Goal: Task Accomplishment & Management: Use online tool/utility

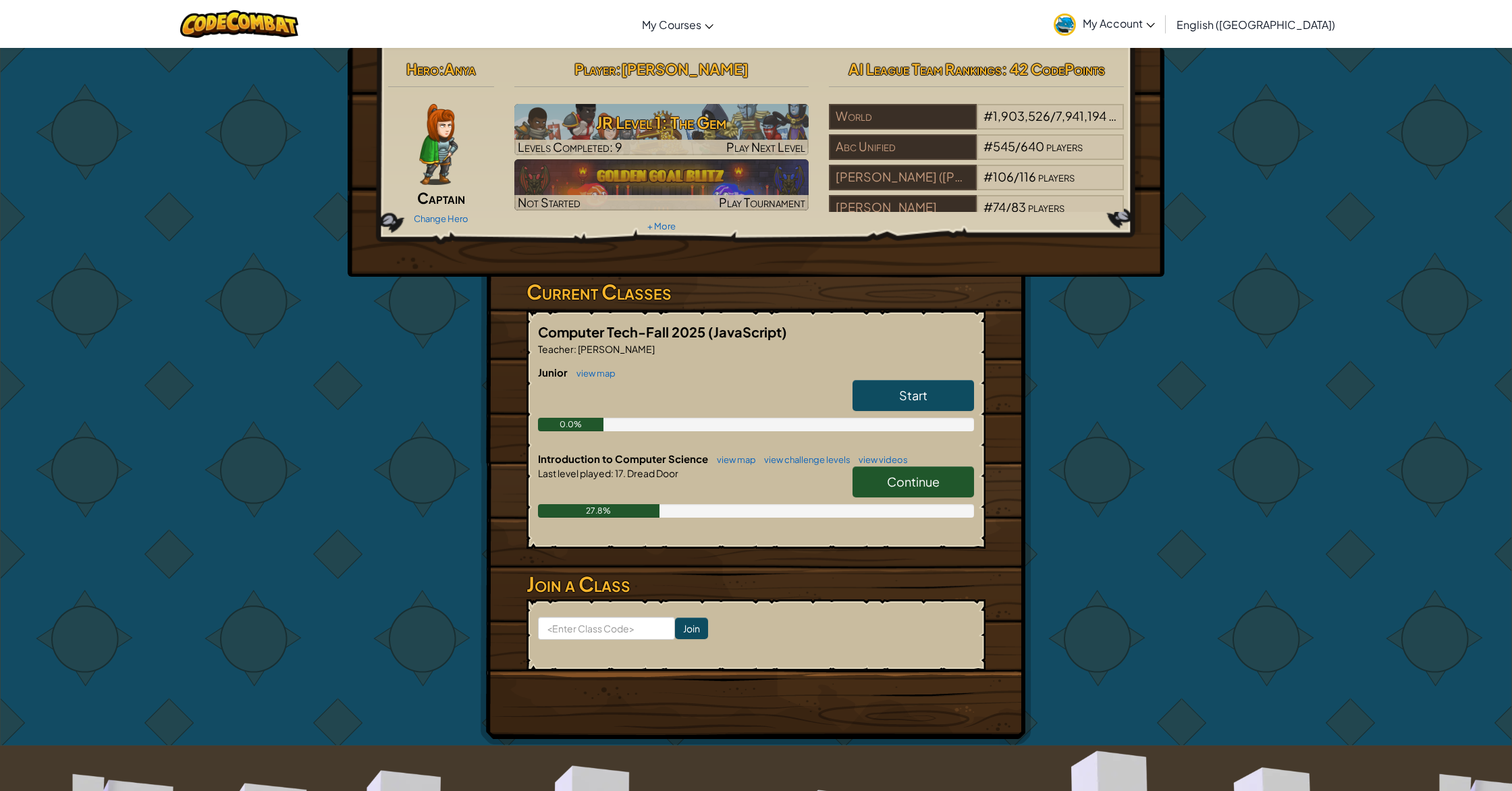
click at [892, 397] on link "Start" at bounding box center [913, 395] width 122 height 31
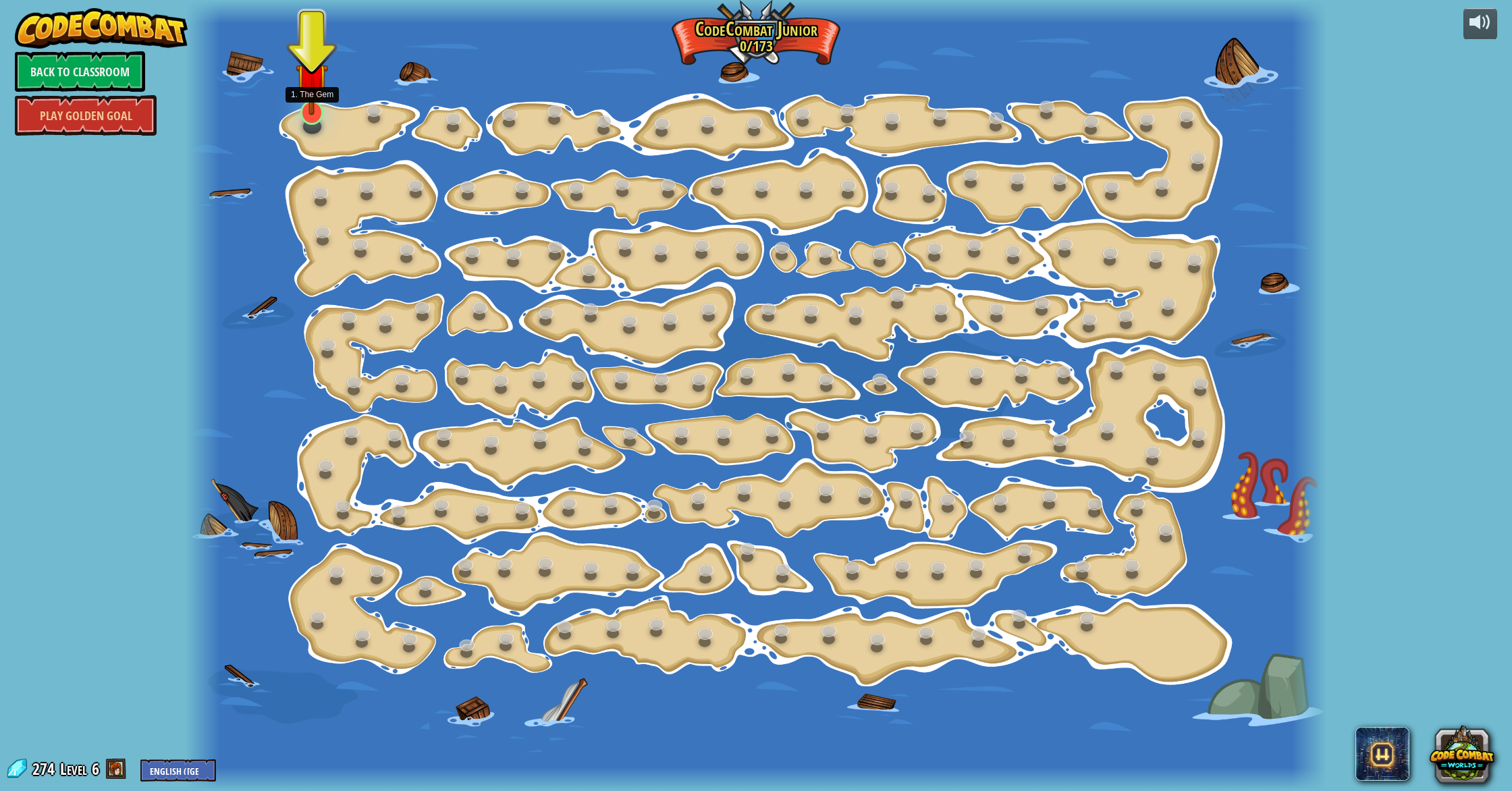
click at [315, 109] on img at bounding box center [311, 78] width 32 height 72
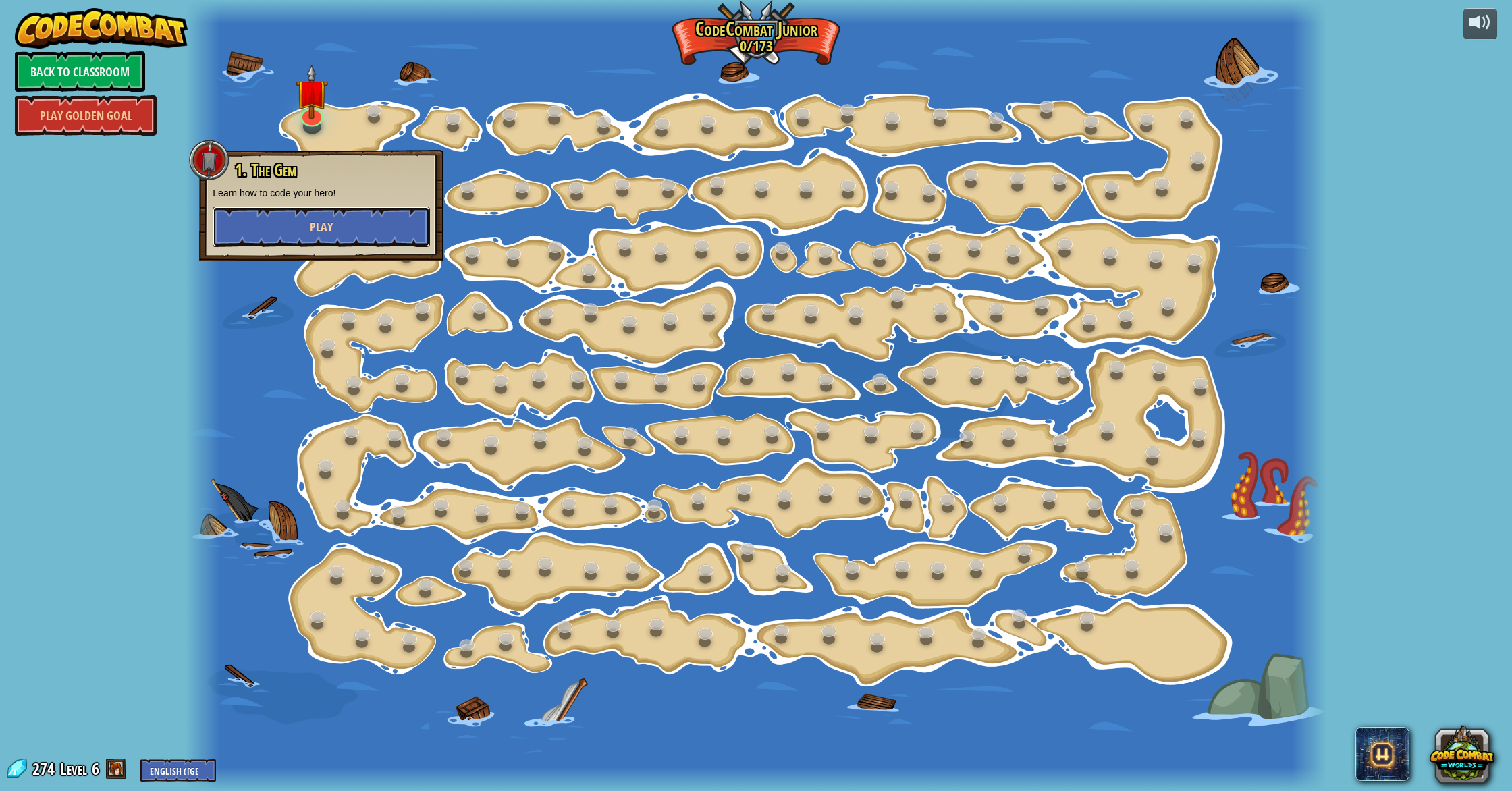
click at [348, 213] on button "Play" at bounding box center [321, 227] width 217 height 41
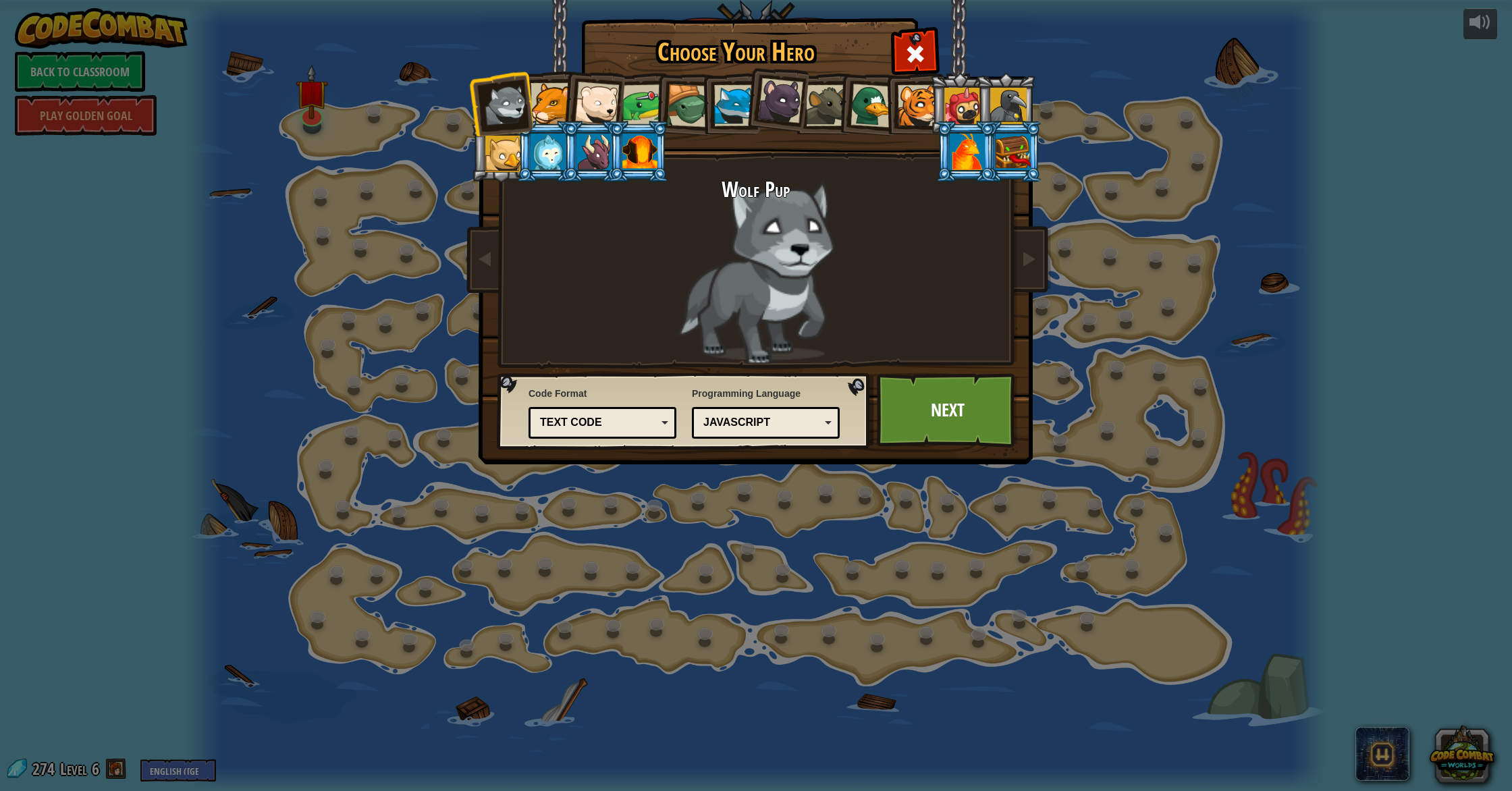
click at [529, 87] on li at bounding box center [500, 103] width 66 height 66
click at [559, 95] on div at bounding box center [551, 103] width 42 height 42
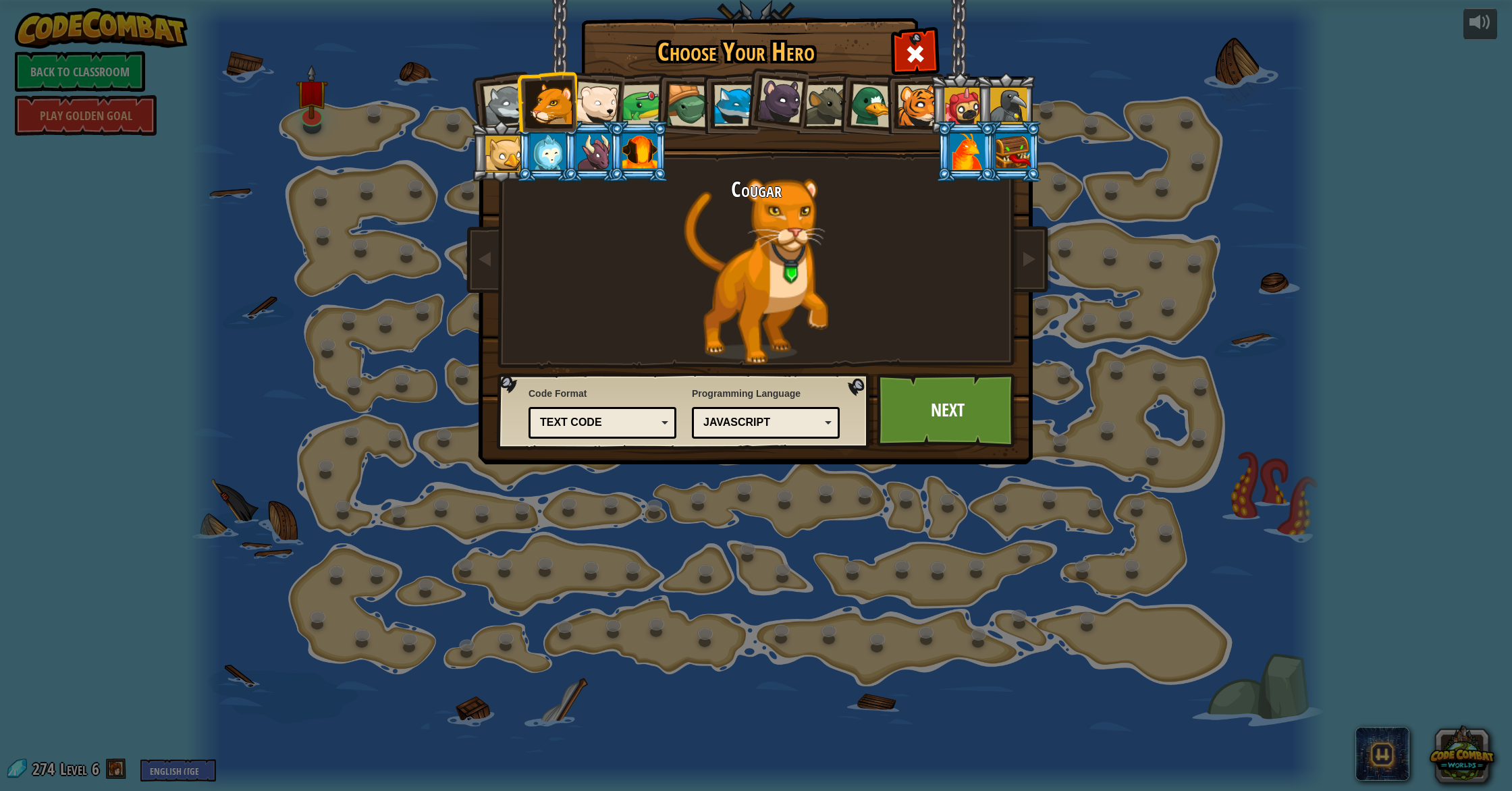
click at [742, 98] on div at bounding box center [734, 105] width 42 height 42
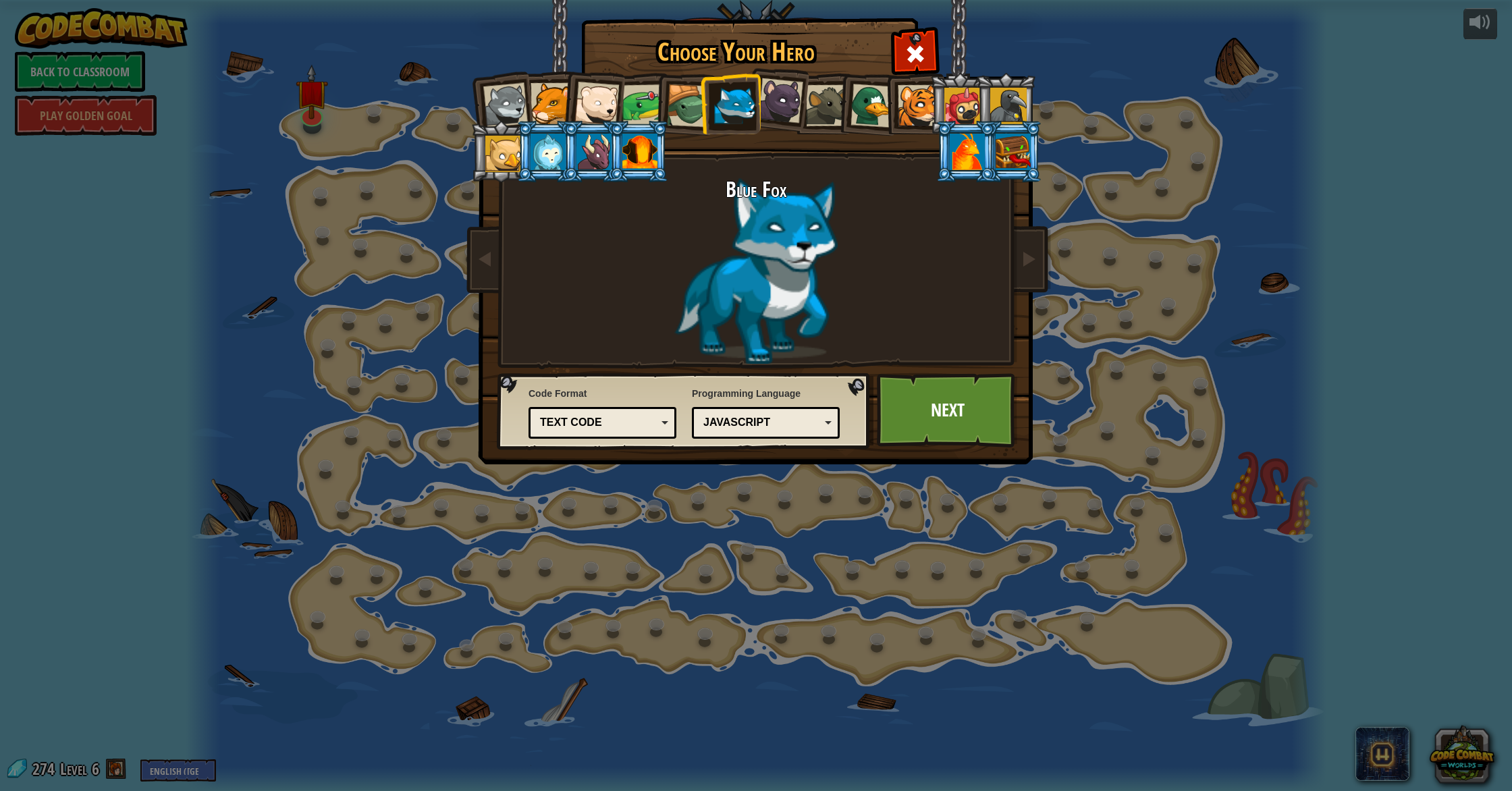
click at [953, 142] on div at bounding box center [967, 152] width 35 height 37
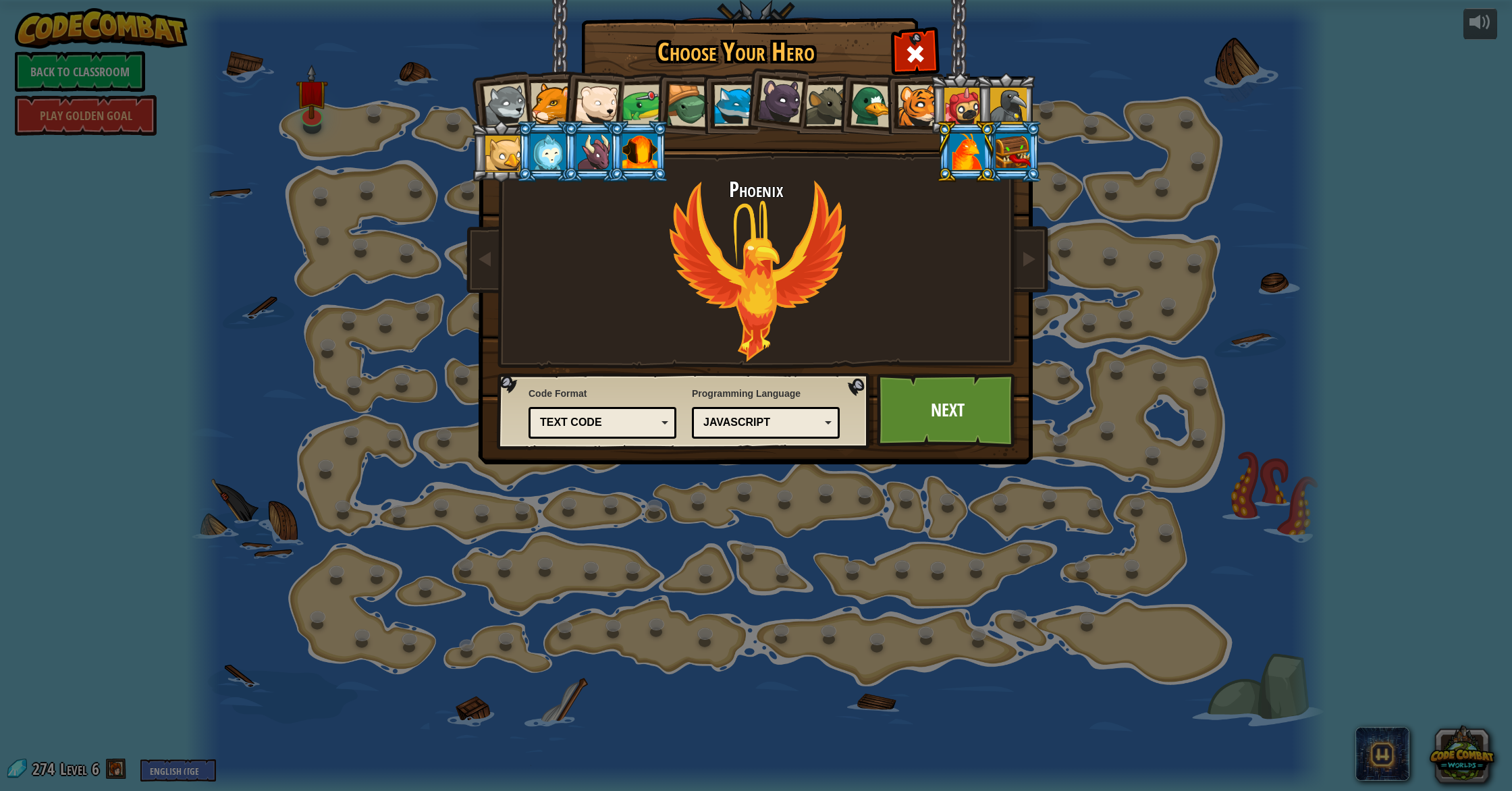
click at [738, 105] on div at bounding box center [734, 105] width 42 height 42
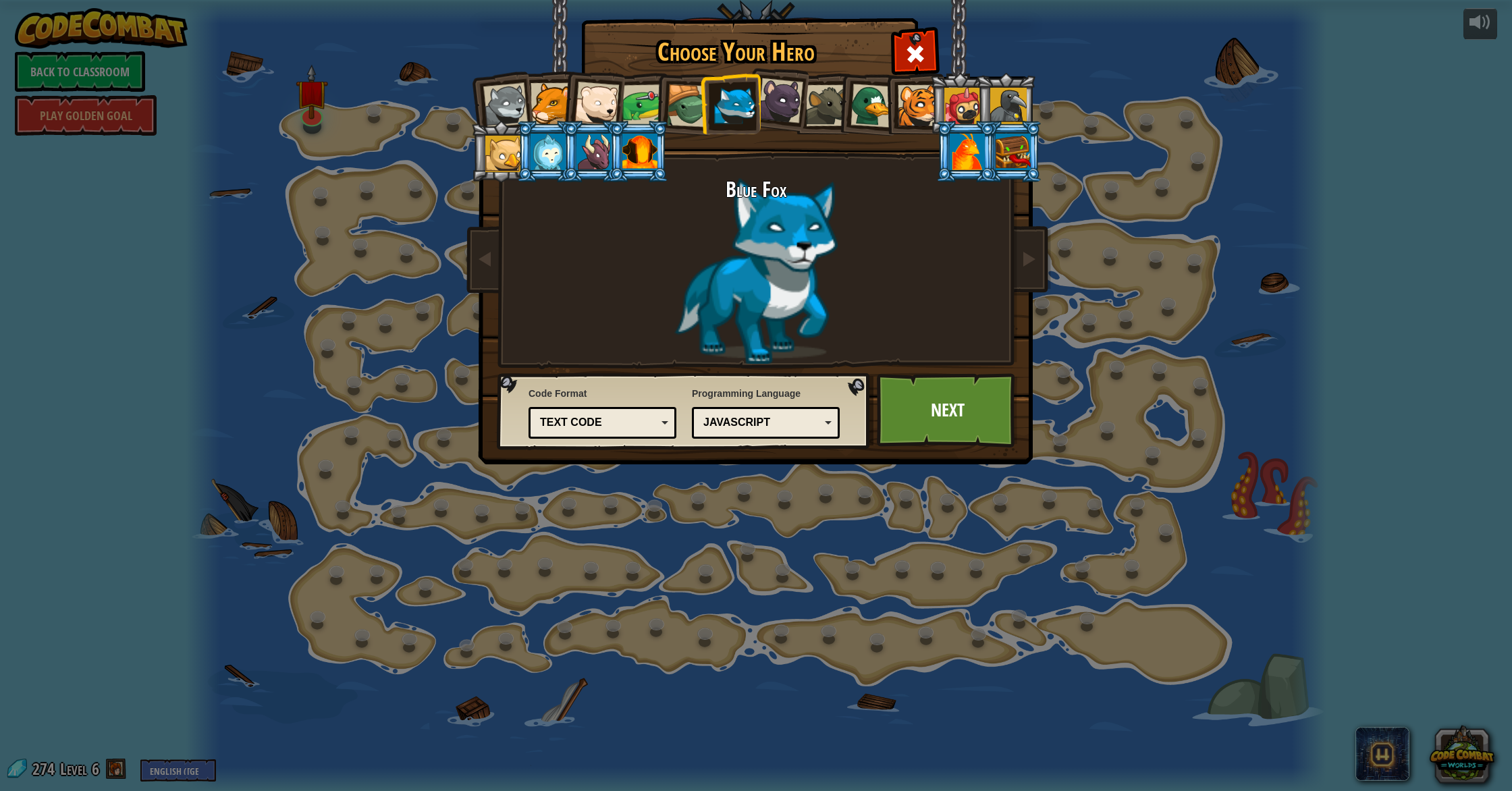
click at [779, 116] on div at bounding box center [780, 100] width 45 height 45
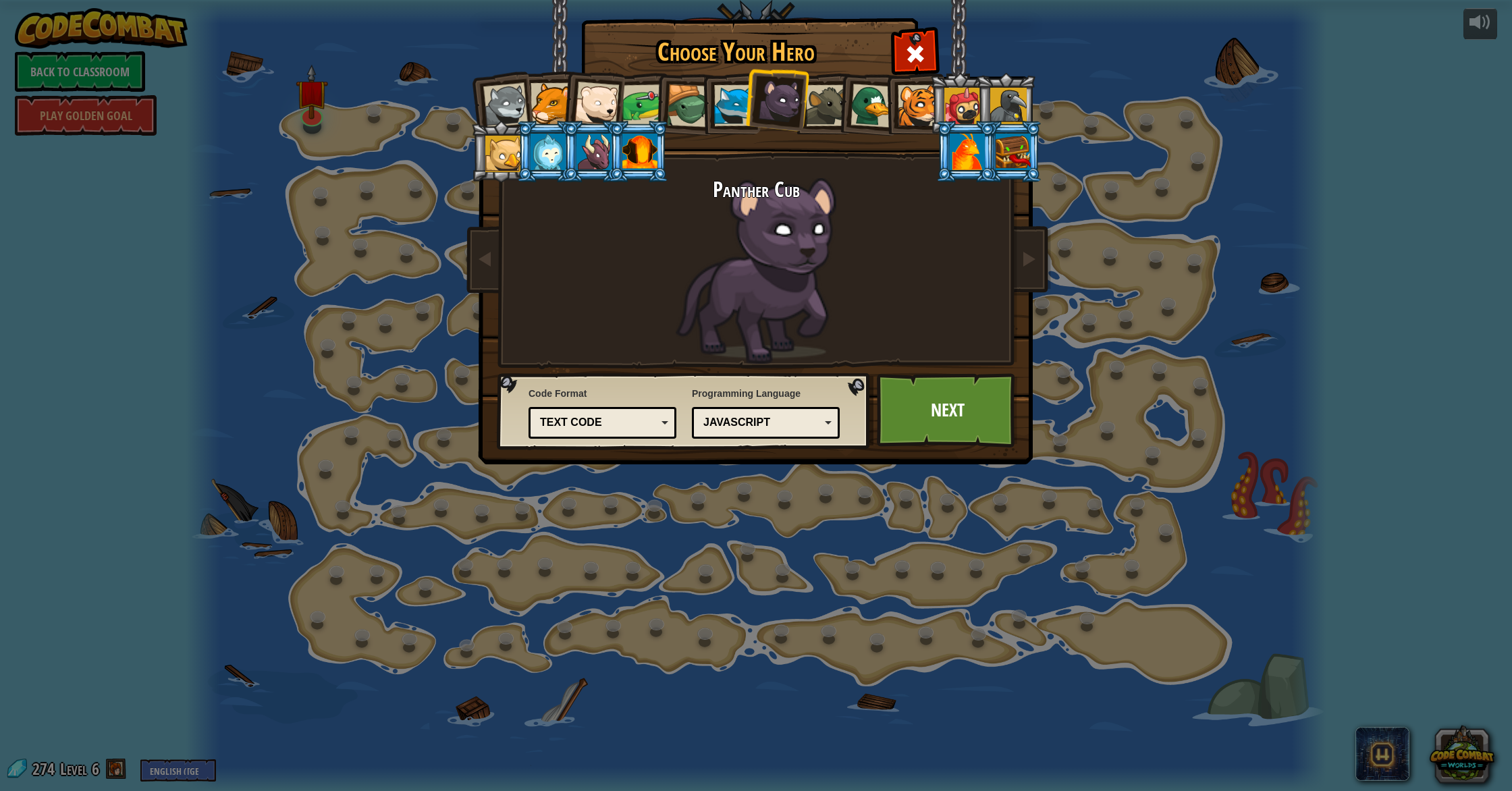
click at [834, 114] on div at bounding box center [826, 105] width 42 height 42
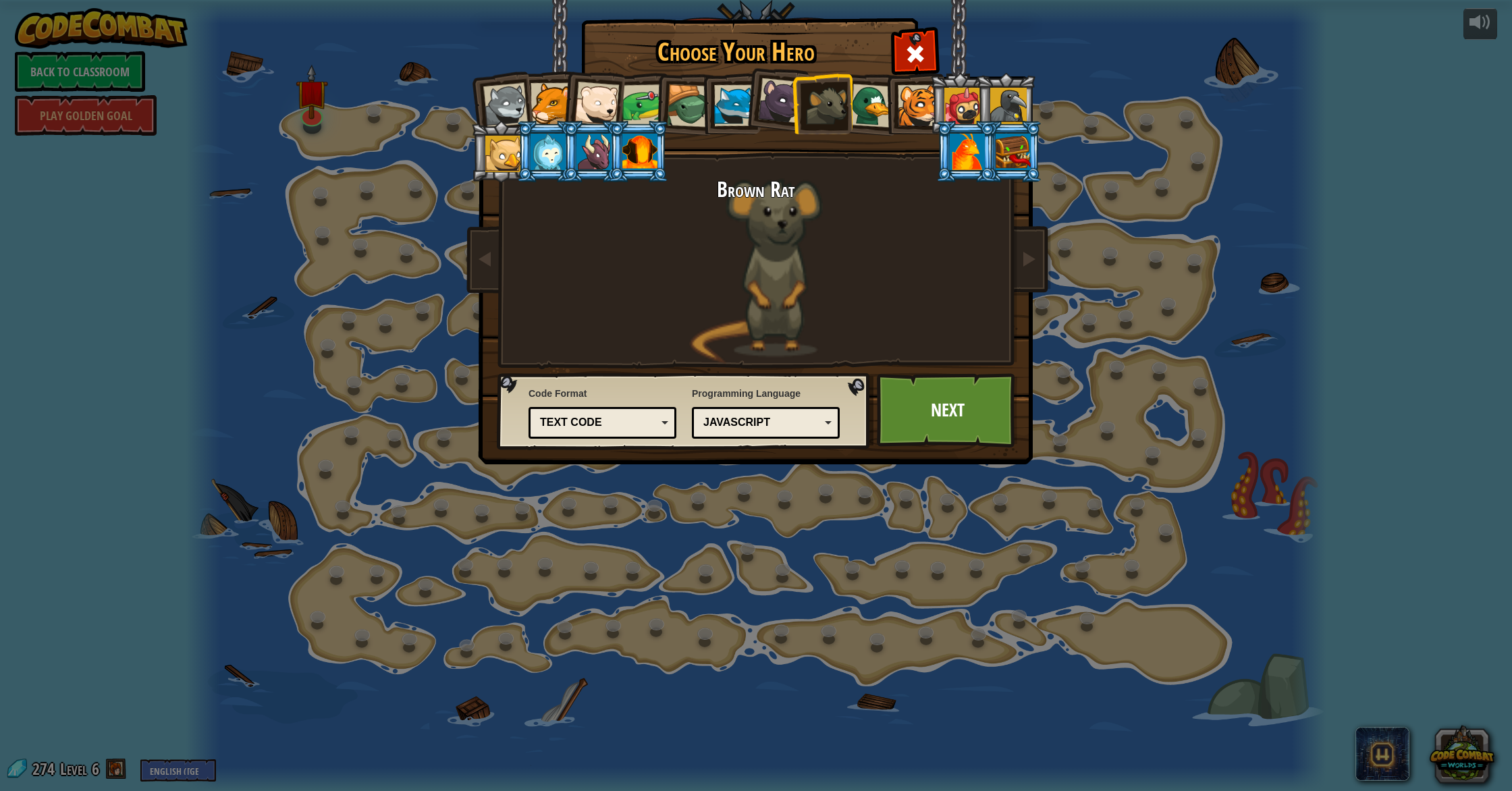
drag, startPoint x: 872, startPoint y: 115, endPoint x: 892, endPoint y: 115, distance: 20.0
click at [876, 115] on div at bounding box center [871, 105] width 43 height 43
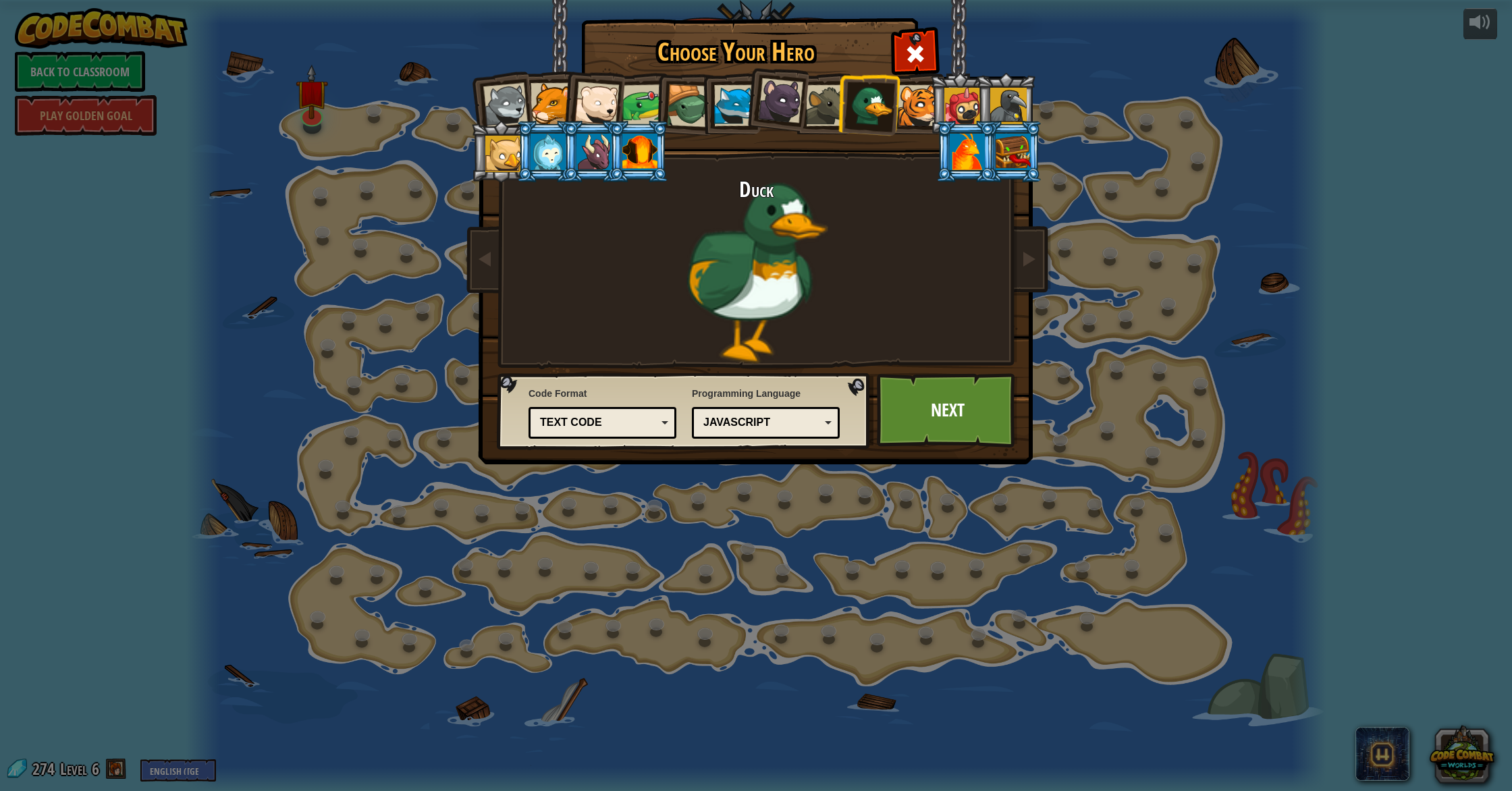
drag, startPoint x: 904, startPoint y: 112, endPoint x: 924, endPoint y: 110, distance: 20.1
click at [920, 110] on div at bounding box center [918, 105] width 42 height 42
click at [969, 106] on div at bounding box center [962, 106] width 37 height 37
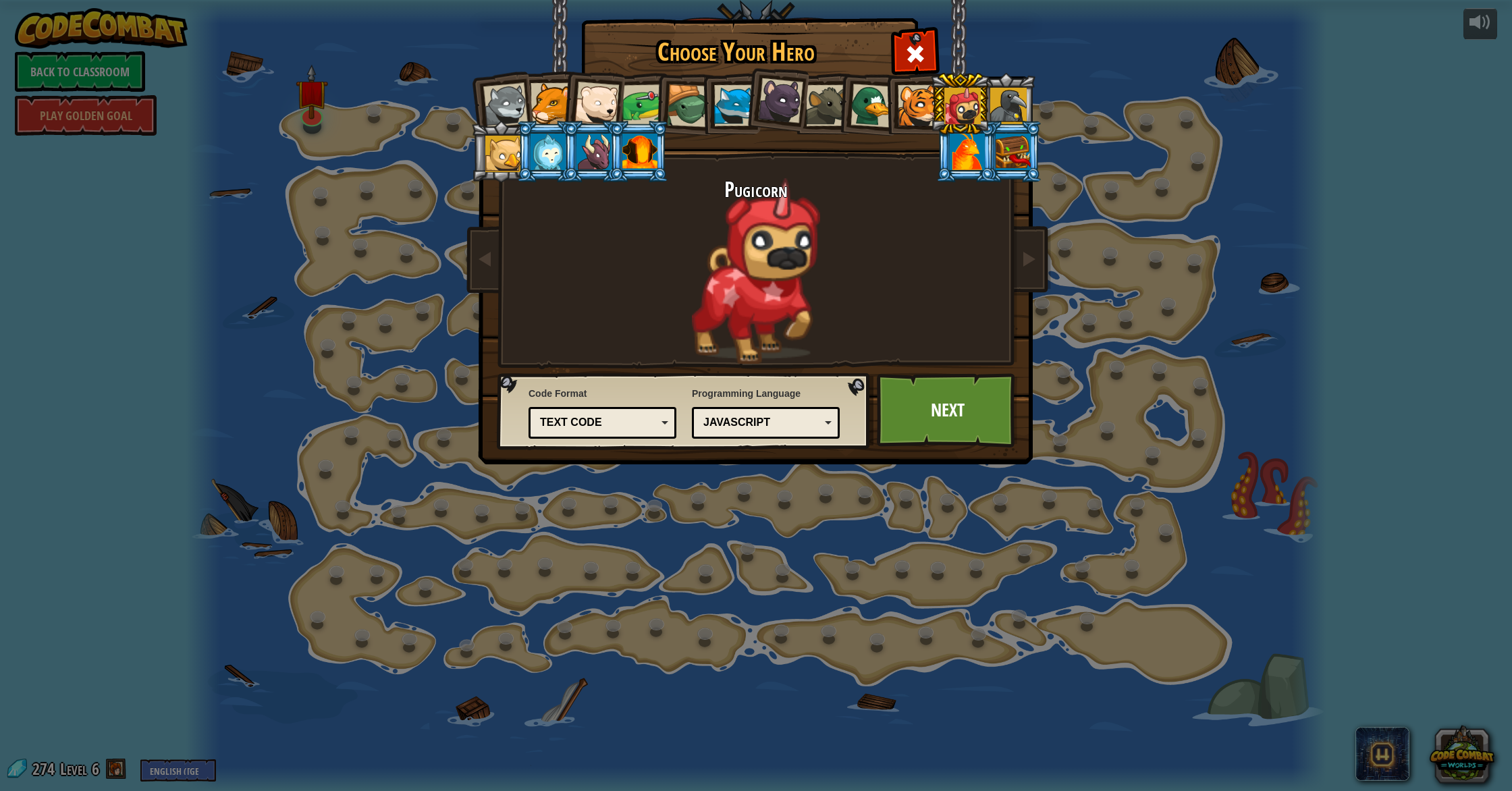
click at [963, 137] on div at bounding box center [967, 152] width 35 height 37
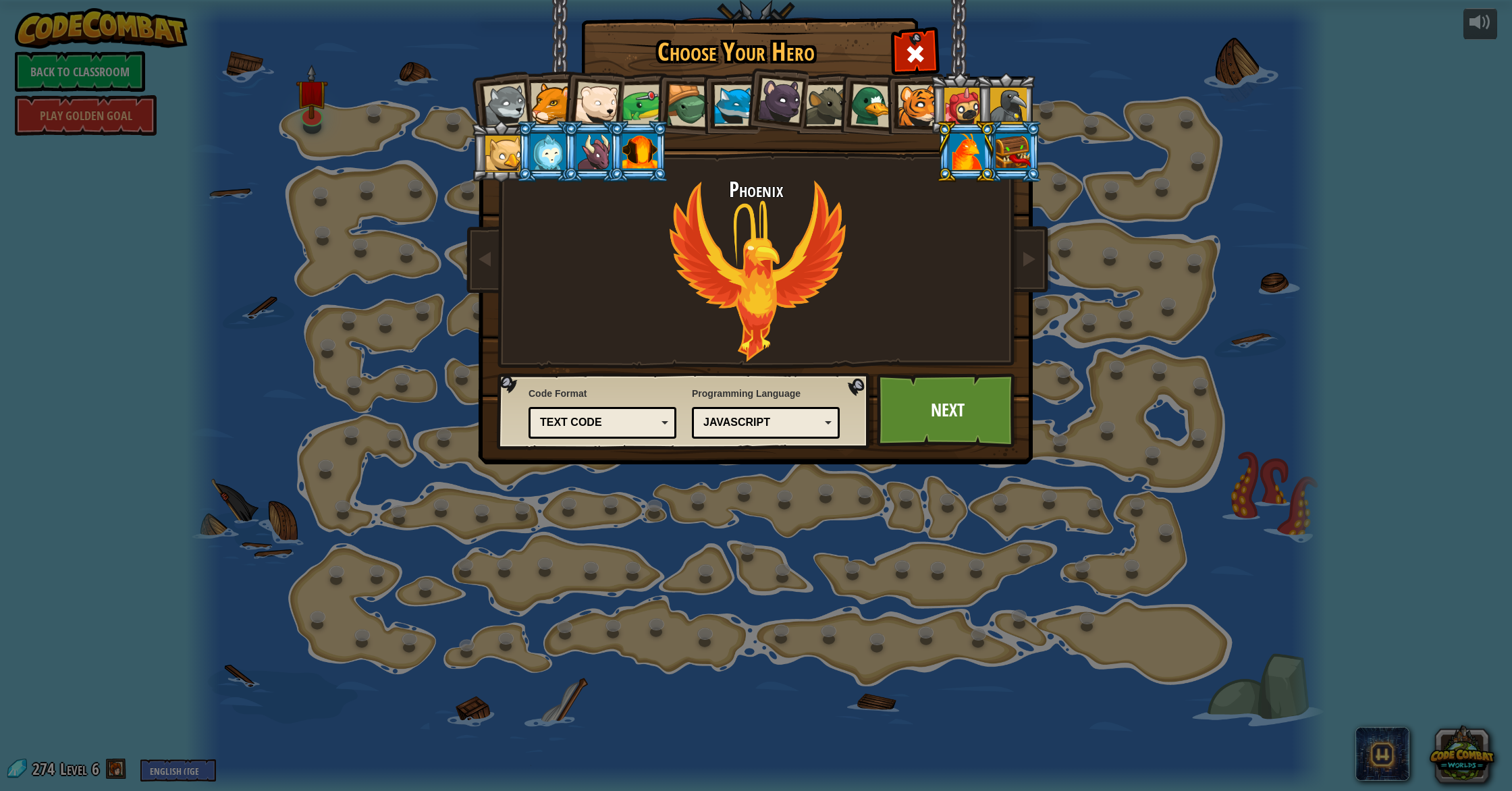
click at [961, 146] on div at bounding box center [967, 152] width 35 height 37
click at [748, 101] on li at bounding box center [775, 99] width 67 height 68
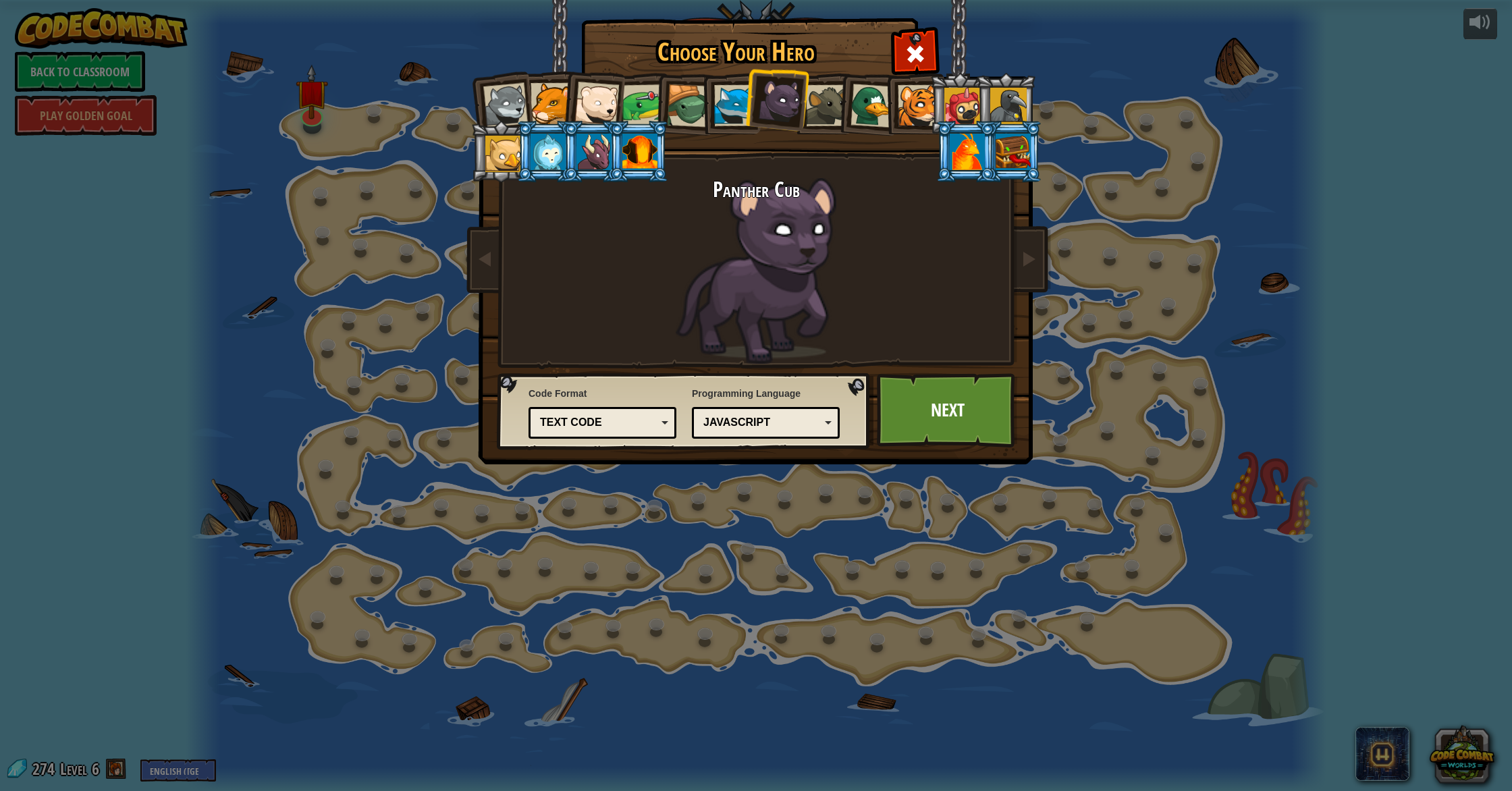
click at [730, 105] on div at bounding box center [734, 105] width 42 height 42
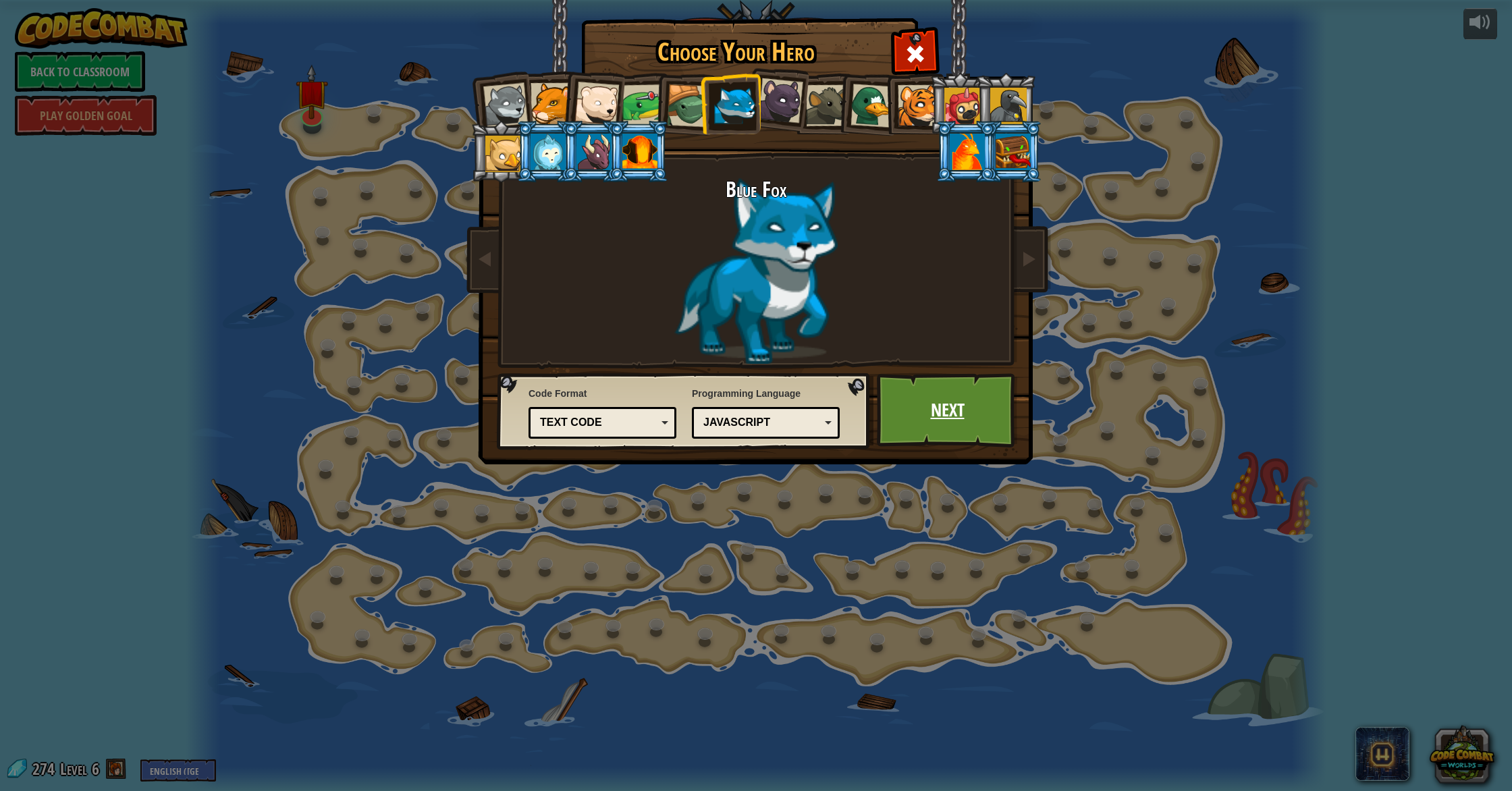
click at [952, 400] on link "Next" at bounding box center [947, 410] width 141 height 74
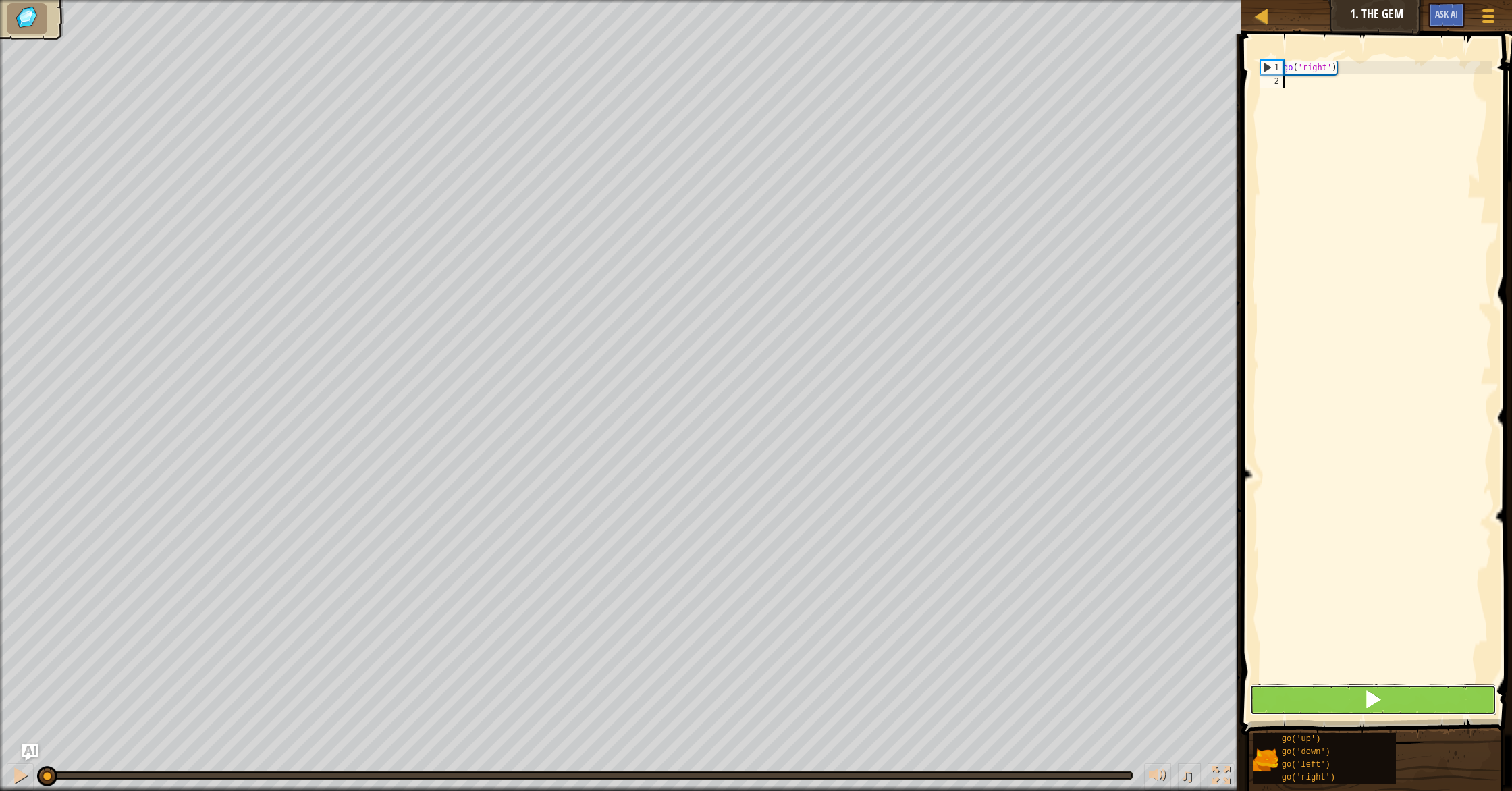
drag, startPoint x: 1443, startPoint y: 696, endPoint x: 1454, endPoint y: 695, distance: 11.0
click at [1449, 695] on button at bounding box center [1373, 699] width 247 height 31
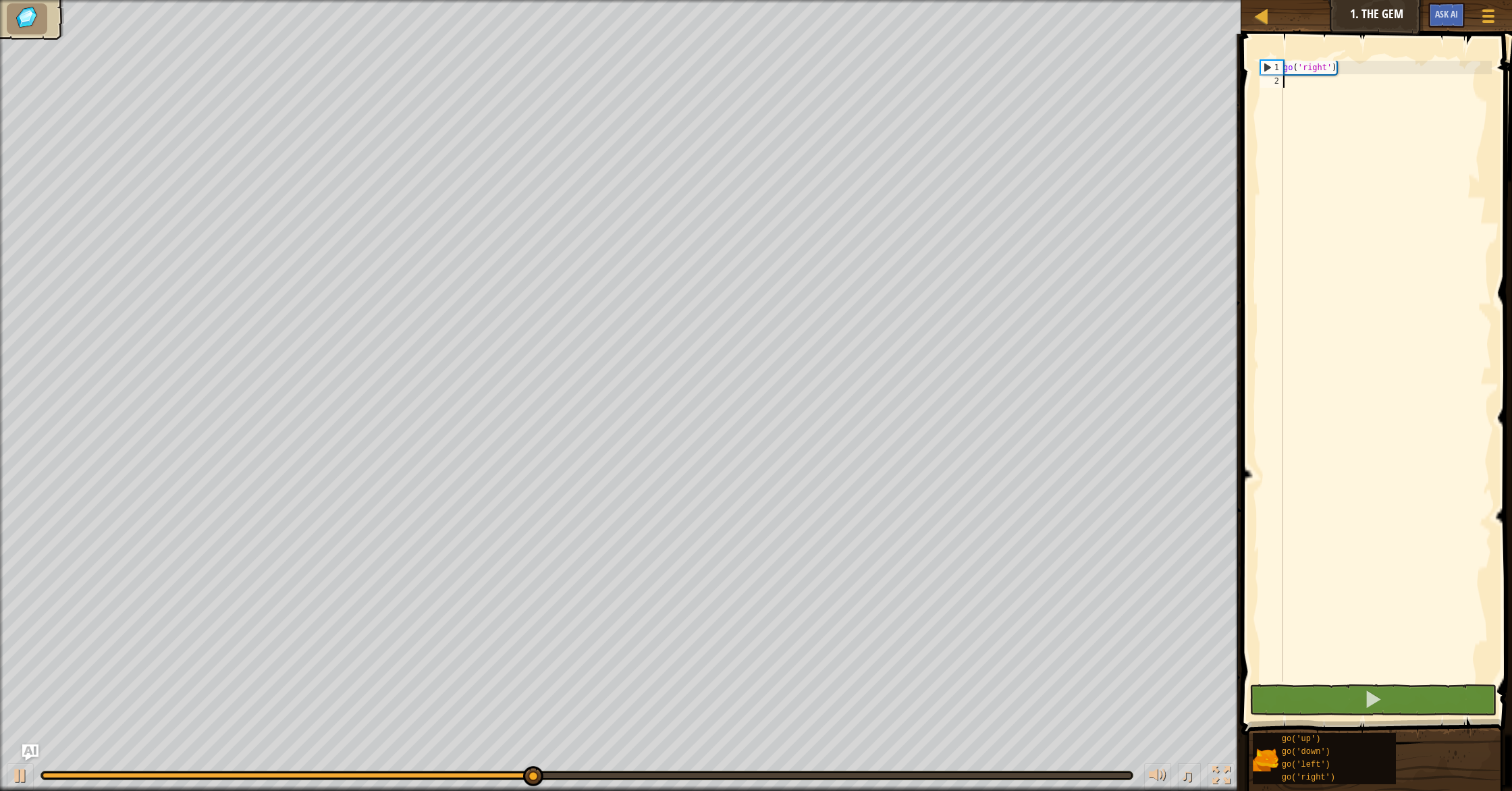
type textarea "do"
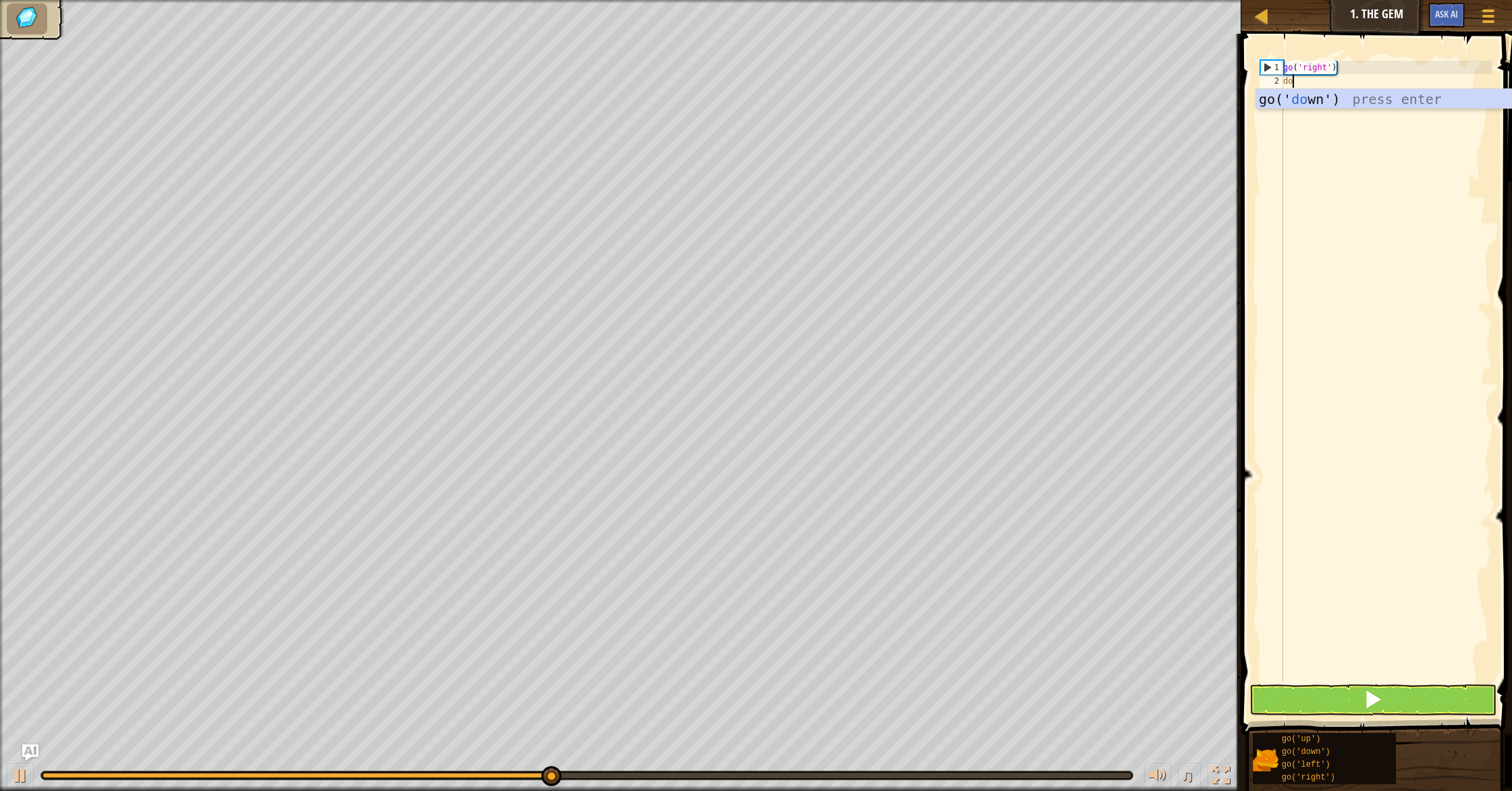
scroll to position [6, 0]
click at [1308, 104] on div "go(' do wn') press enter" at bounding box center [1384, 119] width 255 height 61
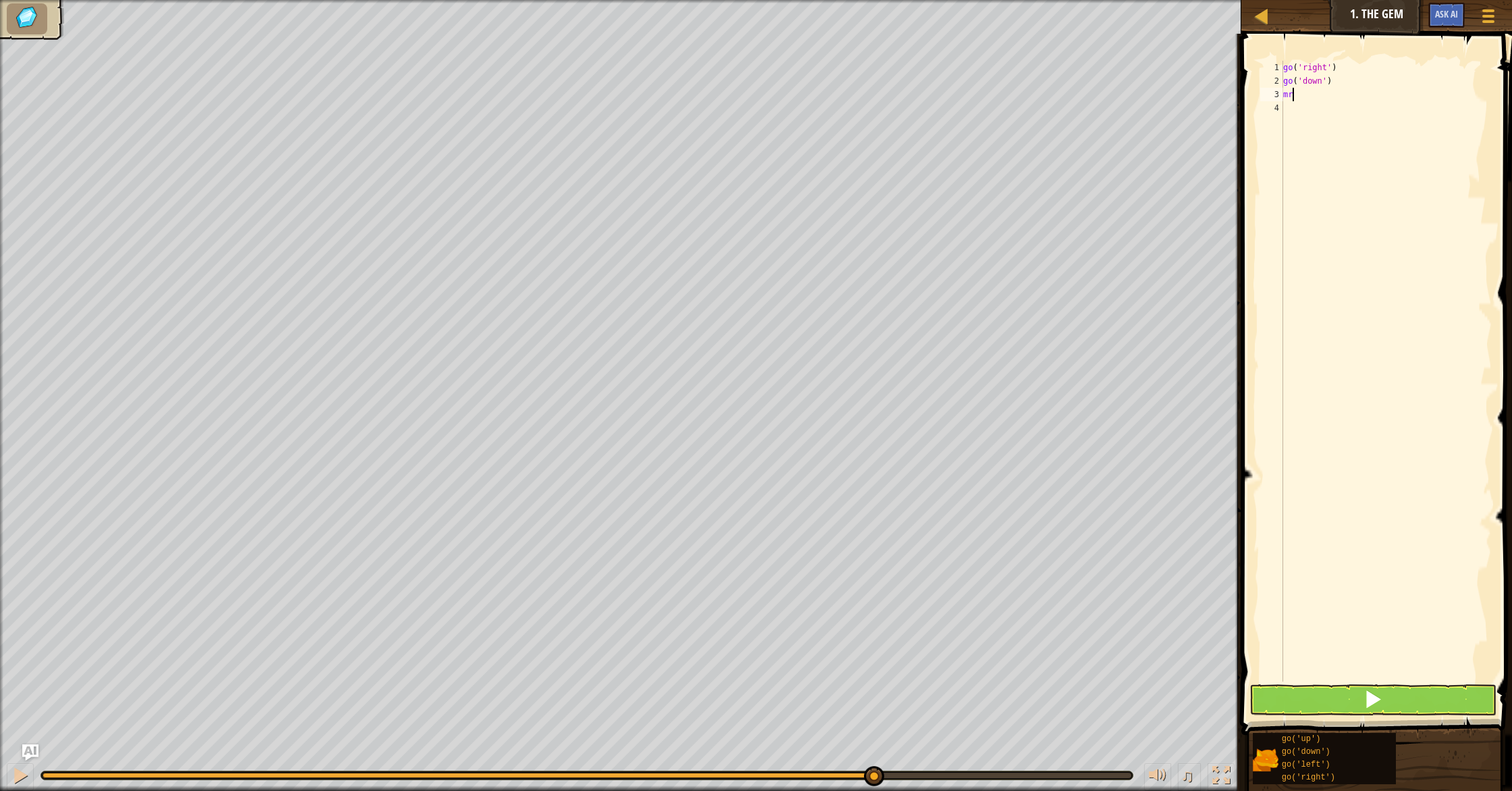
type textarea "m"
type textarea "t"
click at [1301, 127] on div "go('lef t ') press enter go('righ t ') press enter" at bounding box center [1384, 143] width 255 height 81
click at [1358, 705] on button at bounding box center [1373, 699] width 247 height 31
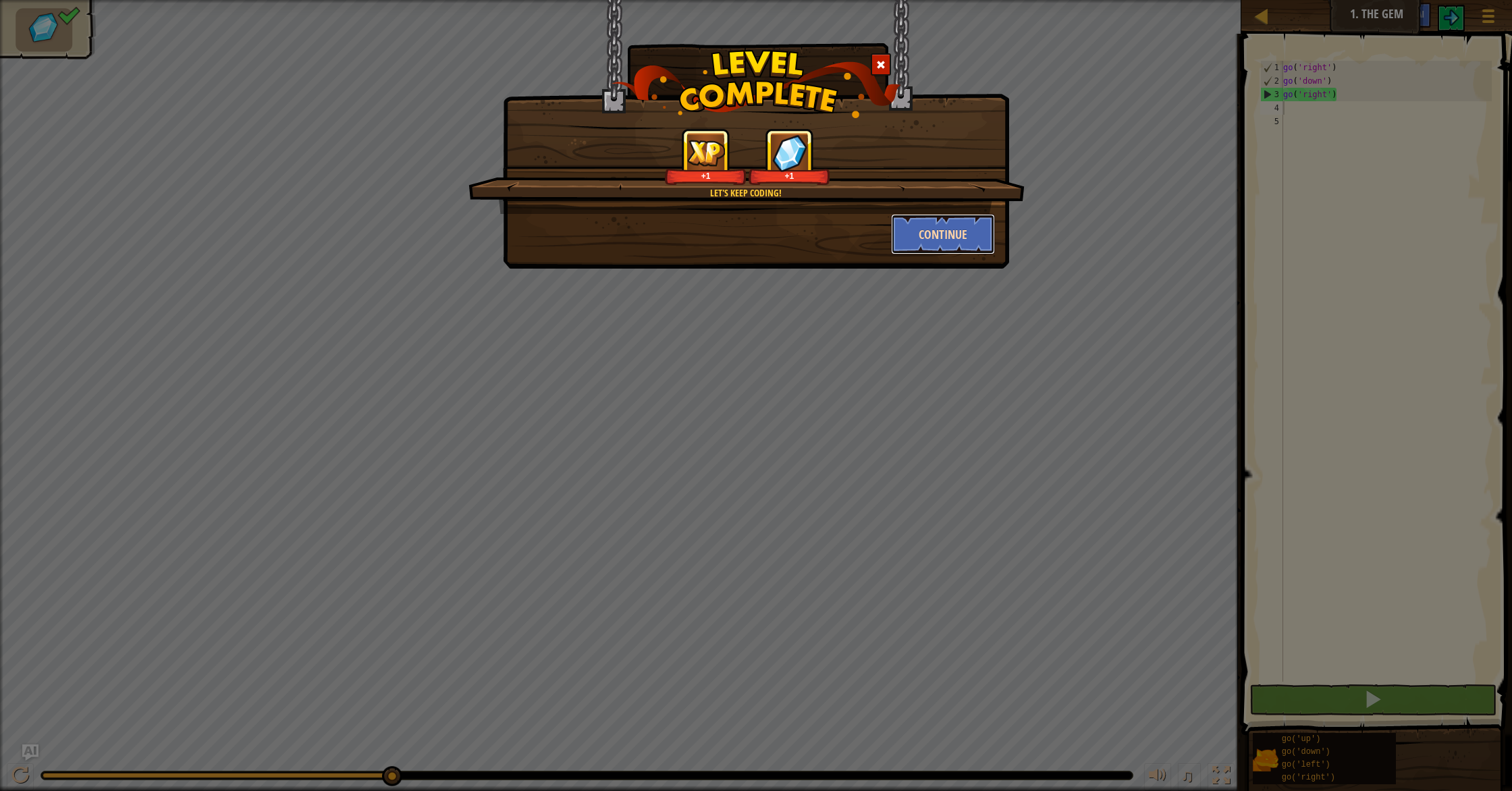
click at [944, 224] on button "Continue" at bounding box center [943, 234] width 104 height 41
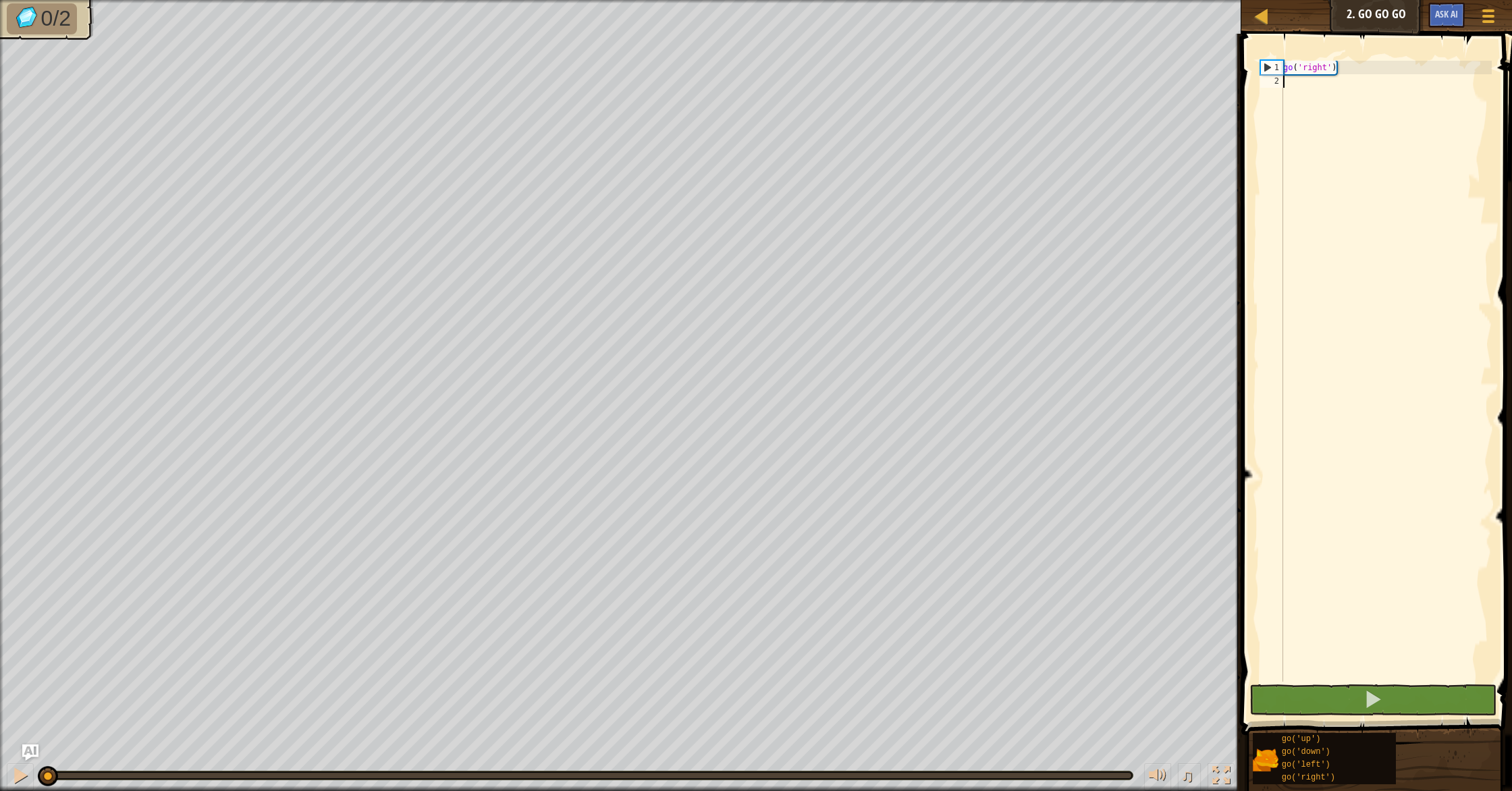
type textarea "r"
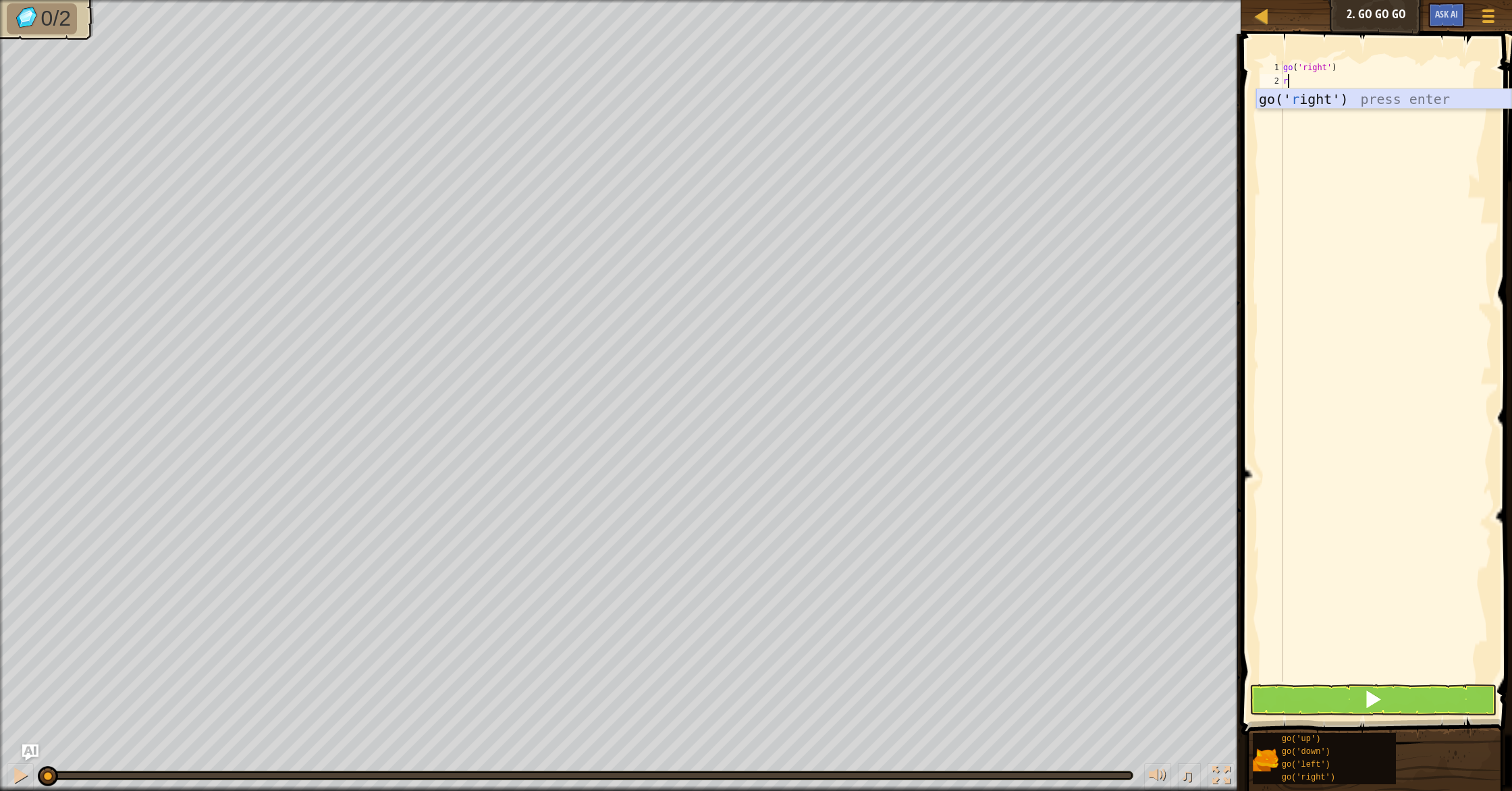
drag, startPoint x: 1340, startPoint y: 102, endPoint x: 1322, endPoint y: 98, distance: 18.4
click at [1340, 101] on div "go(' r ight') press enter" at bounding box center [1384, 119] width 255 height 61
drag, startPoint x: 1352, startPoint y: 84, endPoint x: 1250, endPoint y: 98, distance: 103.0
click at [1250, 98] on div "1 2 3 4 go ( 'right' ) go ( 'right' ) ההההההההההההההההההההההההההההההההההההההההה…" at bounding box center [1374, 410] width 274 height 741
click at [1360, 80] on div "go ( 'right' ) go ( 'right' )" at bounding box center [1385, 384] width 212 height 648
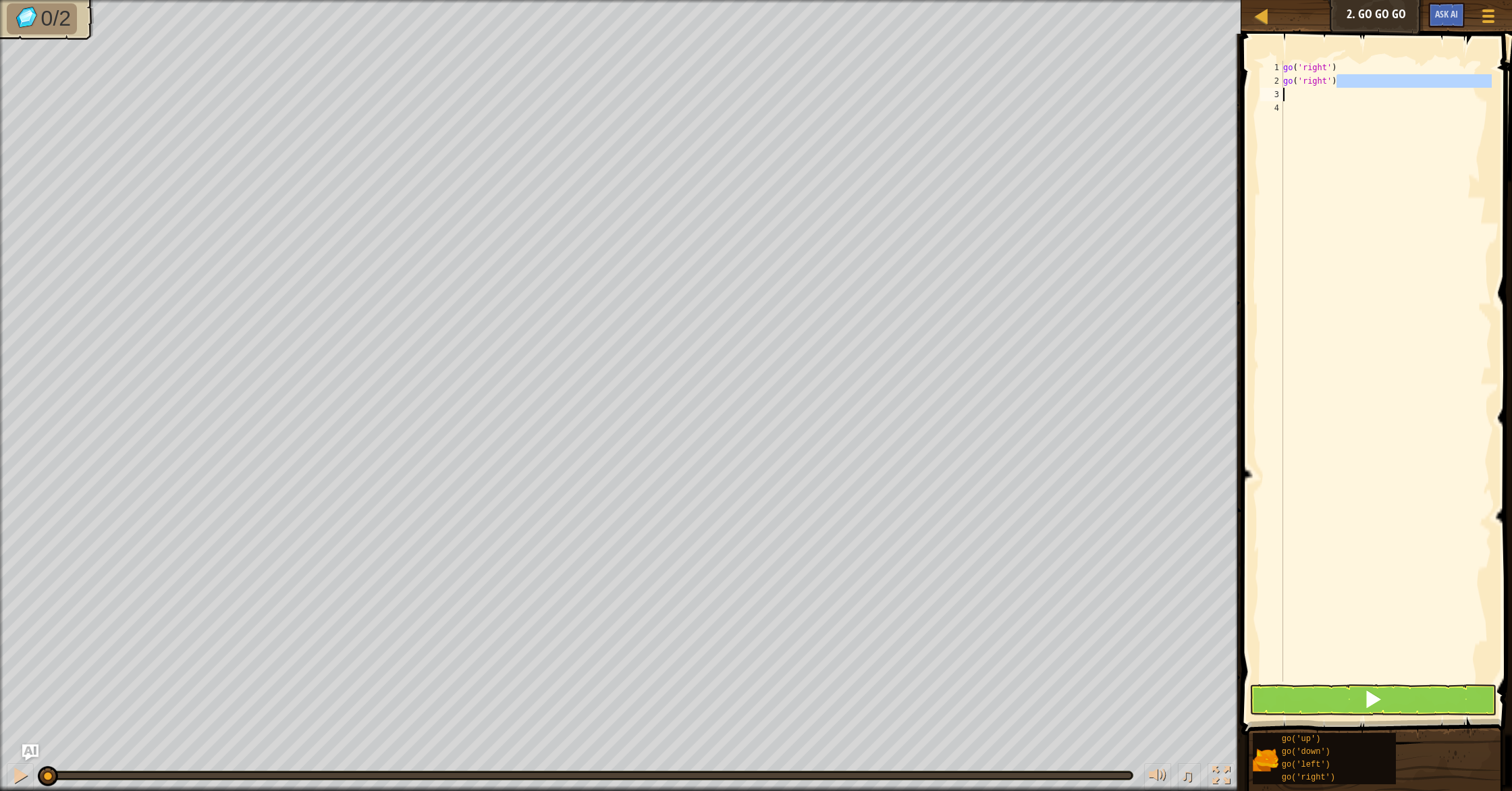
type textarea "go('right')"
drag, startPoint x: 1349, startPoint y: 80, endPoint x: 1266, endPoint y: 85, distance: 83.2
click at [1266, 85] on div "go('right') 1 2 3 4 go ( 'right' ) go ( 'right' ) ההההההההההההההההההההההההההההה…" at bounding box center [1374, 371] width 234 height 621
type textarea "up"
click at [1350, 98] on div "go(' up ') press enter" at bounding box center [1384, 119] width 255 height 61
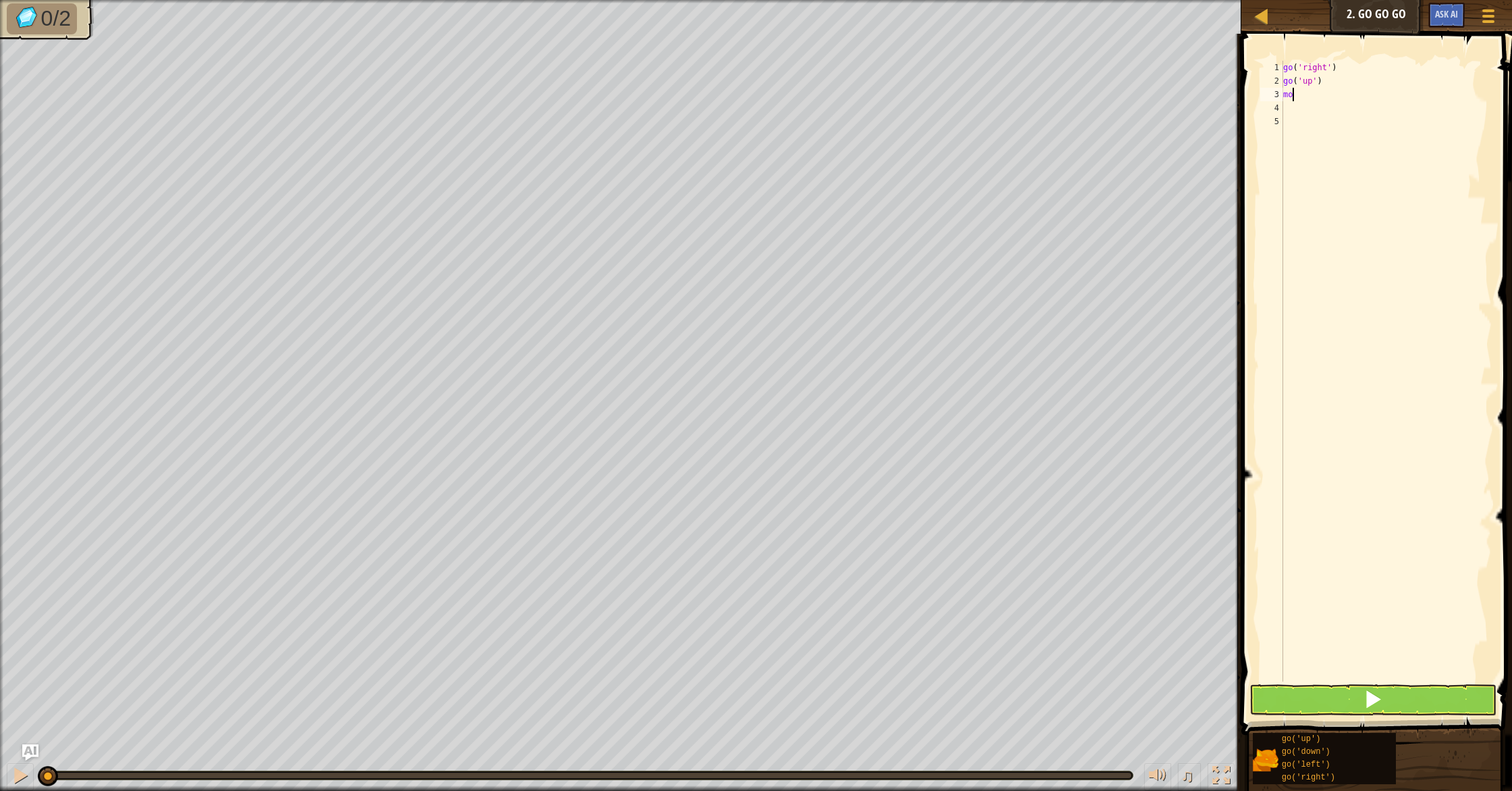
type textarea "m"
type textarea "ri"
click at [1342, 113] on div "go(' ri ght') press enter" at bounding box center [1384, 132] width 255 height 61
type textarea "ri"
click at [1425, 125] on div "go(' ri ght') press enter" at bounding box center [1384, 146] width 255 height 61
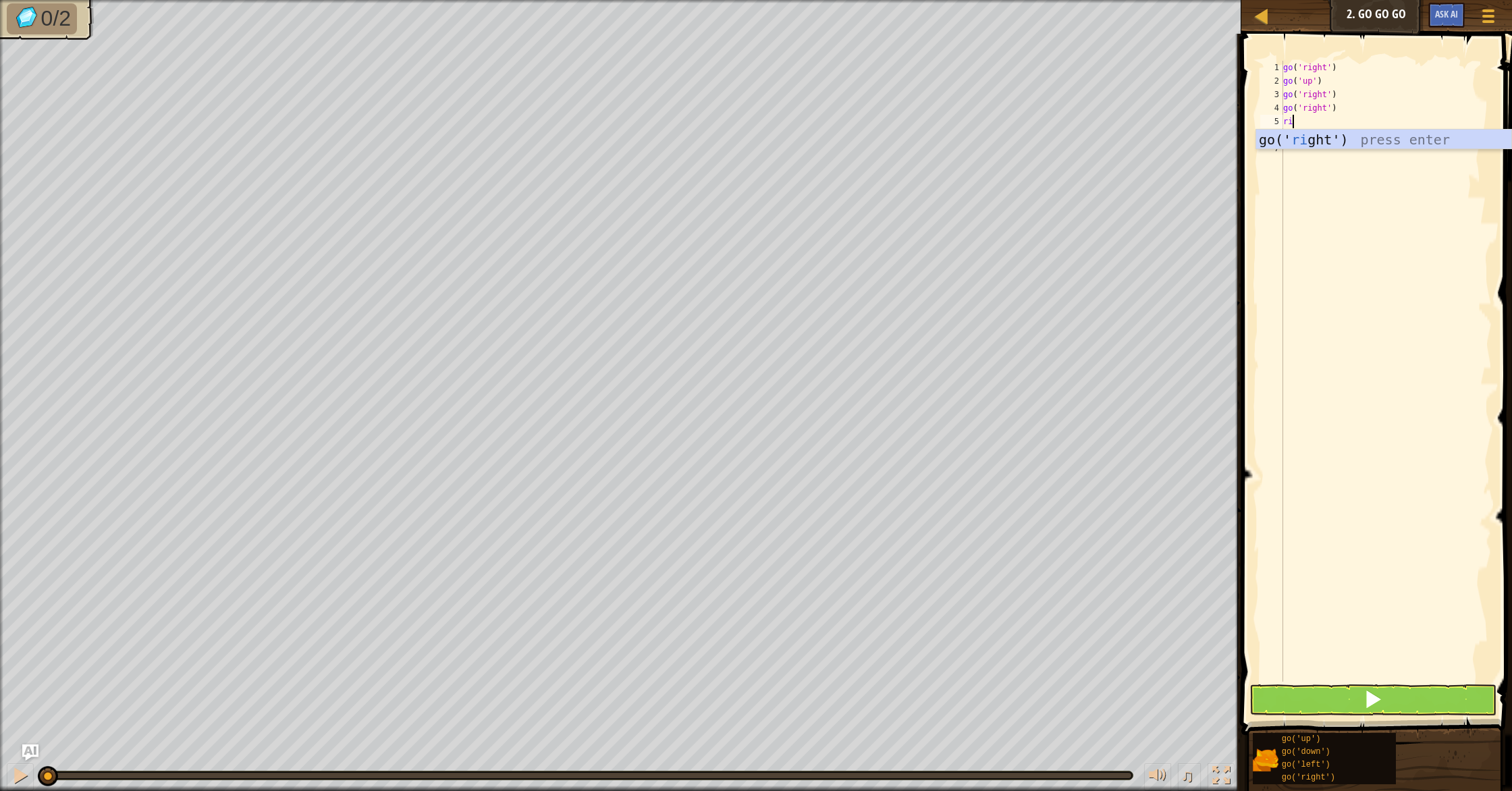
type textarea "rig"
click at [1351, 145] on div "go(' rig ht') press enter" at bounding box center [1384, 159] width 255 height 61
click at [1412, 706] on button at bounding box center [1373, 699] width 247 height 31
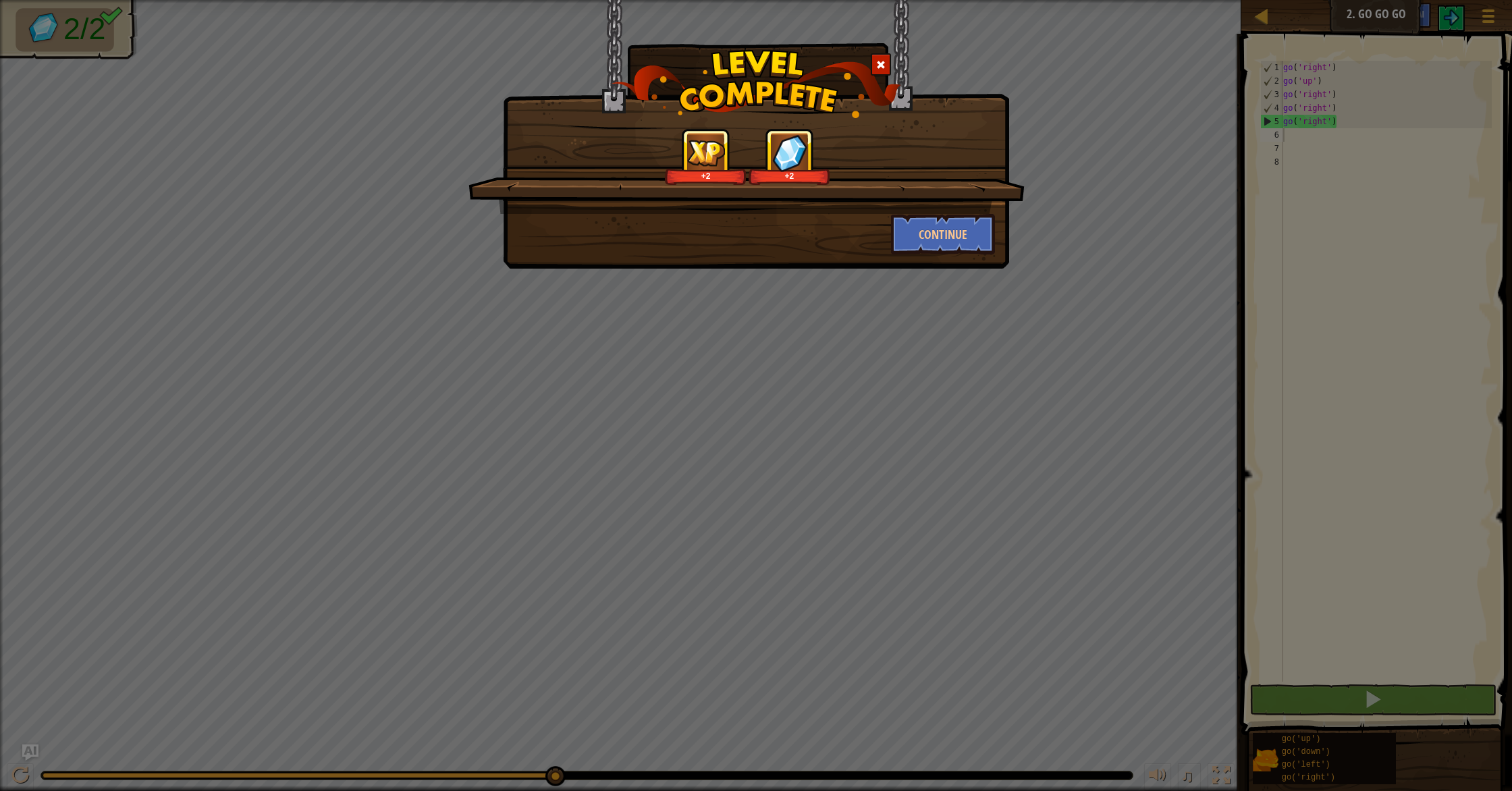
drag, startPoint x: 1013, startPoint y: 132, endPoint x: 975, endPoint y: 171, distance: 54.5
click at [1013, 133] on div "+2 +2" at bounding box center [747, 171] width 556 height 86
click at [963, 240] on button "Continue" at bounding box center [943, 234] width 104 height 41
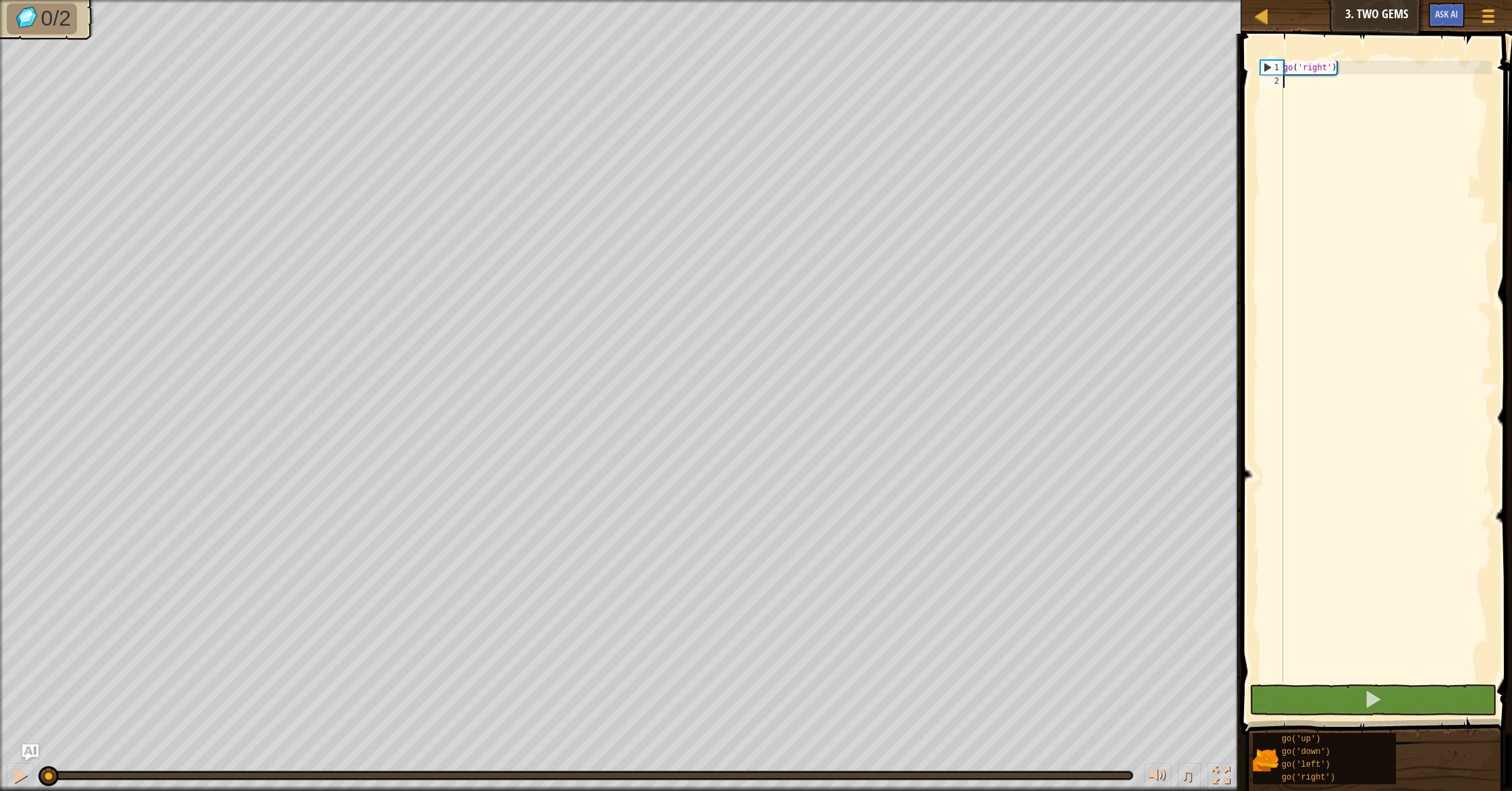
type textarea "r"
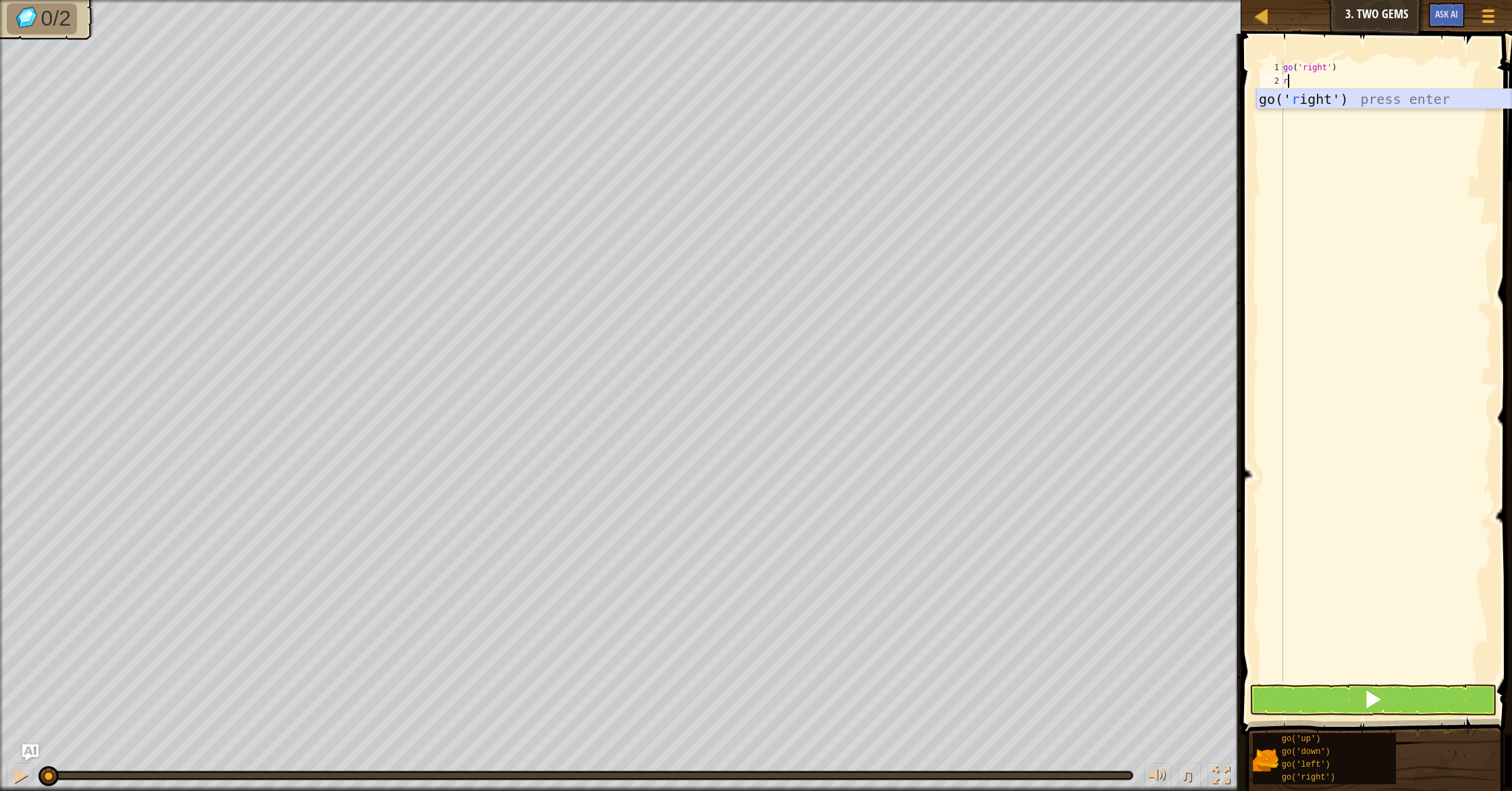
click at [1347, 104] on div "go(' r ight') press enter" at bounding box center [1384, 119] width 255 height 61
type textarea "4"
type textarea "r"
click at [1306, 118] on div "go(' r ight') press enter" at bounding box center [1384, 132] width 255 height 61
type textarea "up"
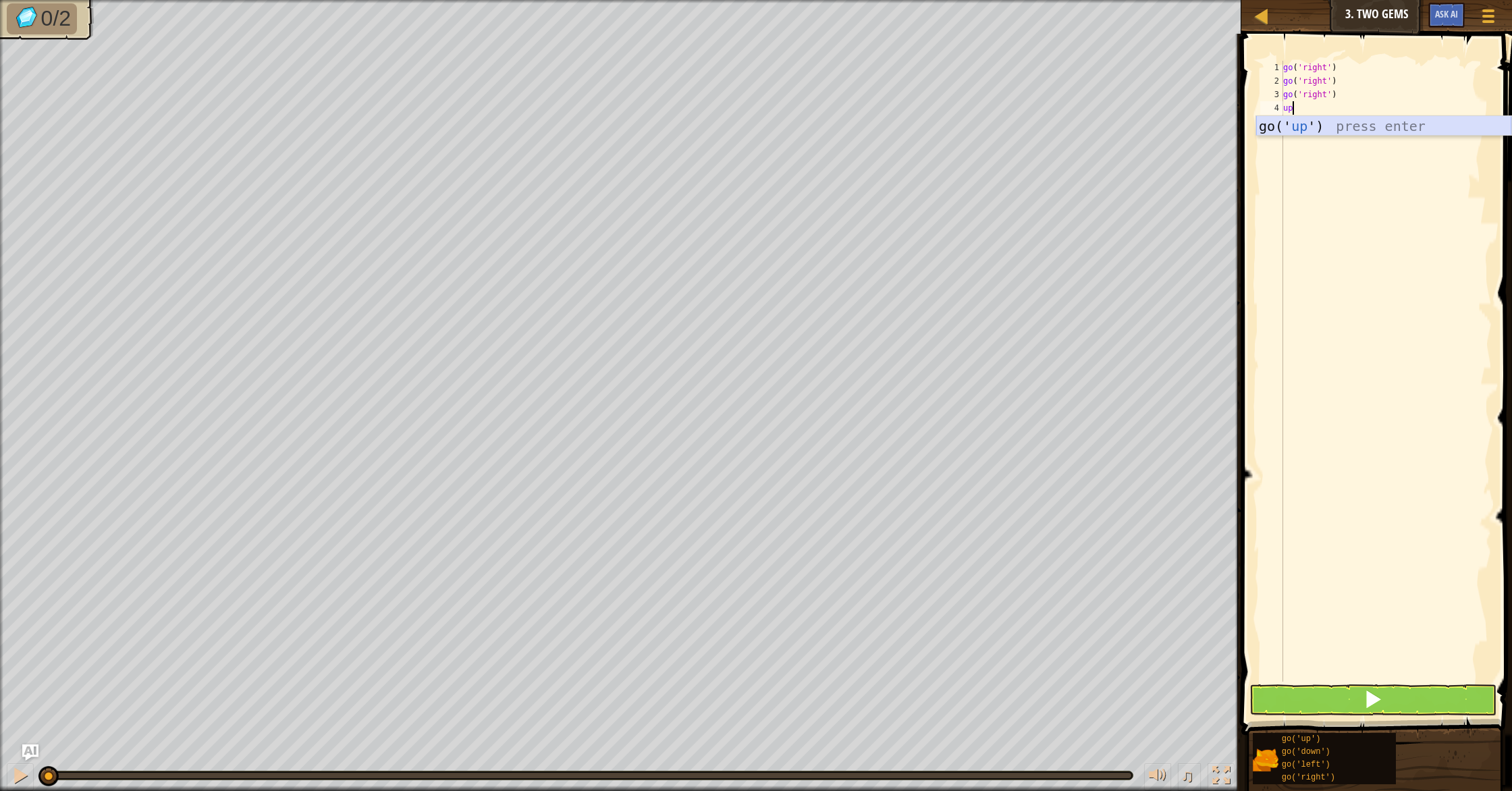
click at [1291, 127] on div "go(' up ') press enter" at bounding box center [1384, 146] width 255 height 61
type textarea "d"
drag, startPoint x: 1315, startPoint y: 139, endPoint x: 1327, endPoint y: 147, distance: 14.4
click at [1315, 139] on div "go(' d own') press enter" at bounding box center [1384, 159] width 255 height 61
click at [1398, 699] on button at bounding box center [1373, 699] width 247 height 31
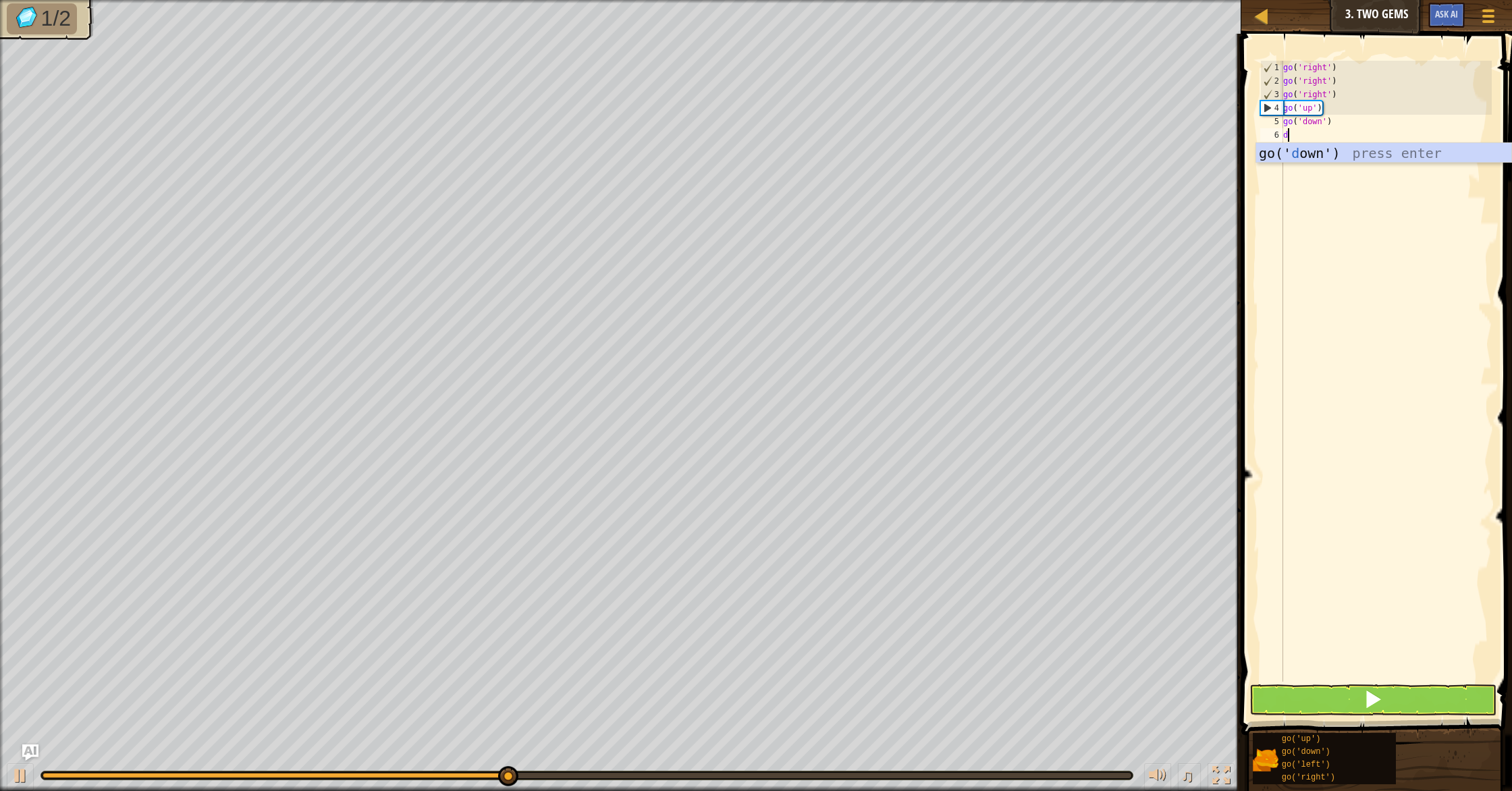
type textarea "do"
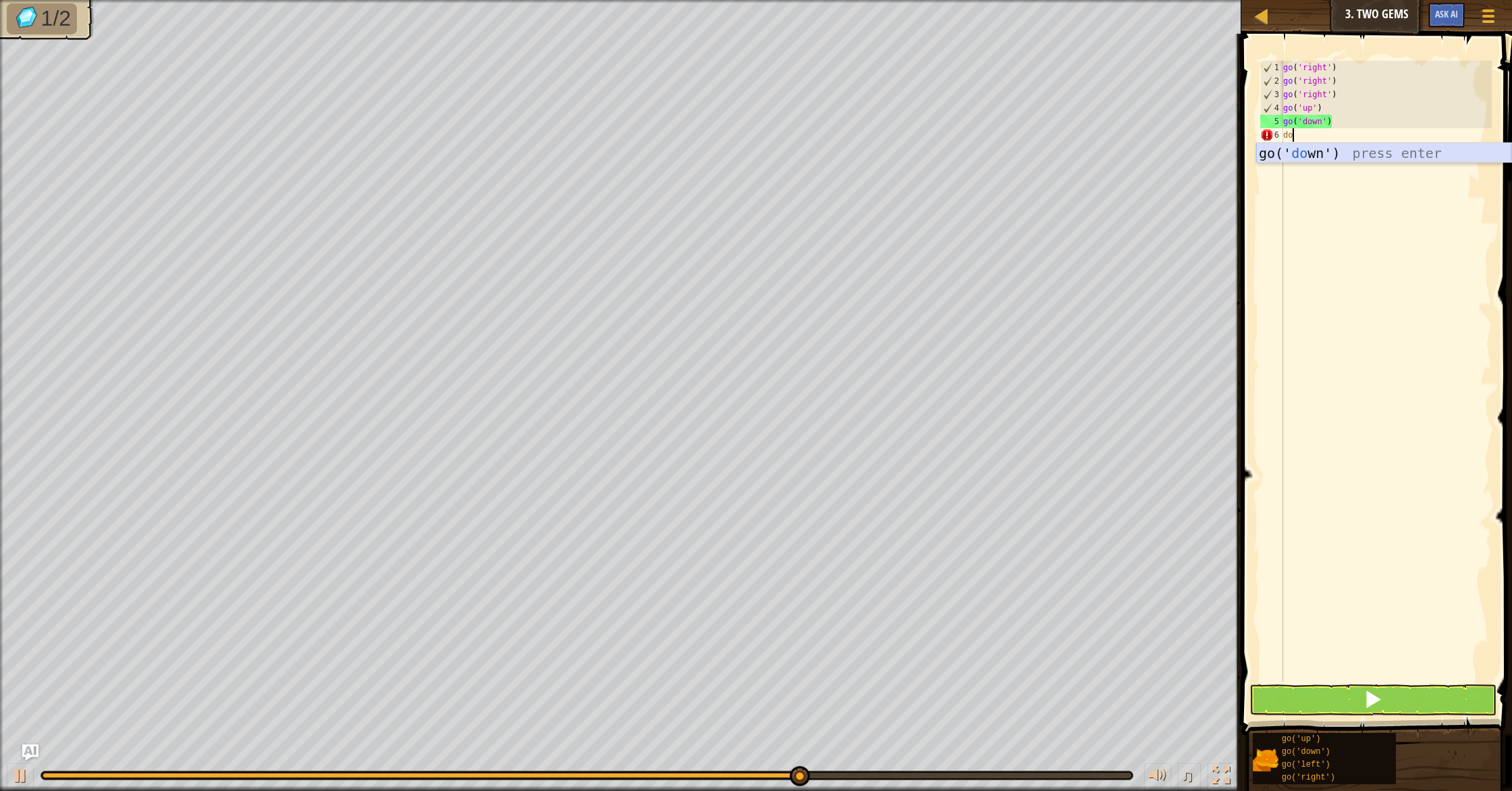
click at [1328, 152] on div "go(' do wn') press enter" at bounding box center [1384, 173] width 255 height 61
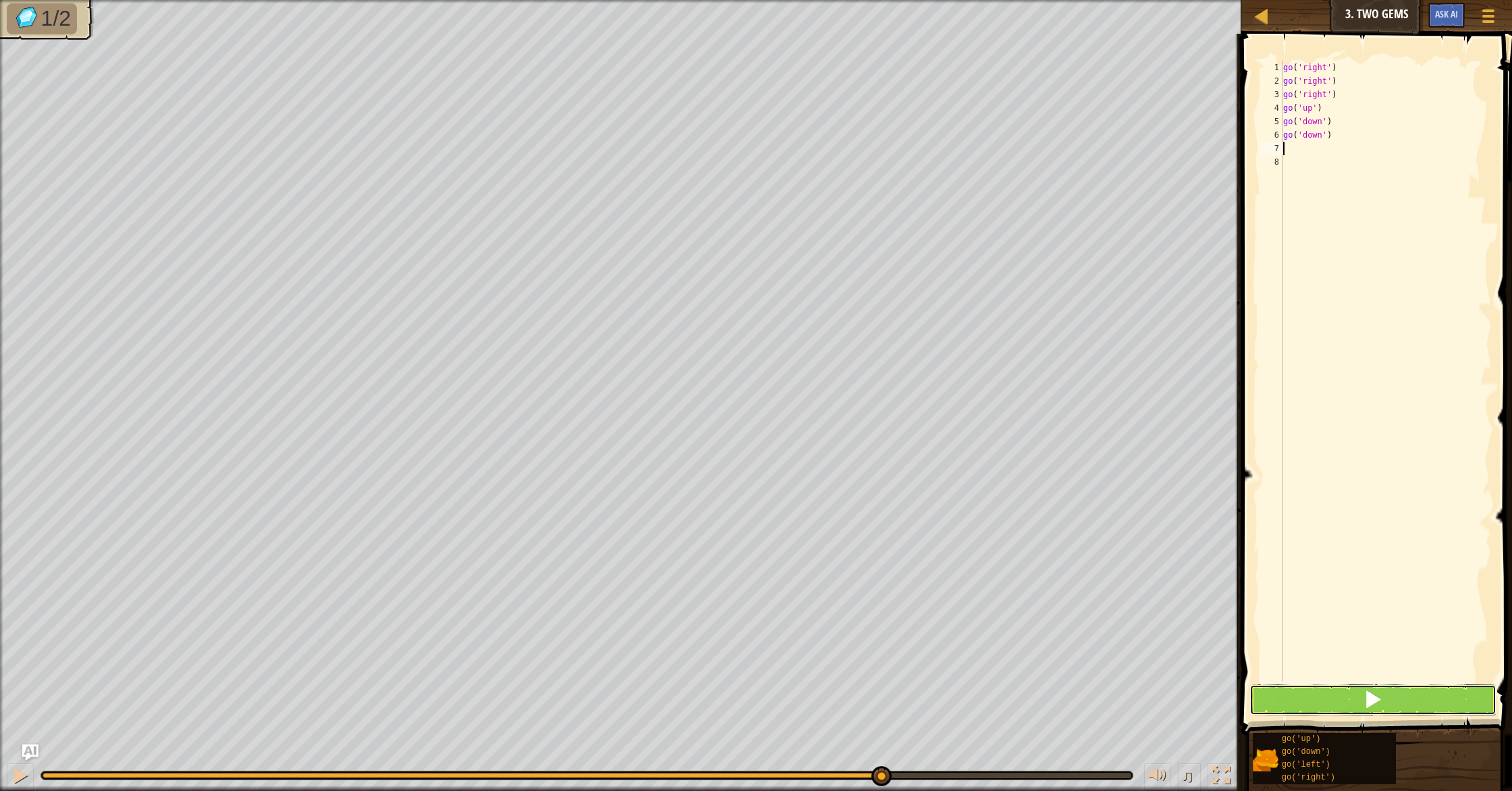
click at [1364, 701] on span at bounding box center [1373, 699] width 19 height 19
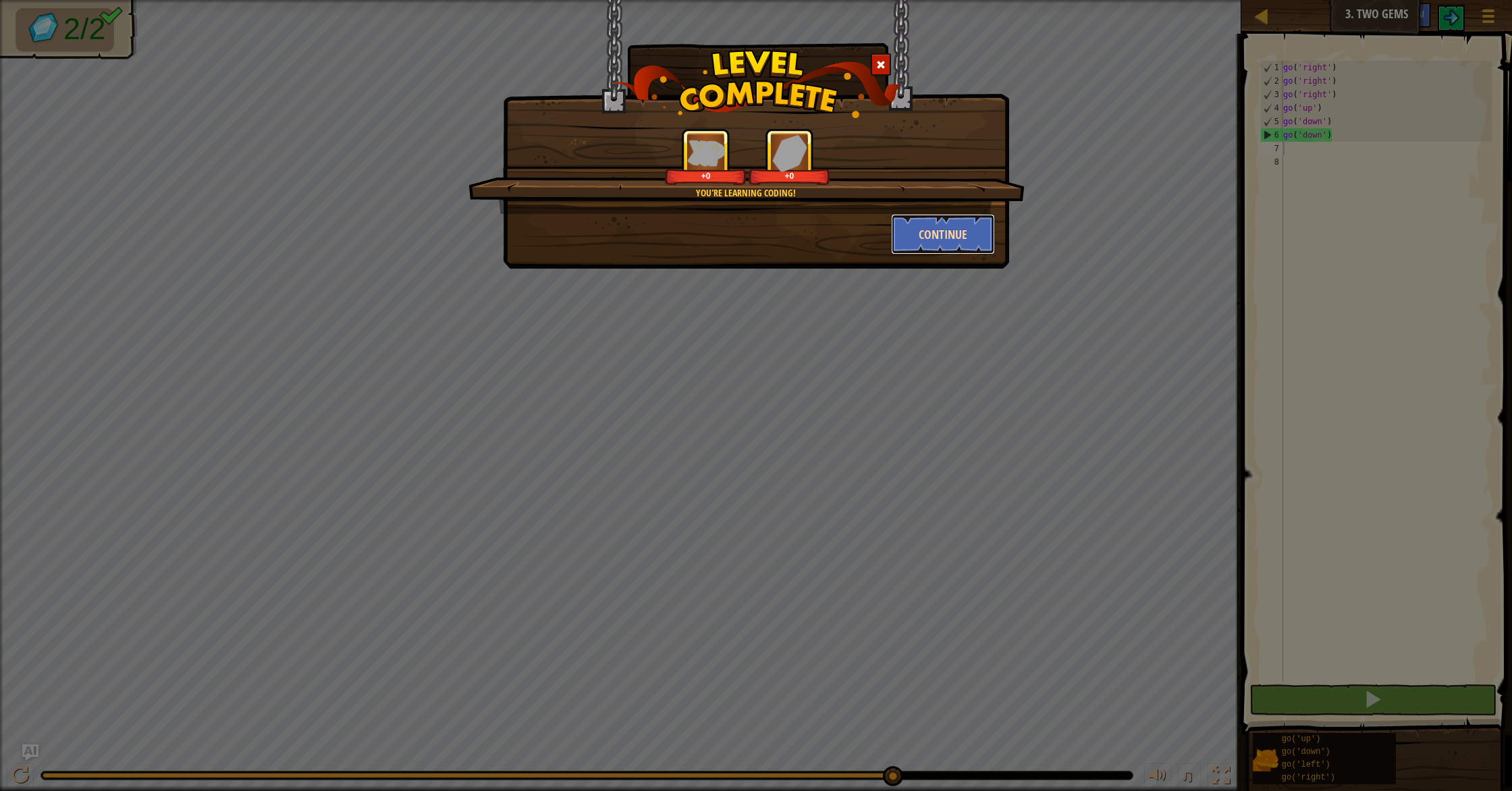
click at [924, 237] on button "Continue" at bounding box center [943, 234] width 104 height 41
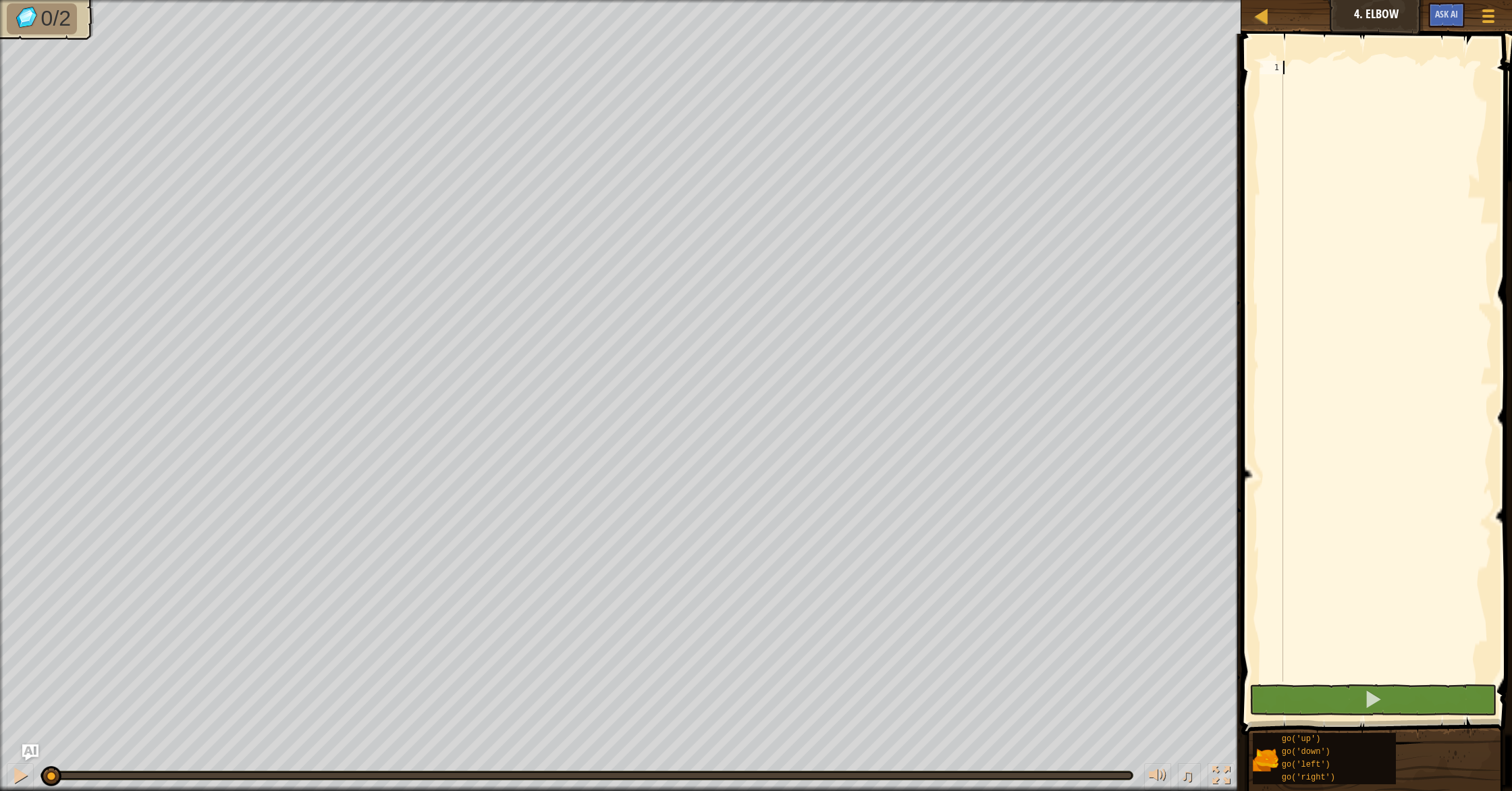
type textarea "d"
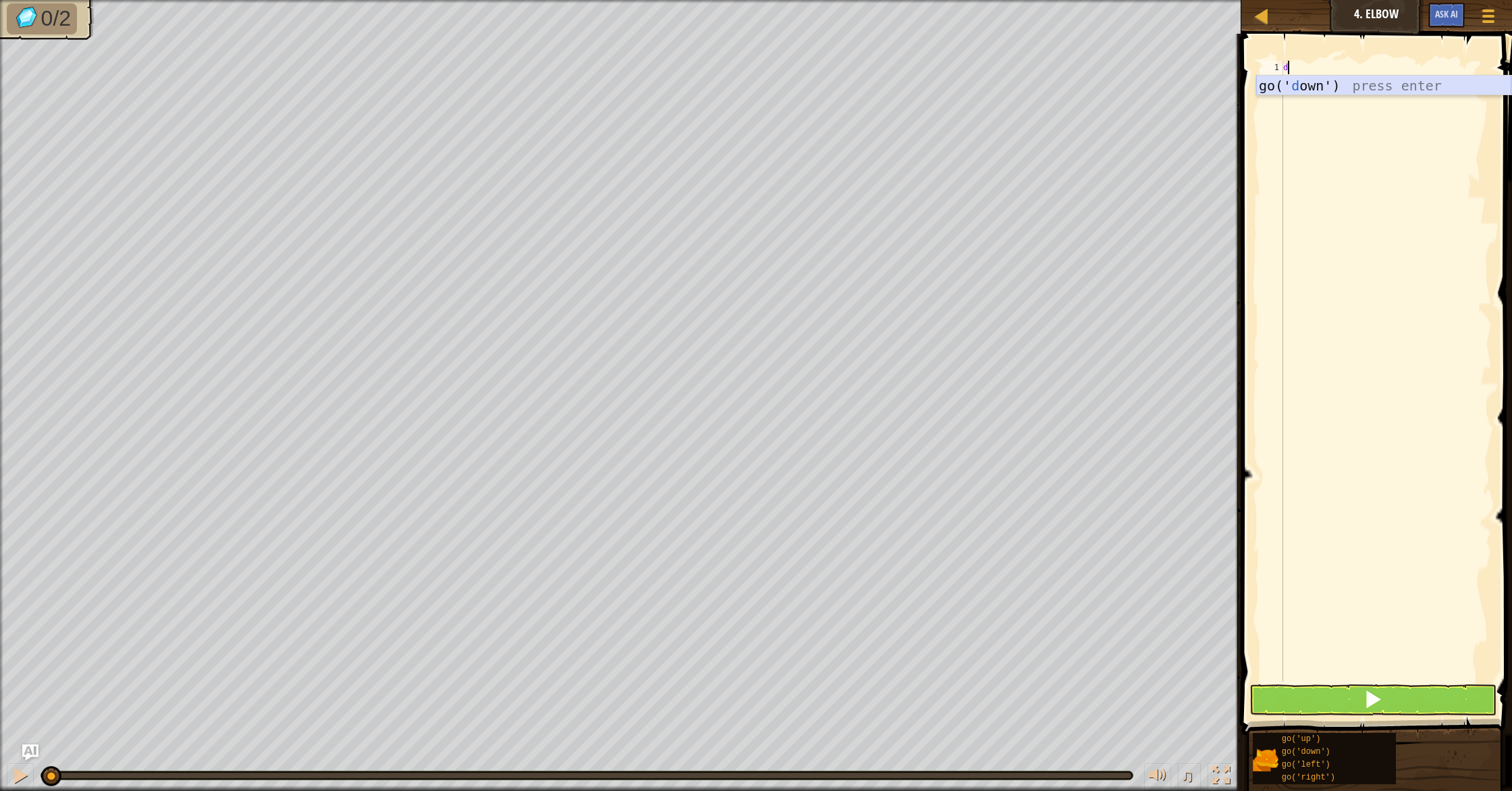
click at [1313, 86] on div "go(' d own') press enter" at bounding box center [1384, 105] width 255 height 61
type textarea "d"
click at [1342, 96] on div "go(' d own') press enter" at bounding box center [1384, 119] width 255 height 61
type textarea "d"
click at [1294, 116] on div "go(' d own') press enter" at bounding box center [1384, 132] width 255 height 61
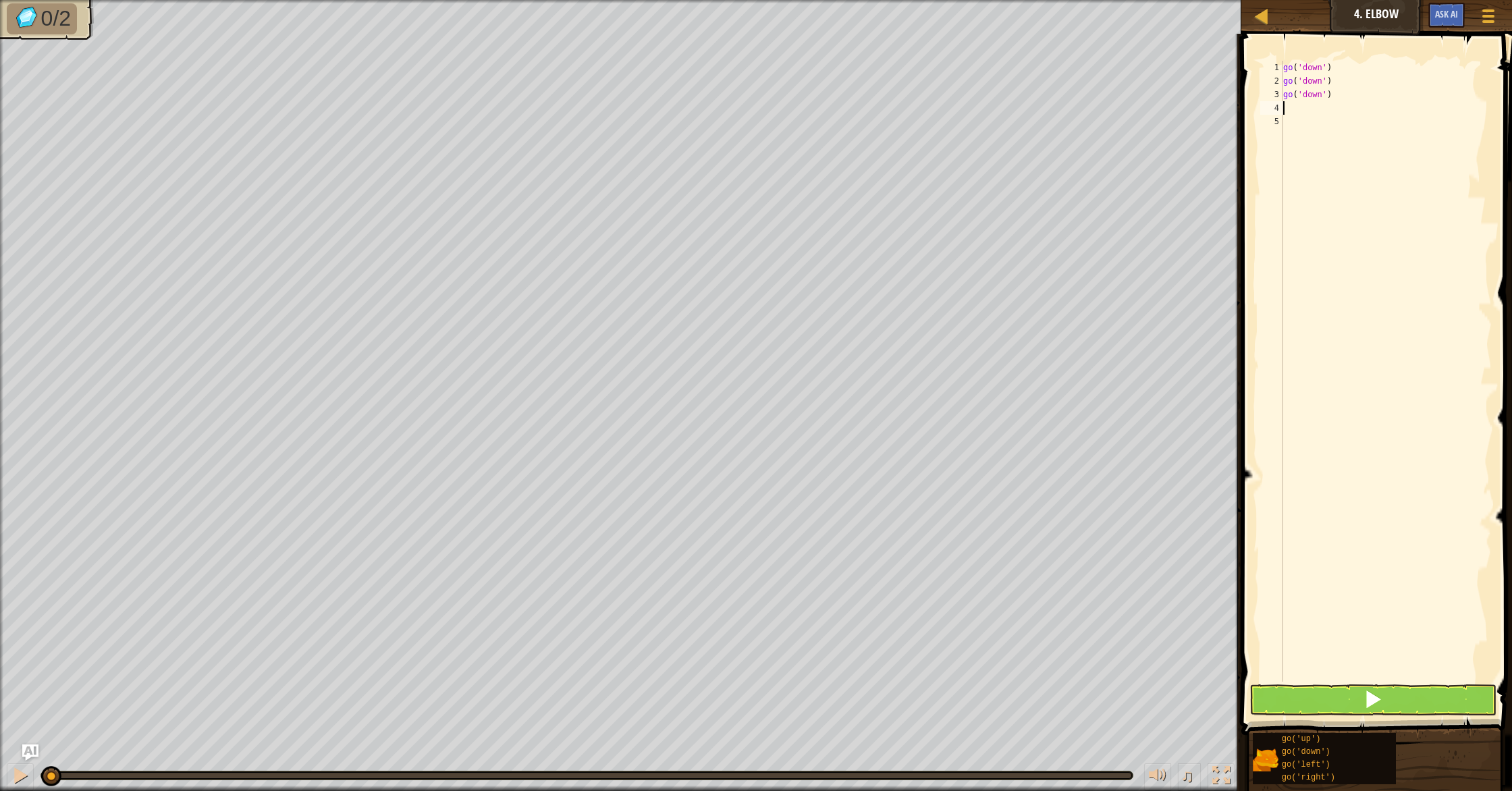
type textarea "r"
drag, startPoint x: 1309, startPoint y: 693, endPoint x: 1301, endPoint y: 661, distance: 33.0
click at [1308, 692] on button at bounding box center [1373, 699] width 247 height 31
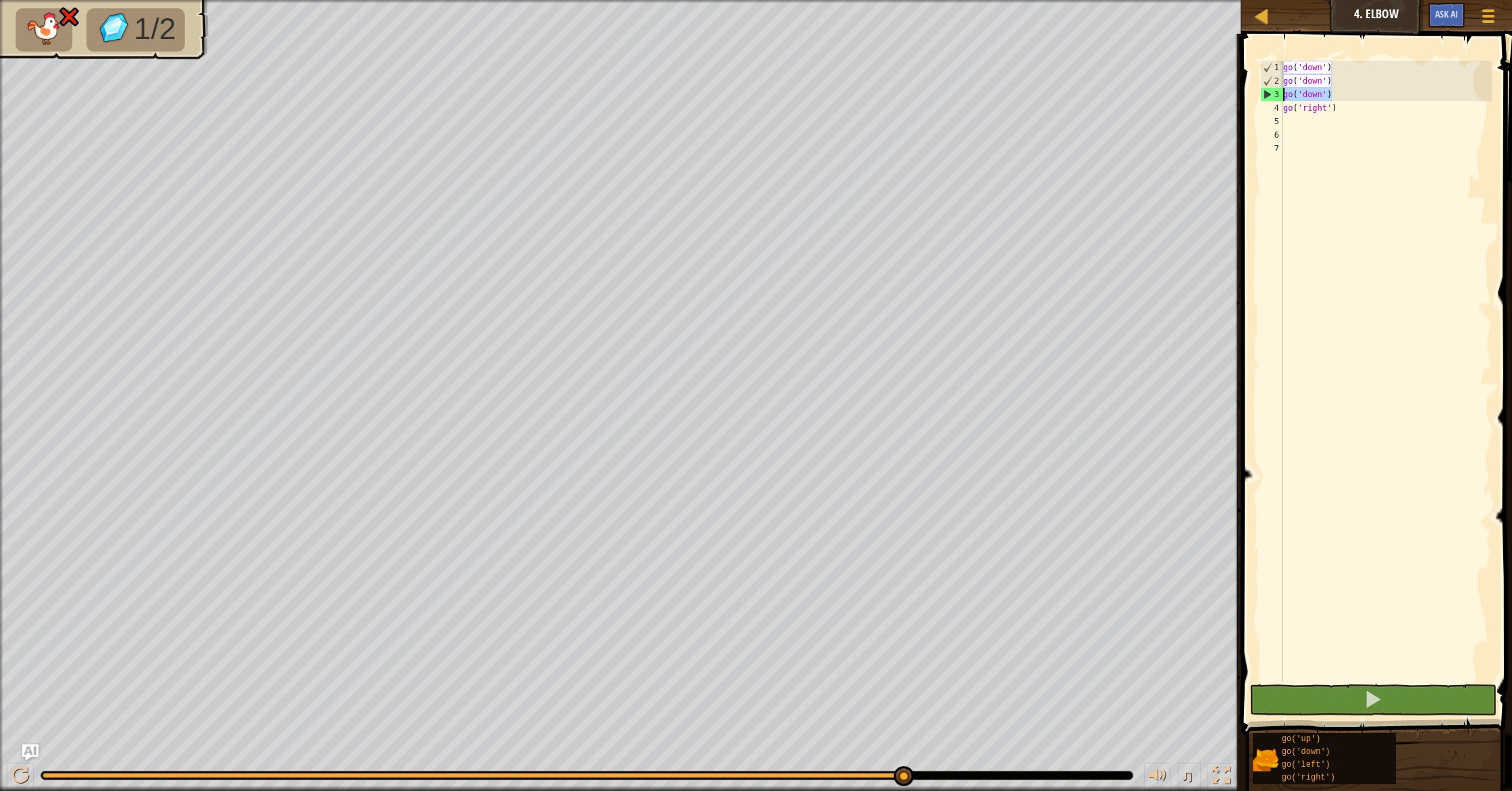
drag, startPoint x: 1332, startPoint y: 97, endPoint x: 1276, endPoint y: 99, distance: 56.0
click at [1276, 99] on div "1 2 3 4 5 6 7 go ( 'down' ) go ( 'down' ) go ( 'down' ) go ( 'right' ) הההההההה…" at bounding box center [1374, 371] width 234 height 621
type textarea "go('down')"
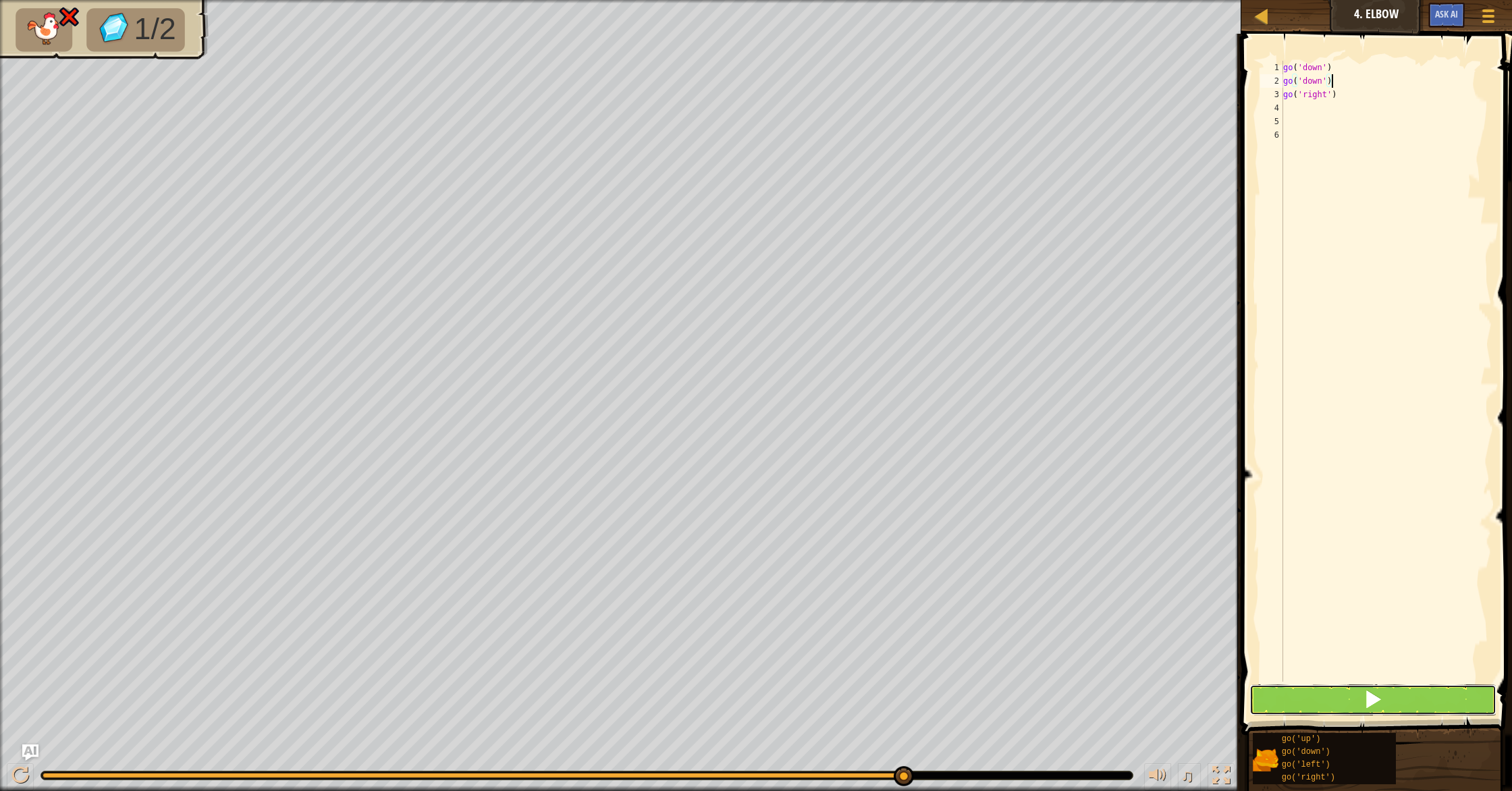
click at [1434, 697] on button at bounding box center [1373, 699] width 247 height 31
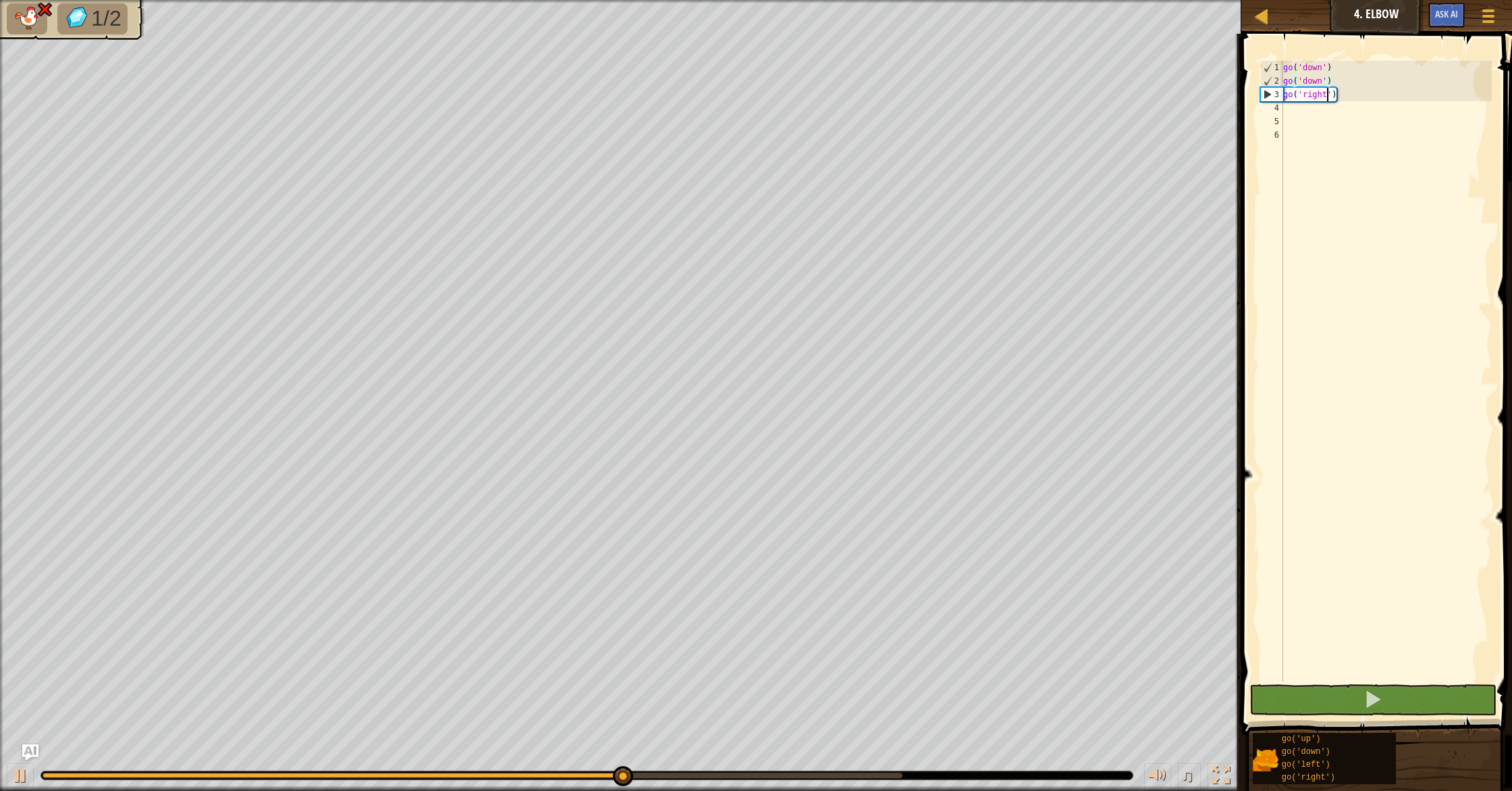
click at [1328, 95] on div "go ( 'down' ) go ( 'down' ) go ( 'right' )" at bounding box center [1385, 384] width 212 height 648
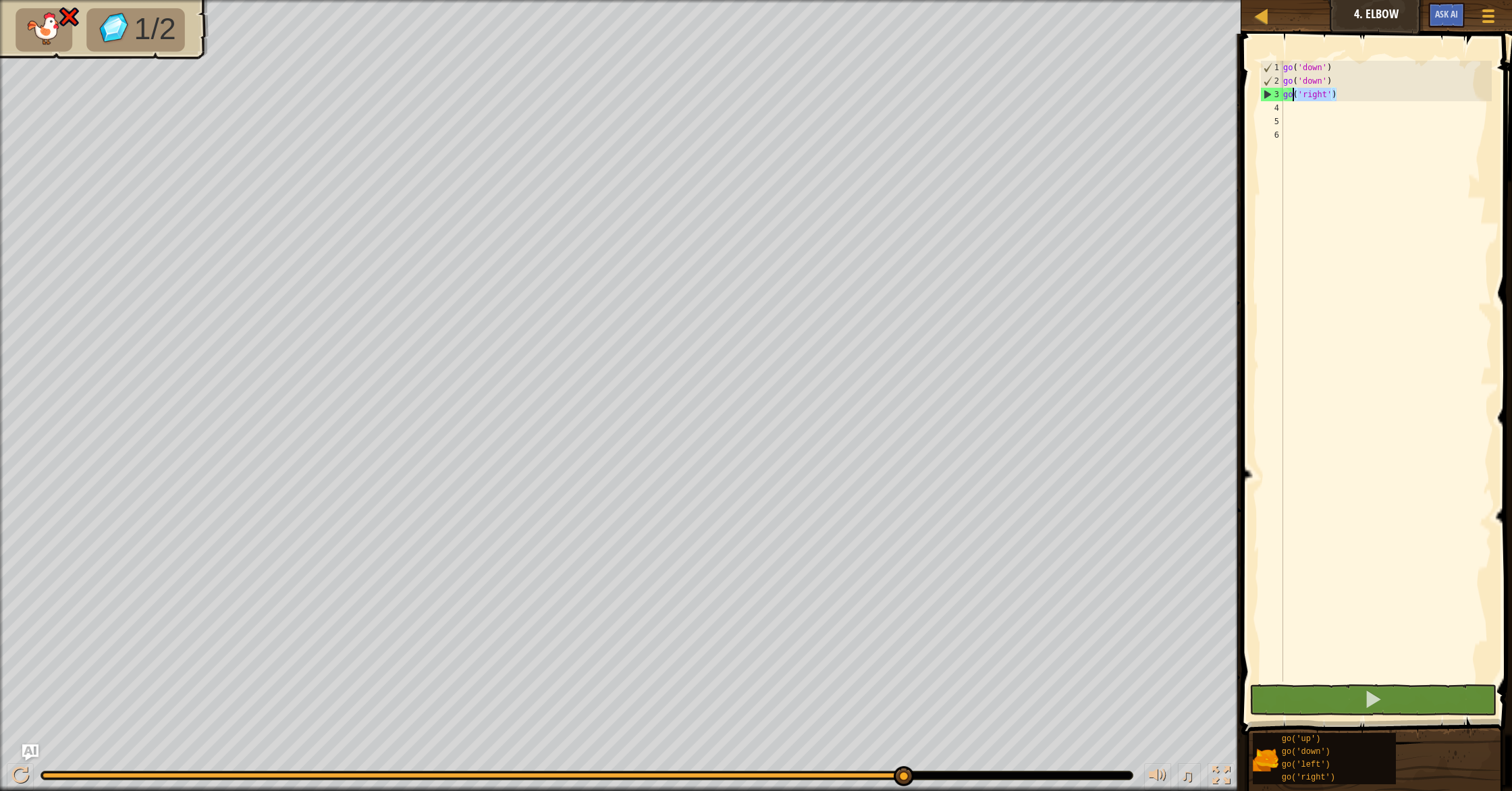
drag, startPoint x: 1335, startPoint y: 97, endPoint x: 1294, endPoint y: 95, distance: 41.0
click at [1294, 95] on div "go ( 'down' ) go ( 'down' ) go ( 'right' )" at bounding box center [1385, 384] width 212 height 648
type textarea "g"
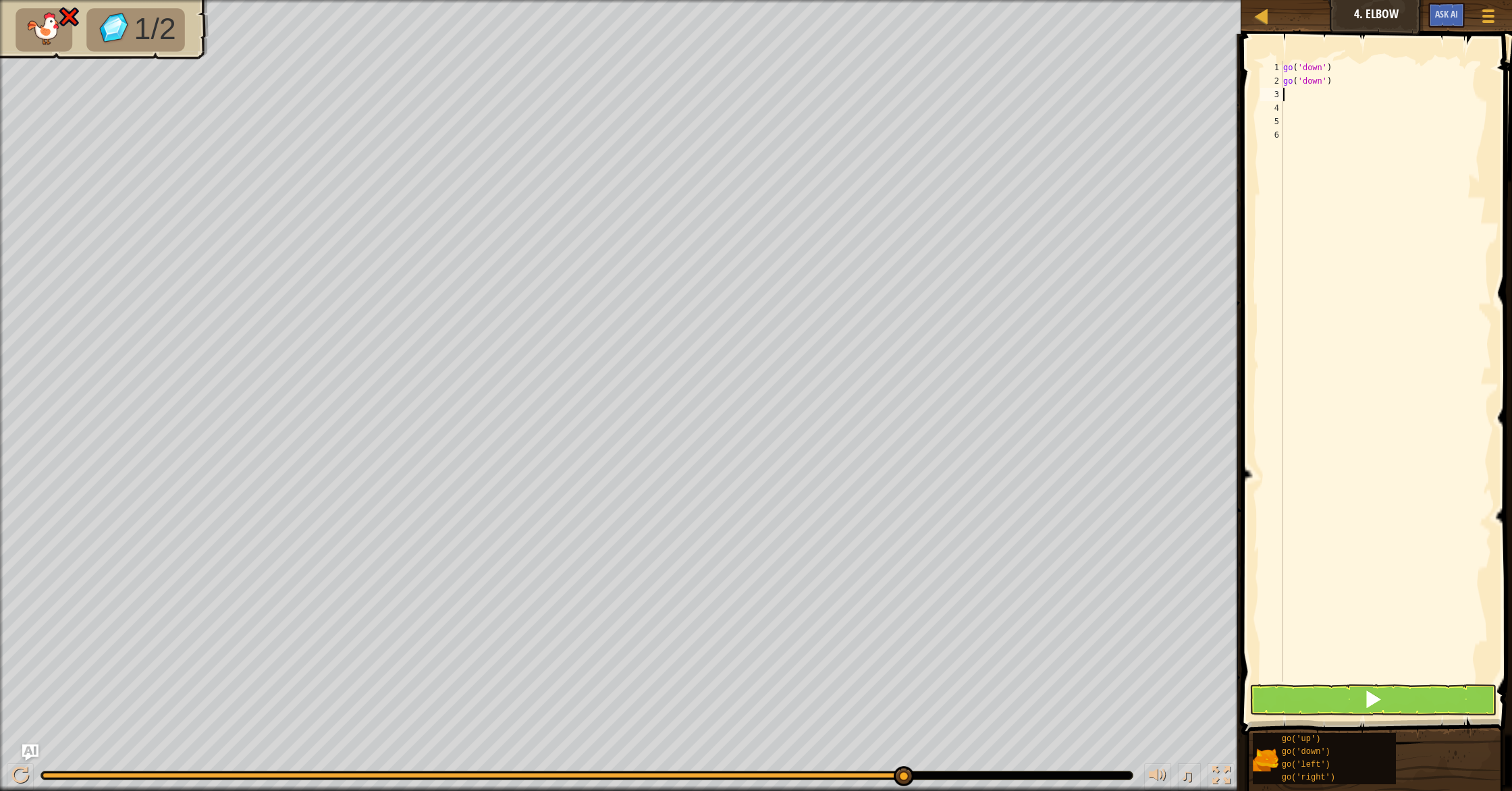
type textarea "l"
click at [1330, 115] on div "go(' l eft') press enter" at bounding box center [1384, 132] width 255 height 61
type textarea "l"
click at [1348, 697] on button at bounding box center [1373, 699] width 247 height 31
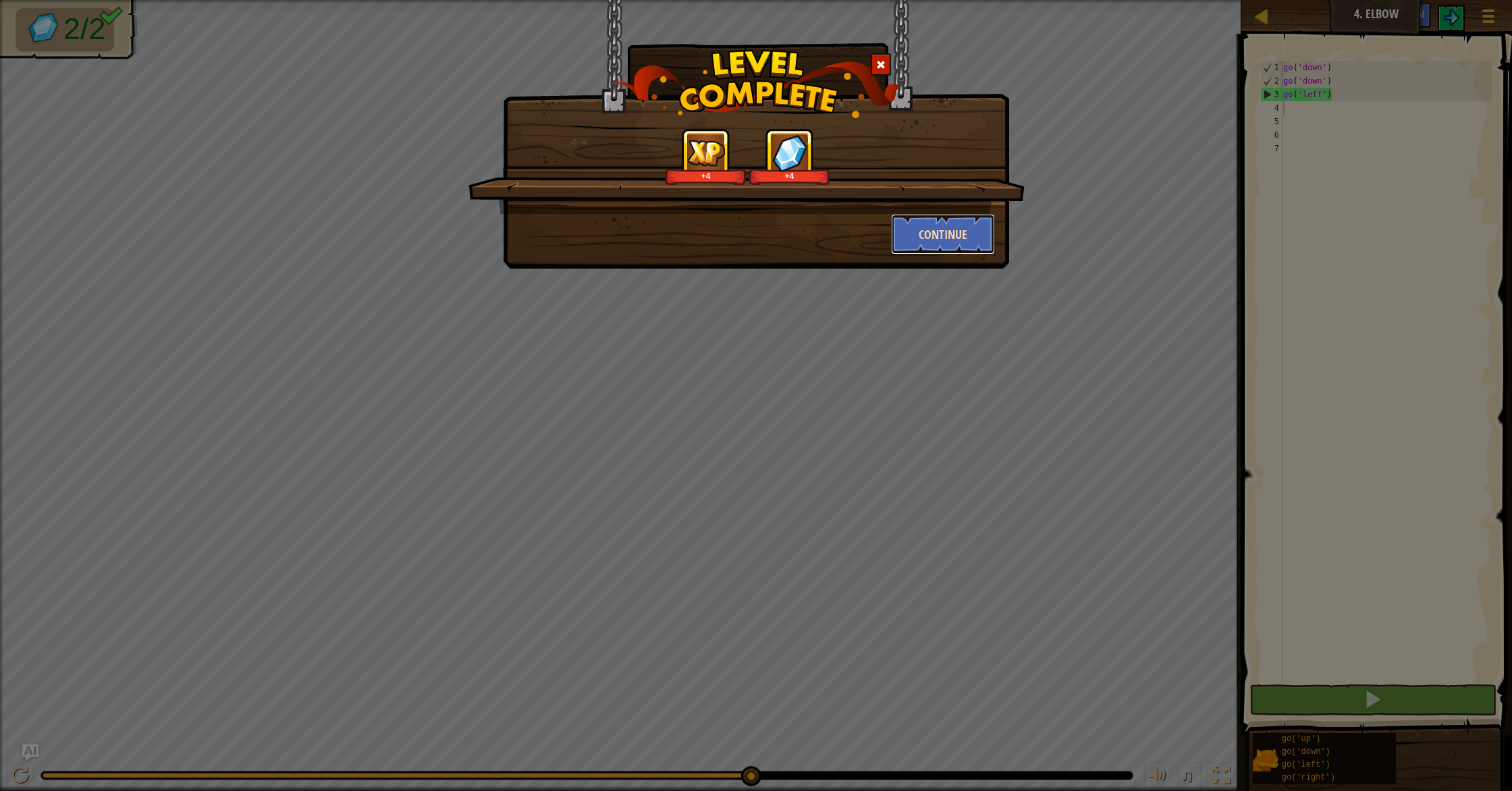
click at [947, 232] on button "Continue" at bounding box center [943, 234] width 104 height 41
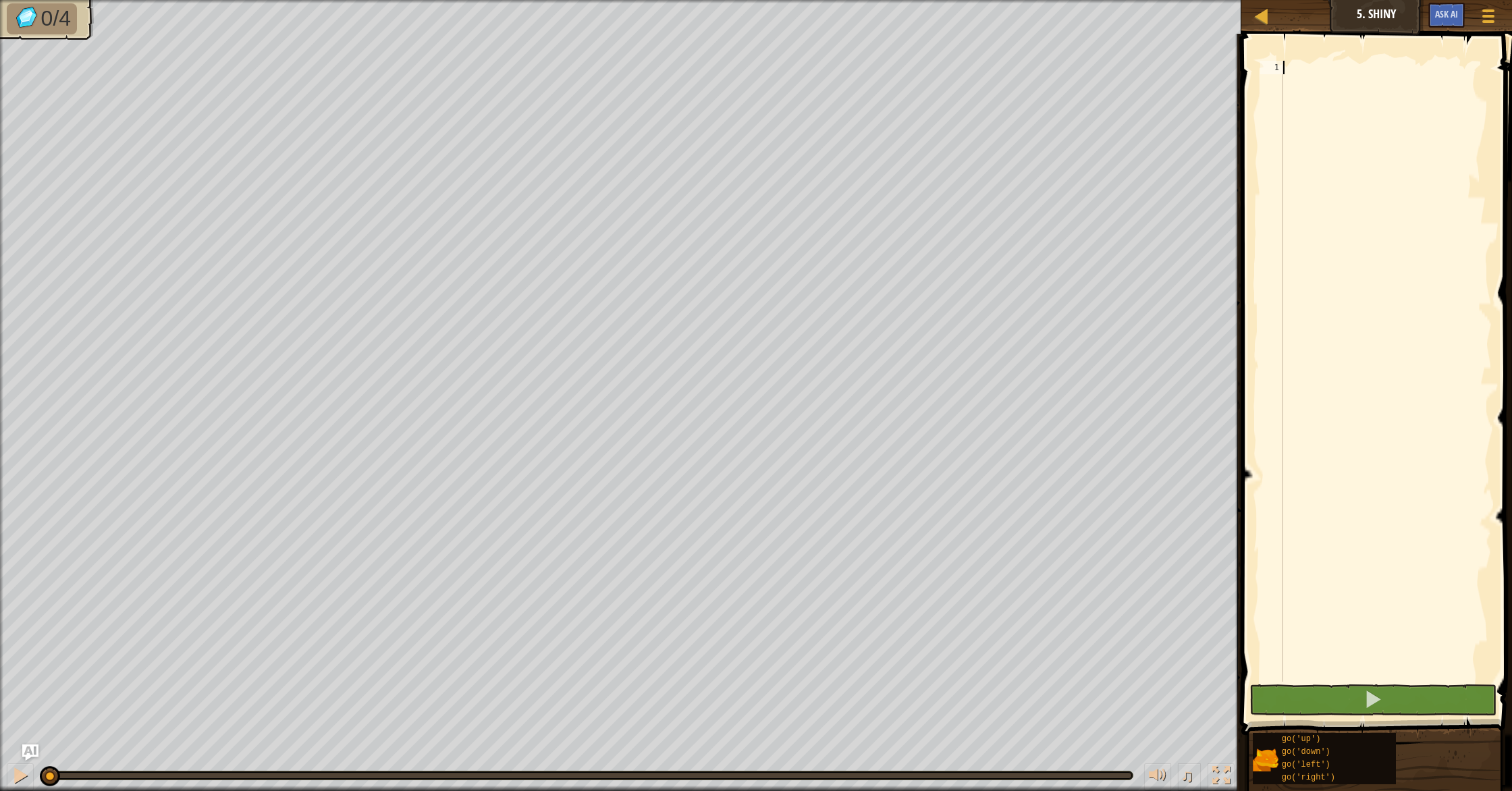
type textarea "m"
type textarea "l"
type textarea "d"
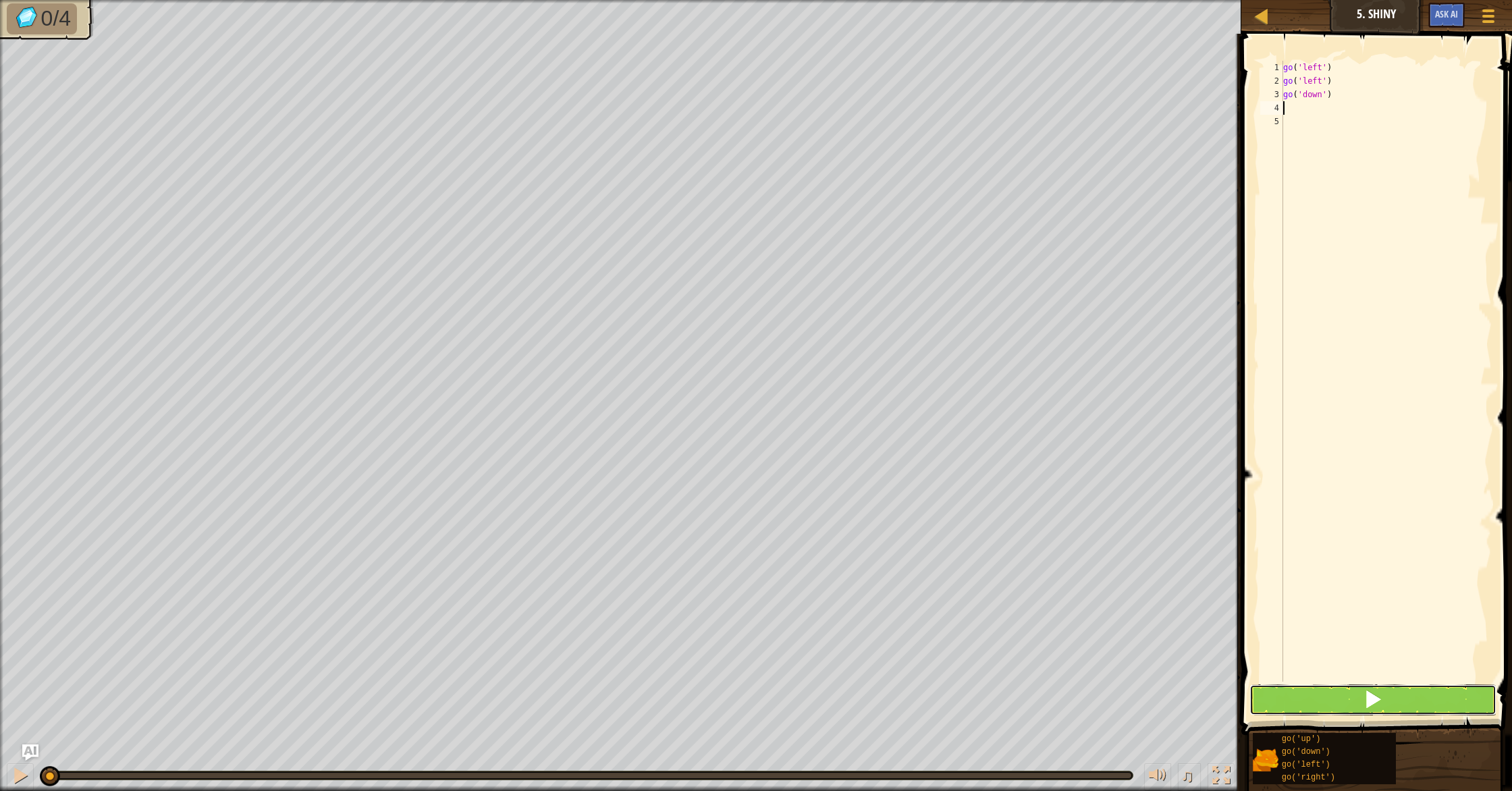
click at [1379, 702] on span at bounding box center [1373, 699] width 19 height 19
click at [1375, 697] on span at bounding box center [1373, 699] width 19 height 19
click at [1386, 705] on button at bounding box center [1373, 699] width 247 height 31
click at [1385, 704] on button at bounding box center [1373, 699] width 247 height 31
click at [1384, 703] on button at bounding box center [1373, 699] width 247 height 31
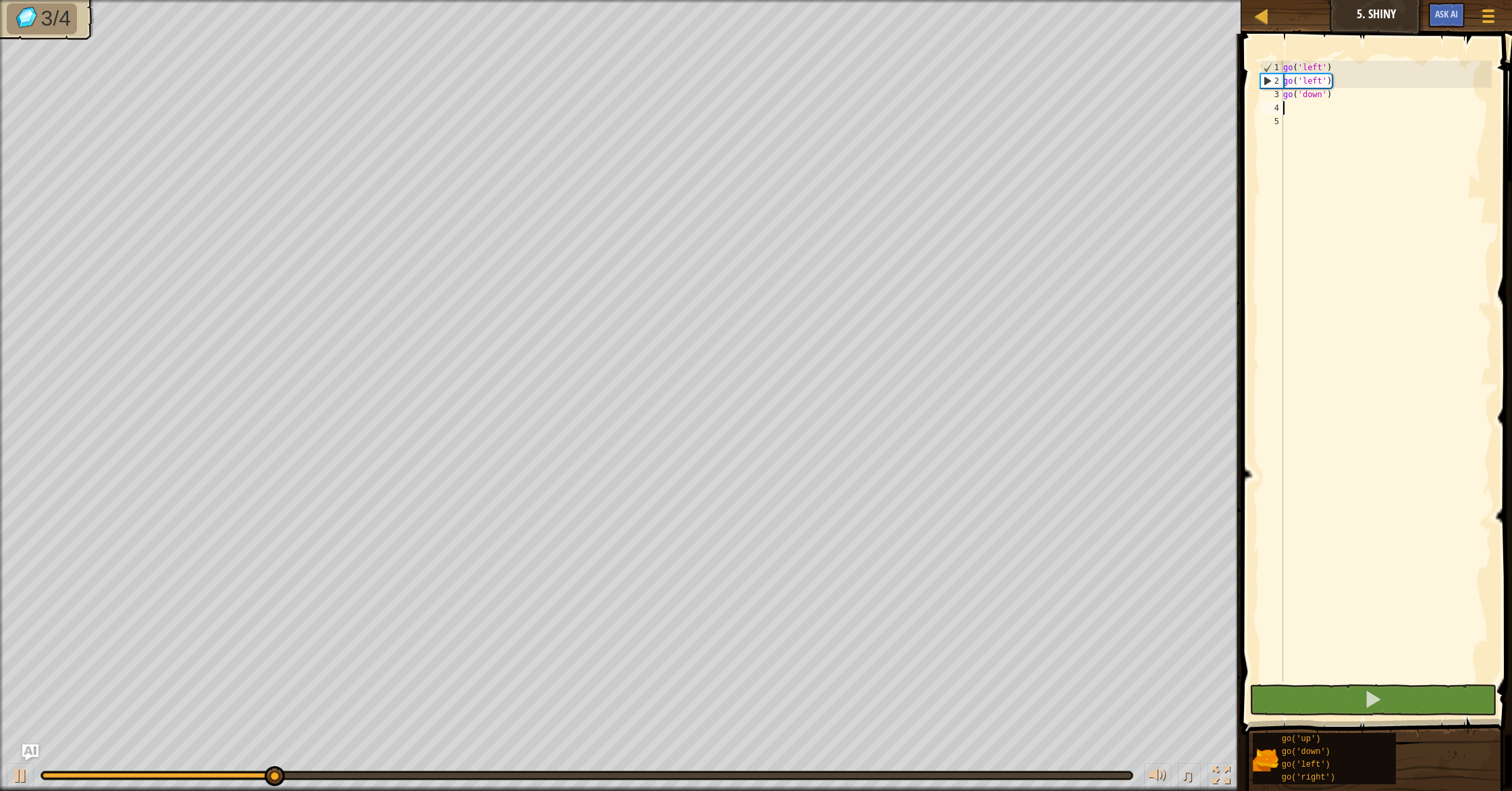
type textarea "l"
type textarea "r"
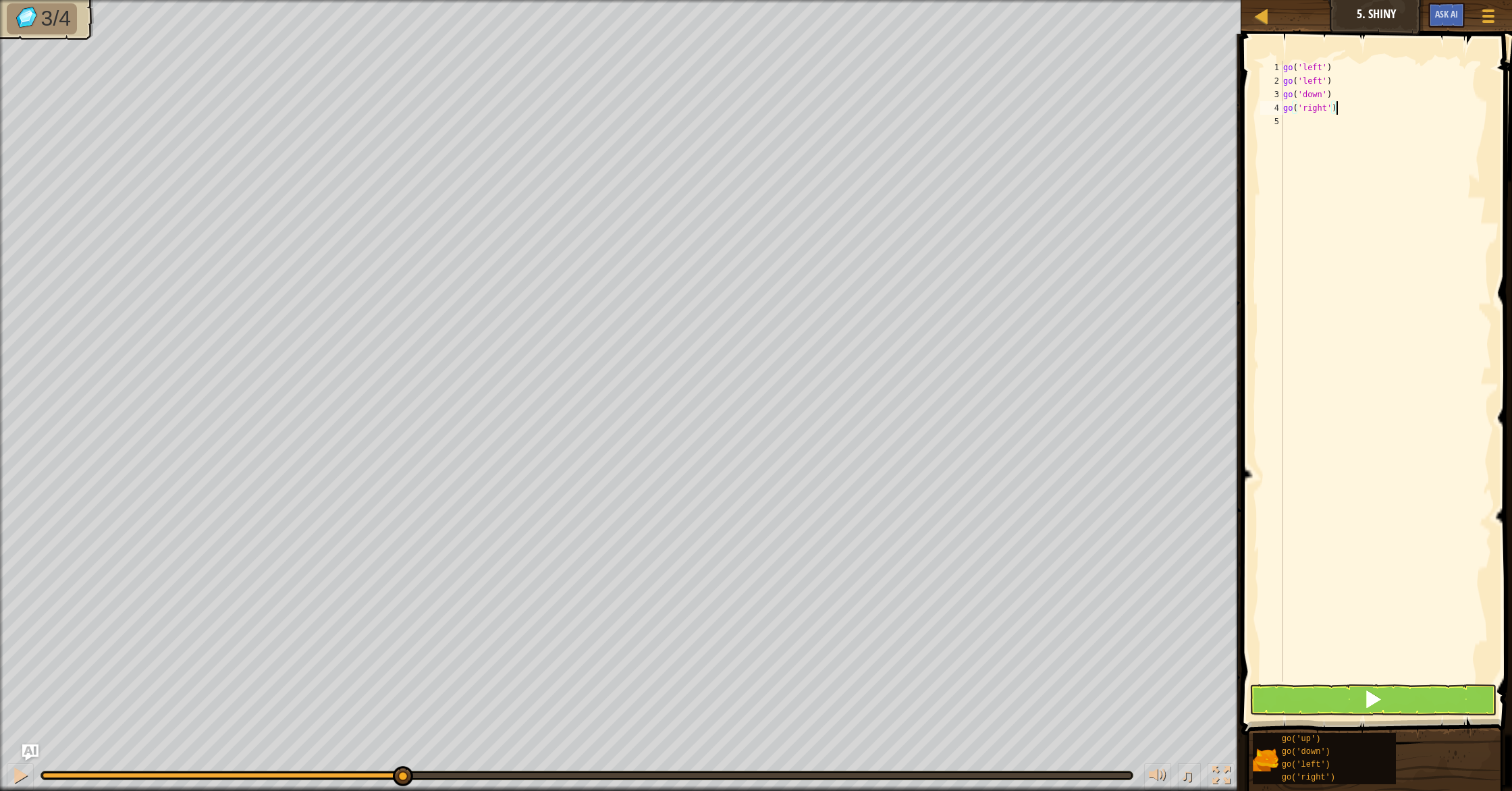
type textarea "go('right')"
click at [1356, 704] on button at bounding box center [1373, 699] width 247 height 31
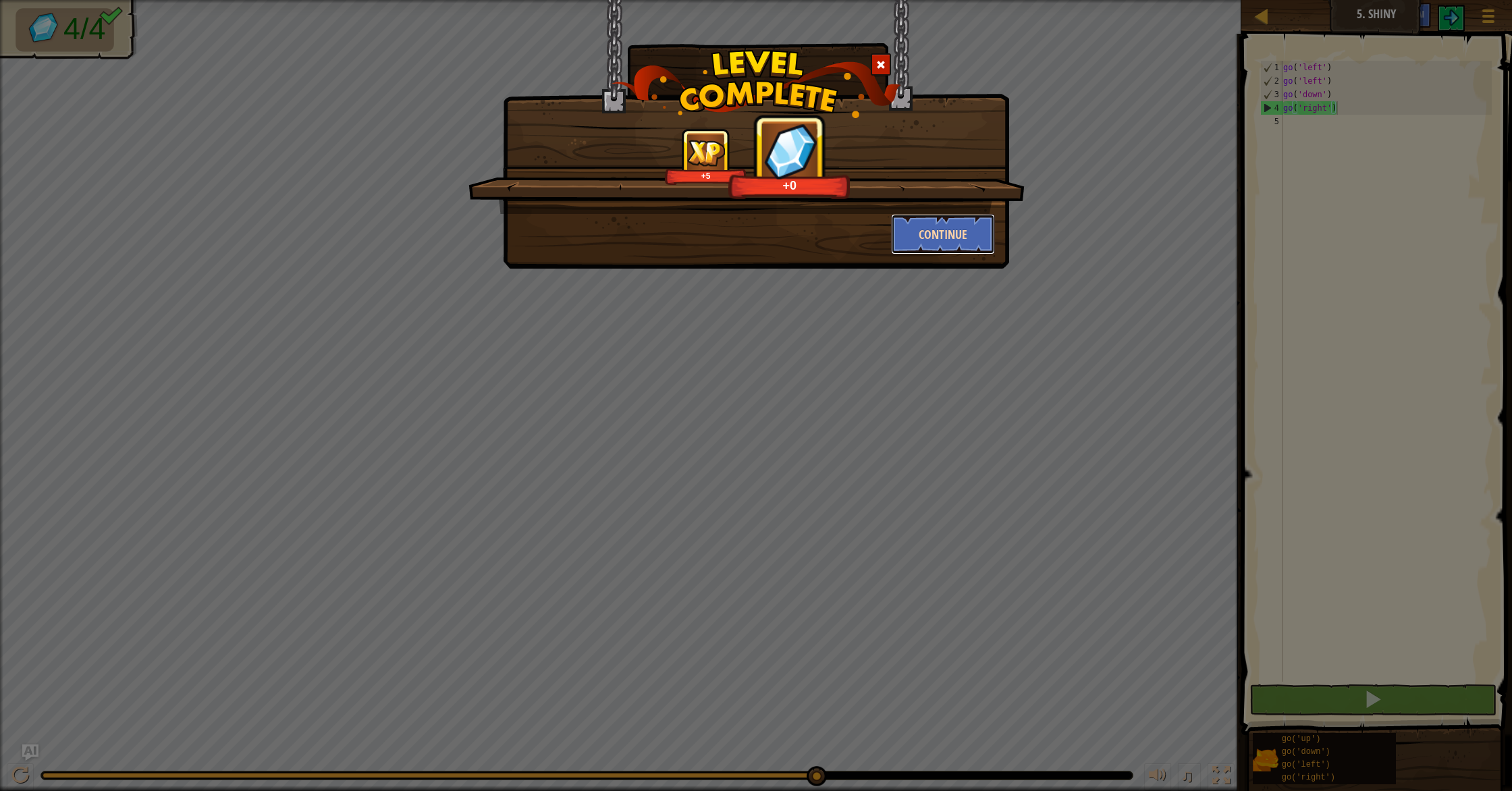
click at [952, 220] on button "Continue" at bounding box center [943, 234] width 104 height 41
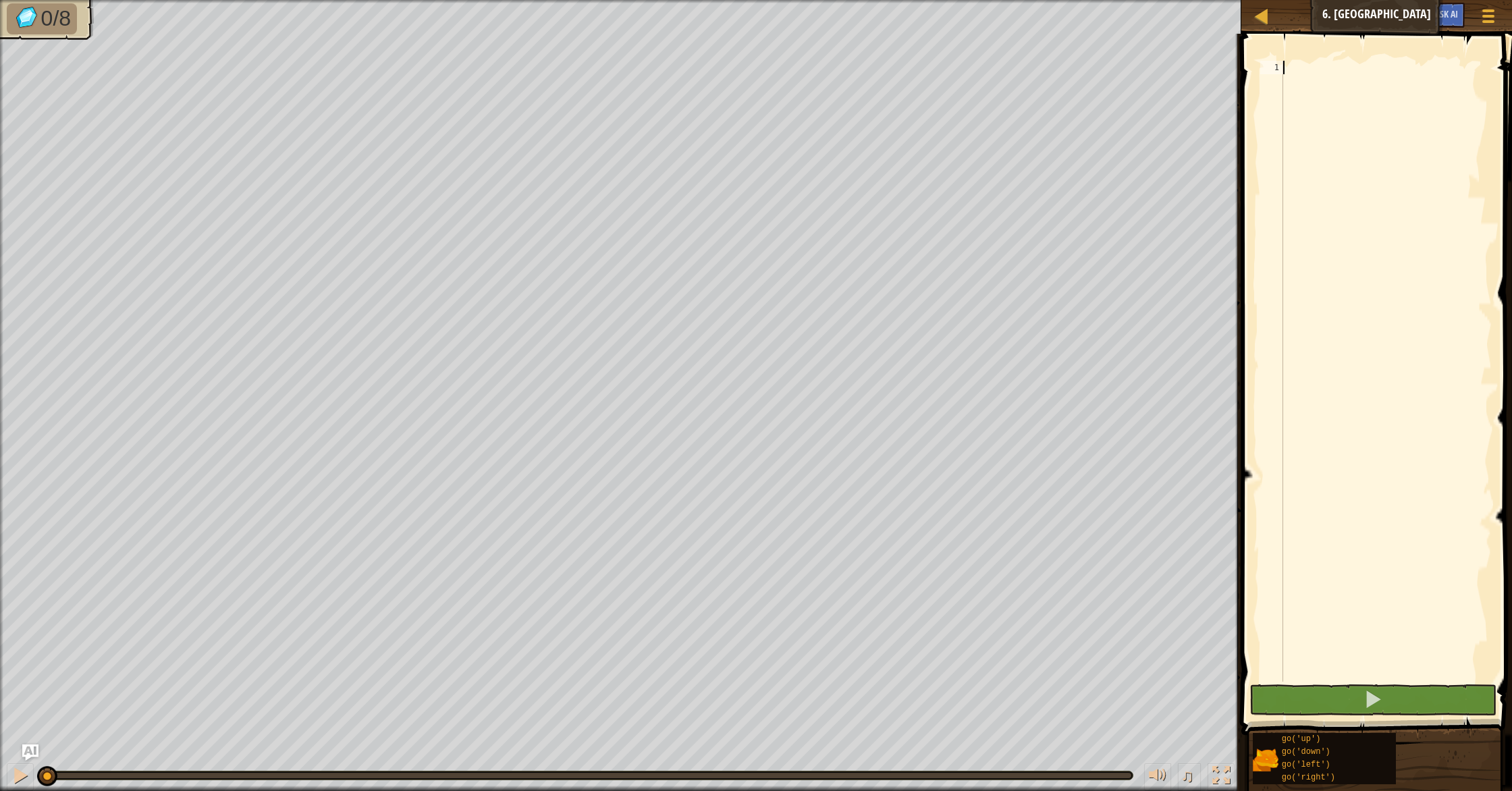
type textarea "u"
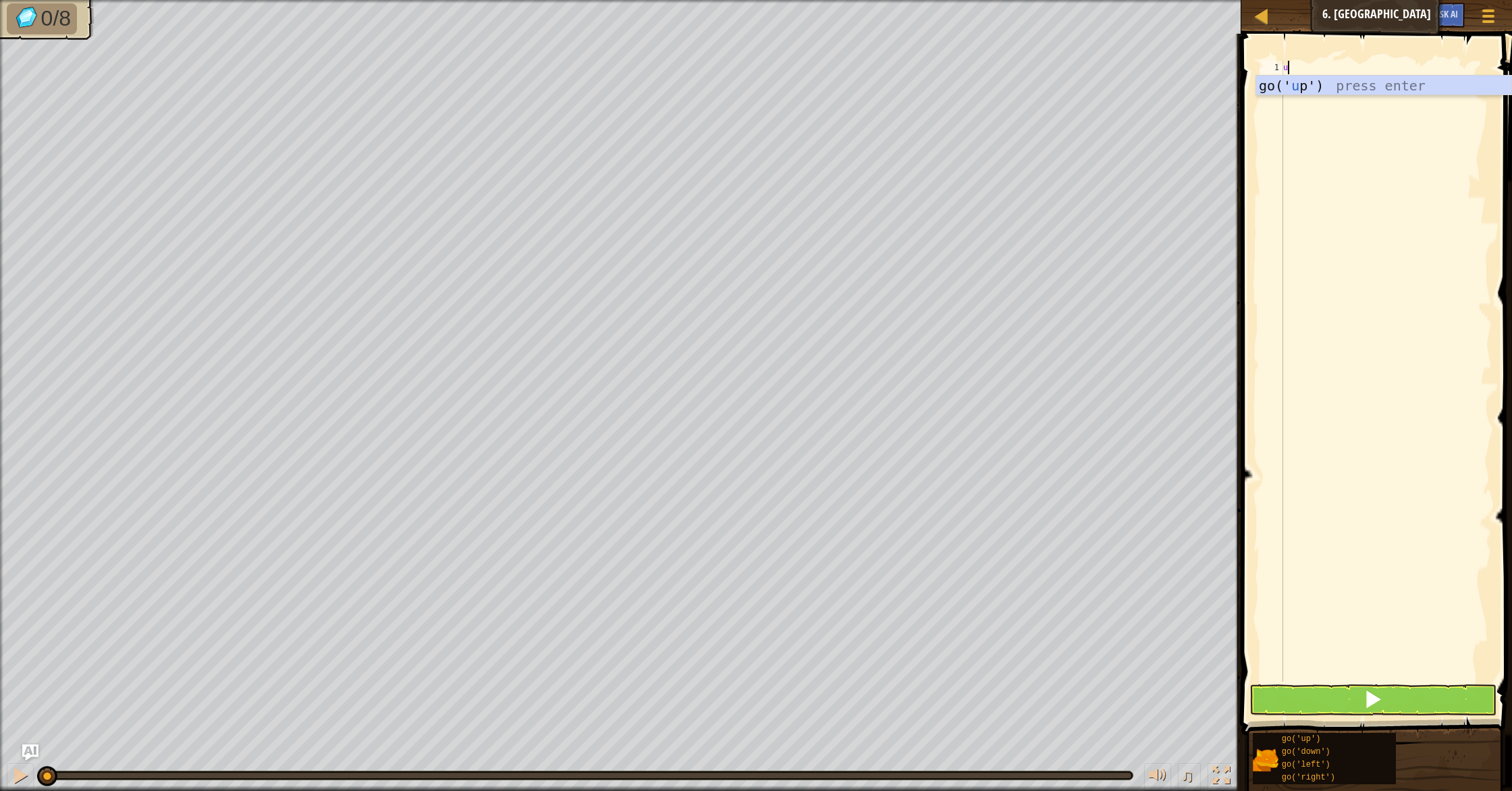
scroll to position [6, 0]
type textarea "r"
type textarea "d"
click at [1421, 715] on div "1 2 3 4 5 6 go ( 'up' ) go ( 'right' ) go ( 'down' ) go ( 'down' ) הההההההההההה…" at bounding box center [1374, 409] width 274 height 750
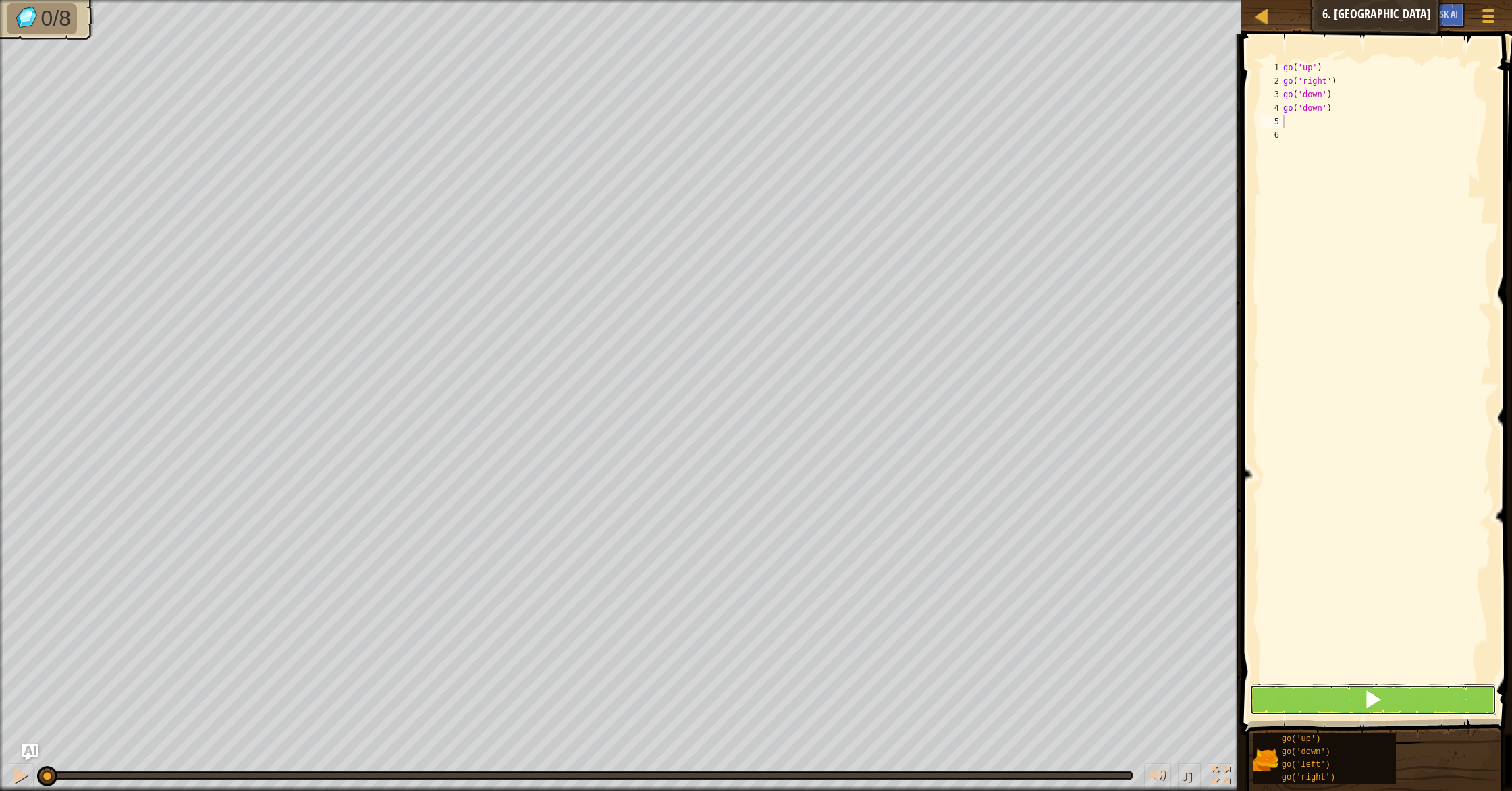
drag, startPoint x: 1413, startPoint y: 701, endPoint x: 1401, endPoint y: 676, distance: 27.7
click at [1413, 701] on button at bounding box center [1373, 699] width 247 height 31
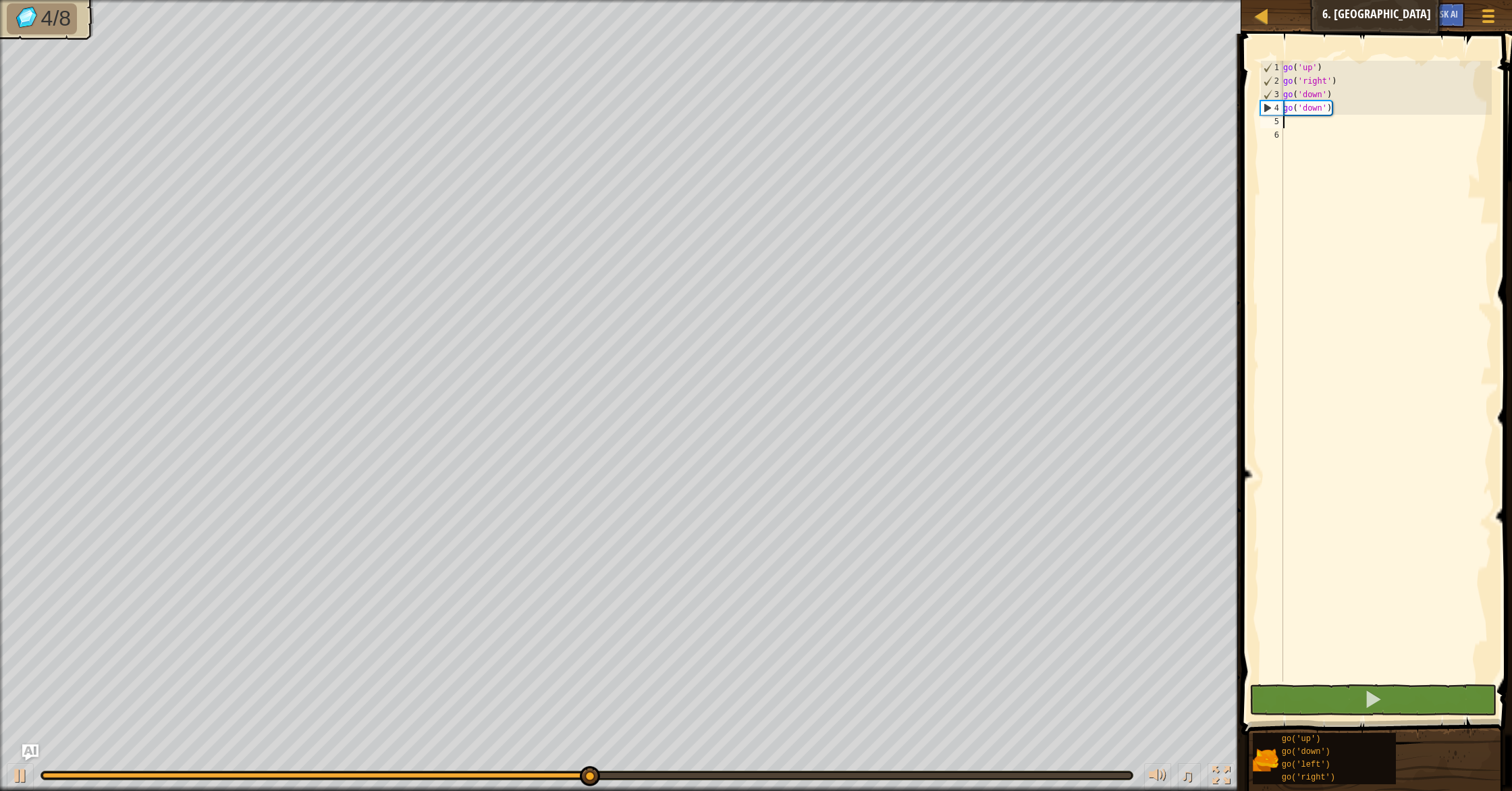
type textarea "l"
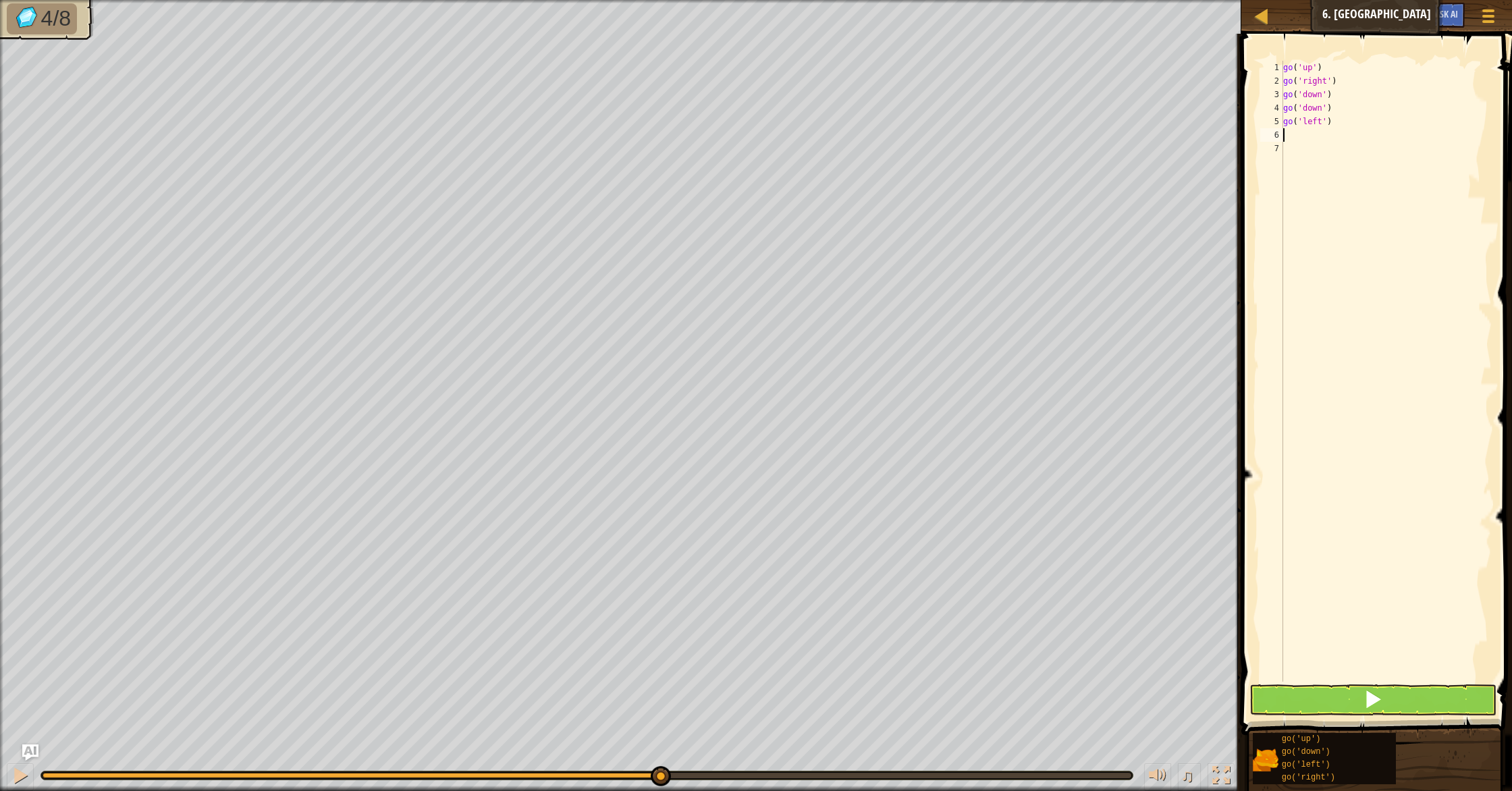
type textarea "l"
click at [1342, 692] on button at bounding box center [1373, 699] width 247 height 31
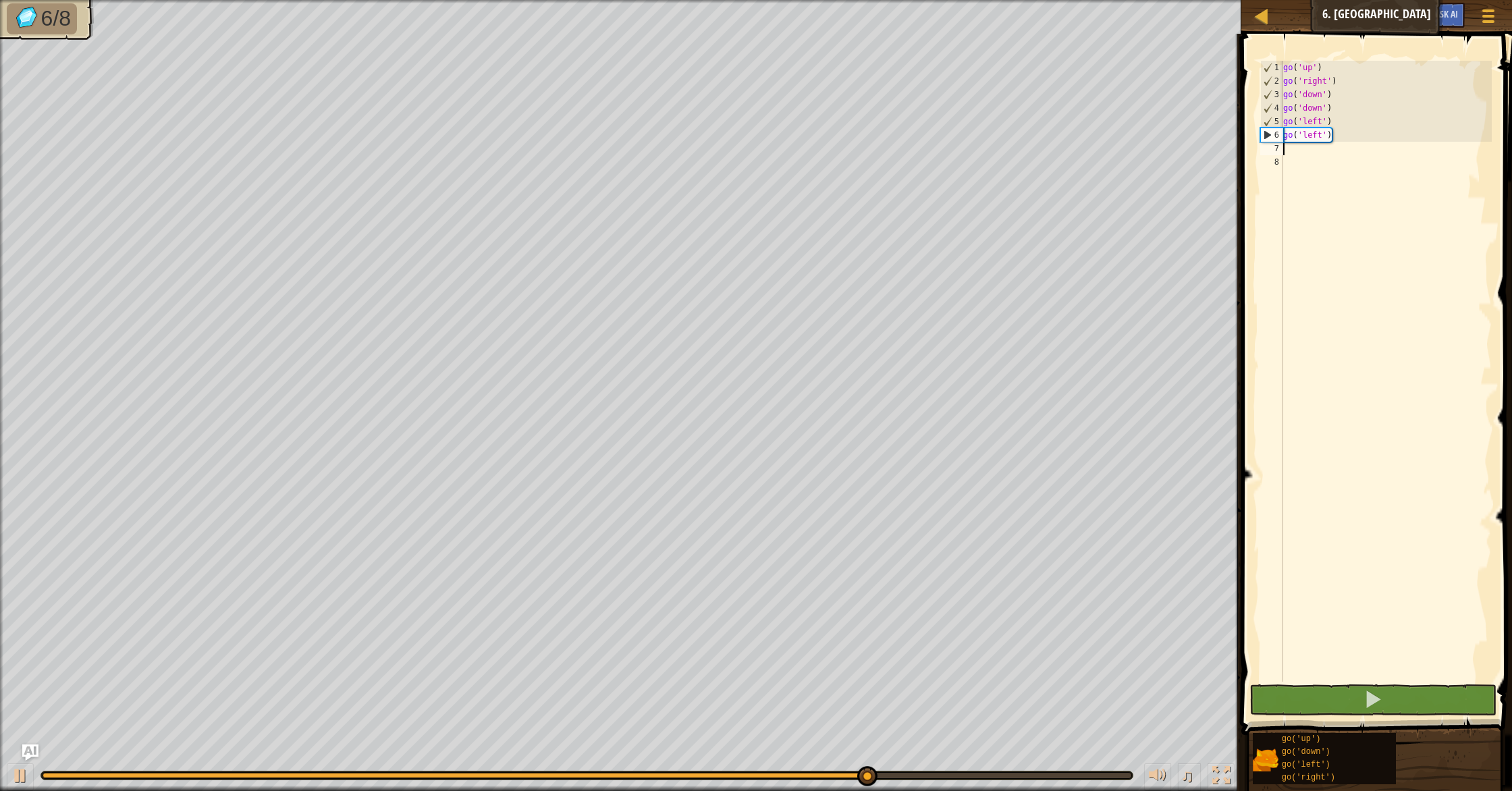
type textarea "u"
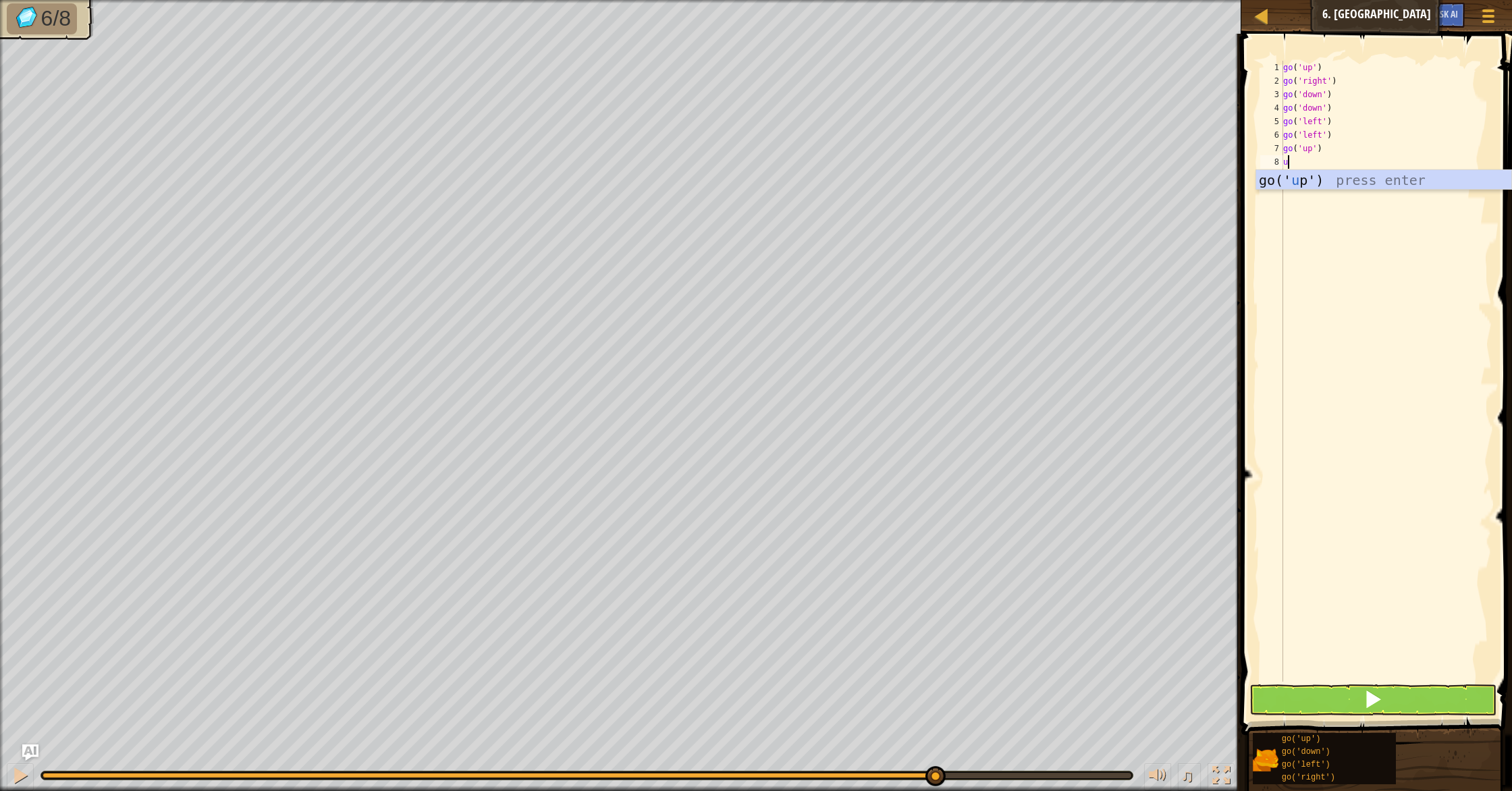
type textarea "up"
click at [1419, 699] on button at bounding box center [1373, 699] width 247 height 31
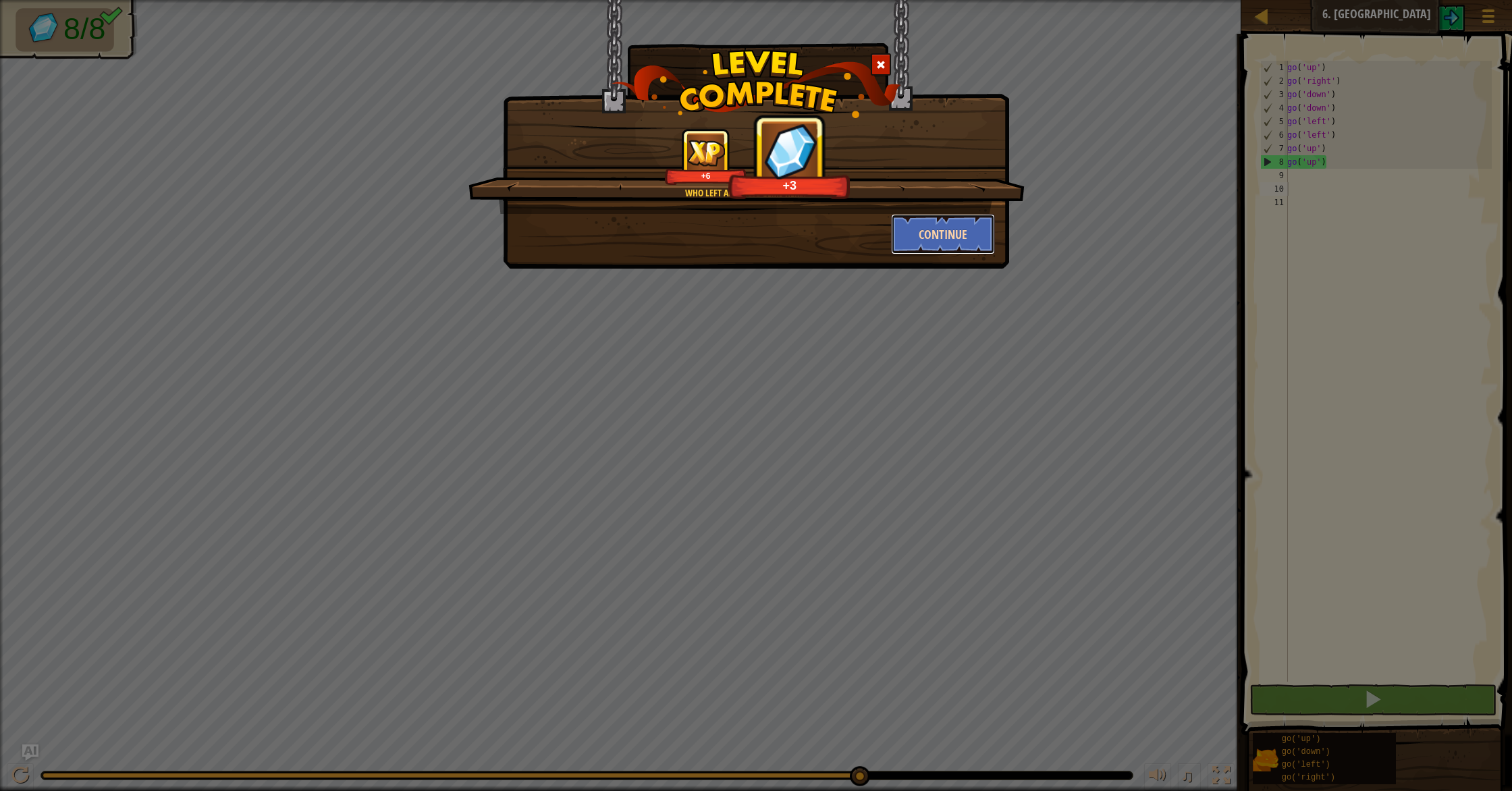
click at [948, 221] on button "Continue" at bounding box center [943, 234] width 104 height 41
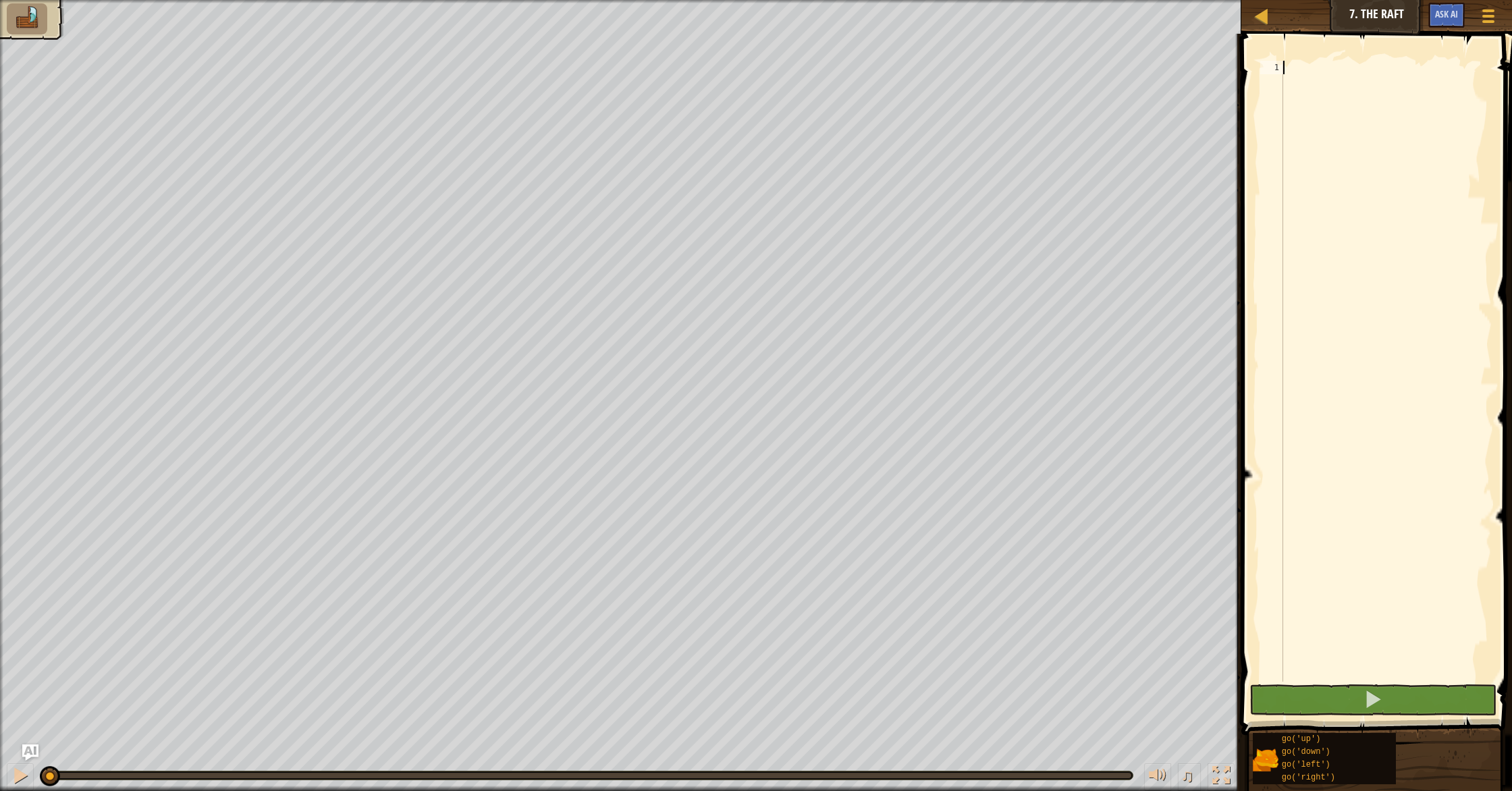
type textarea "u"
type textarea "r"
click at [1287, 698] on button at bounding box center [1373, 699] width 247 height 31
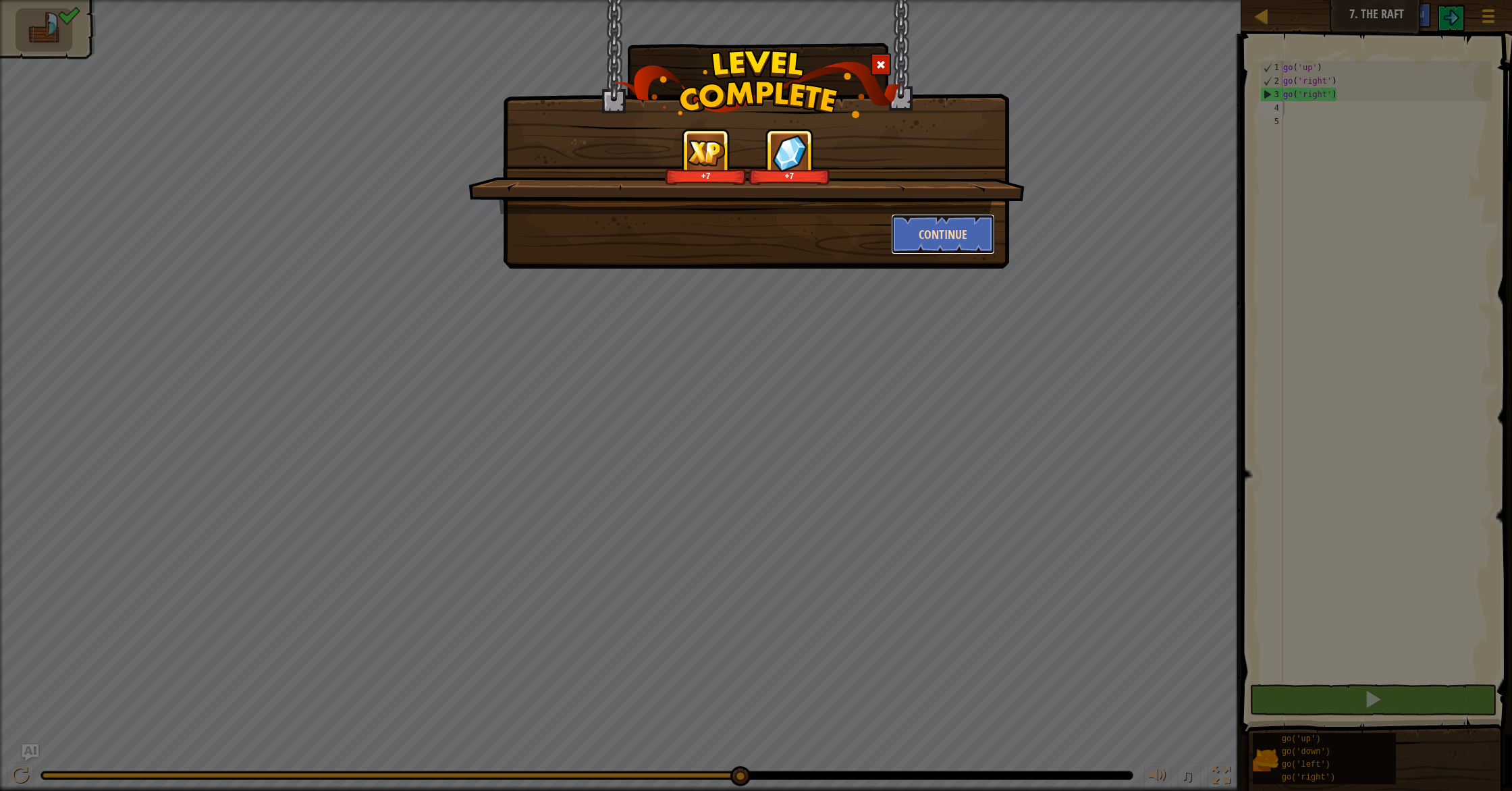
drag, startPoint x: 957, startPoint y: 225, endPoint x: 958, endPoint y: 233, distance: 8.1
click at [958, 233] on button "Continue" at bounding box center [943, 234] width 104 height 41
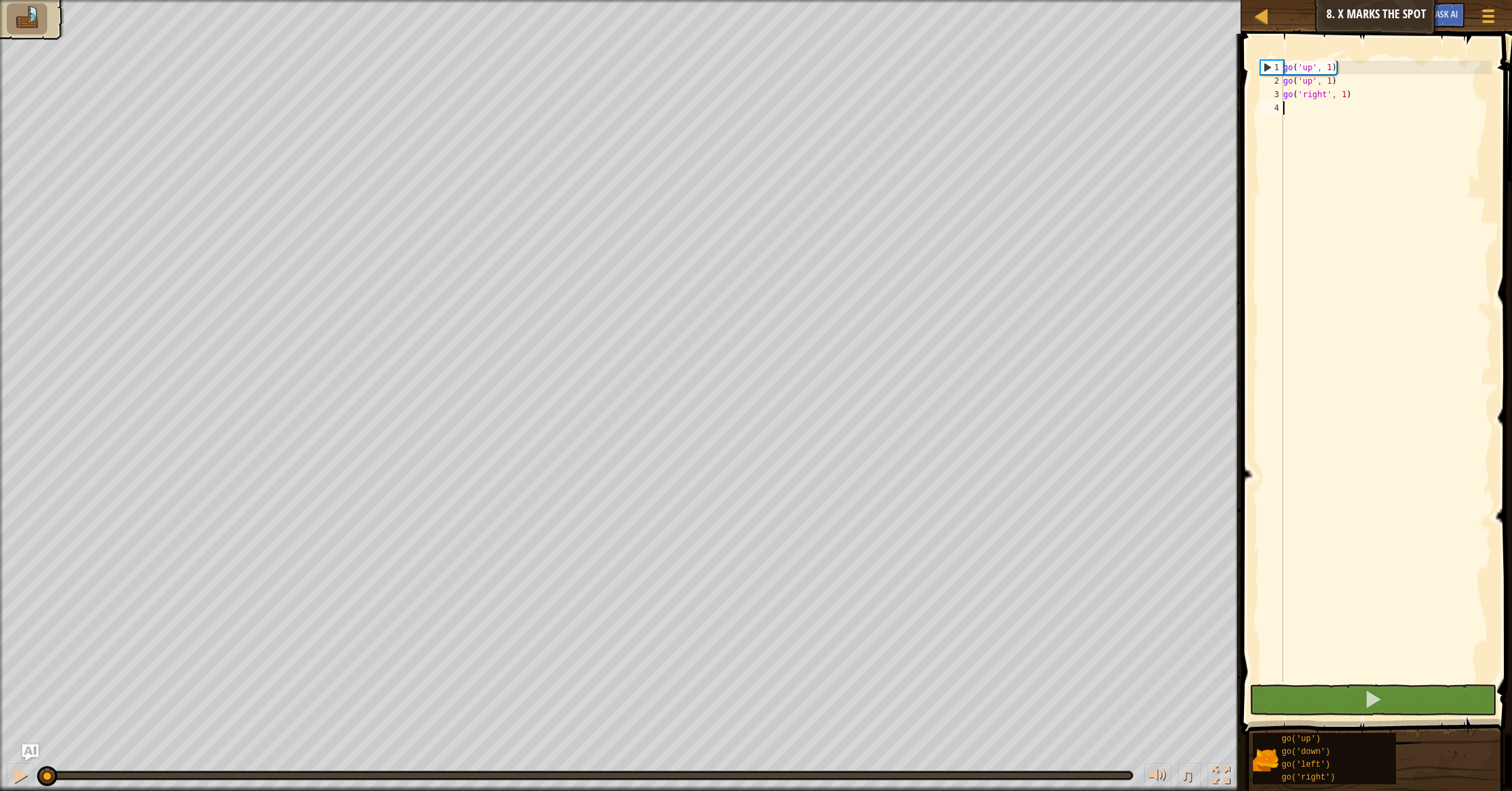
type textarea "r"
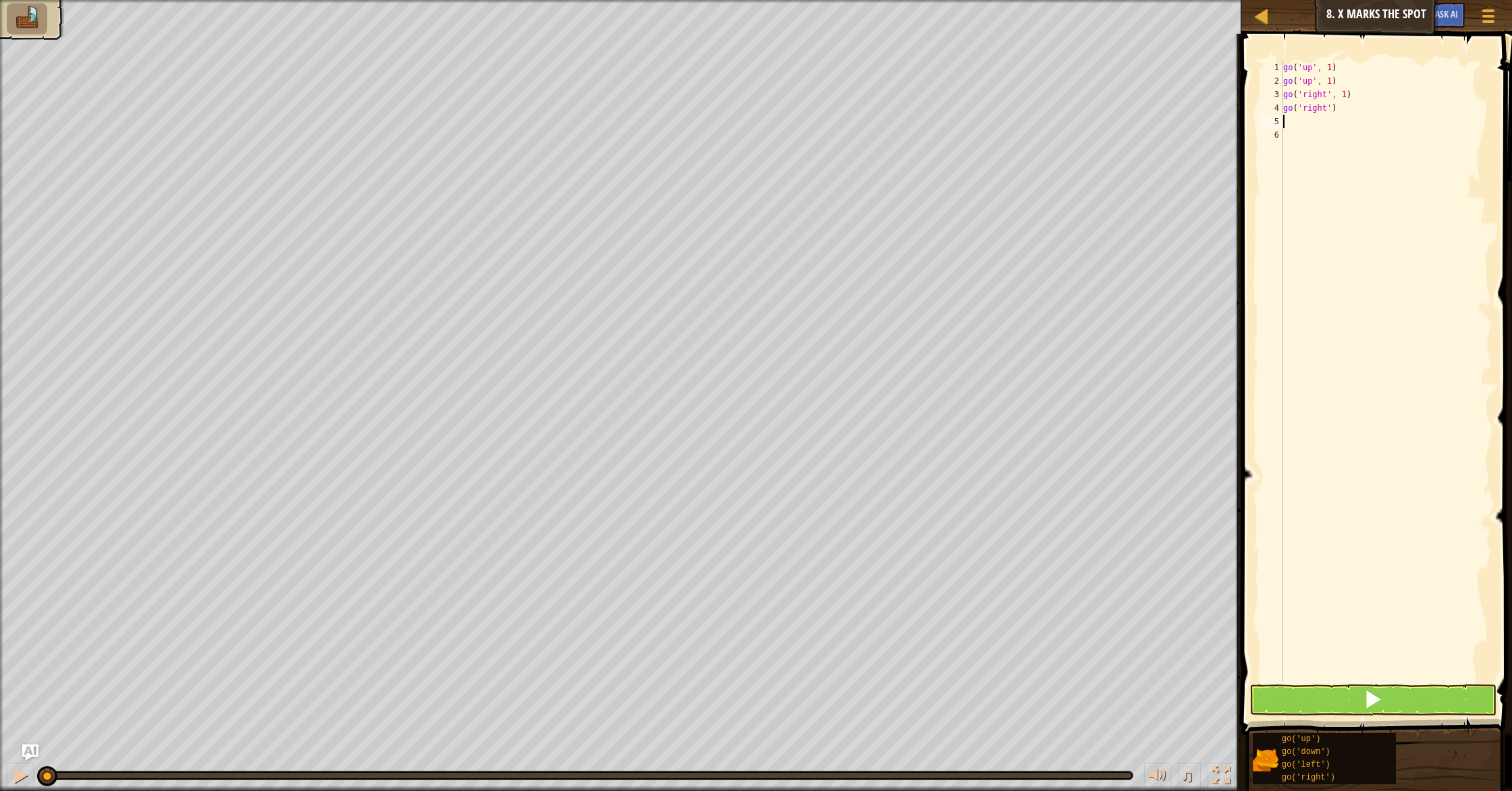
type textarea "r"
type textarea "d"
click at [1311, 705] on button at bounding box center [1373, 699] width 247 height 31
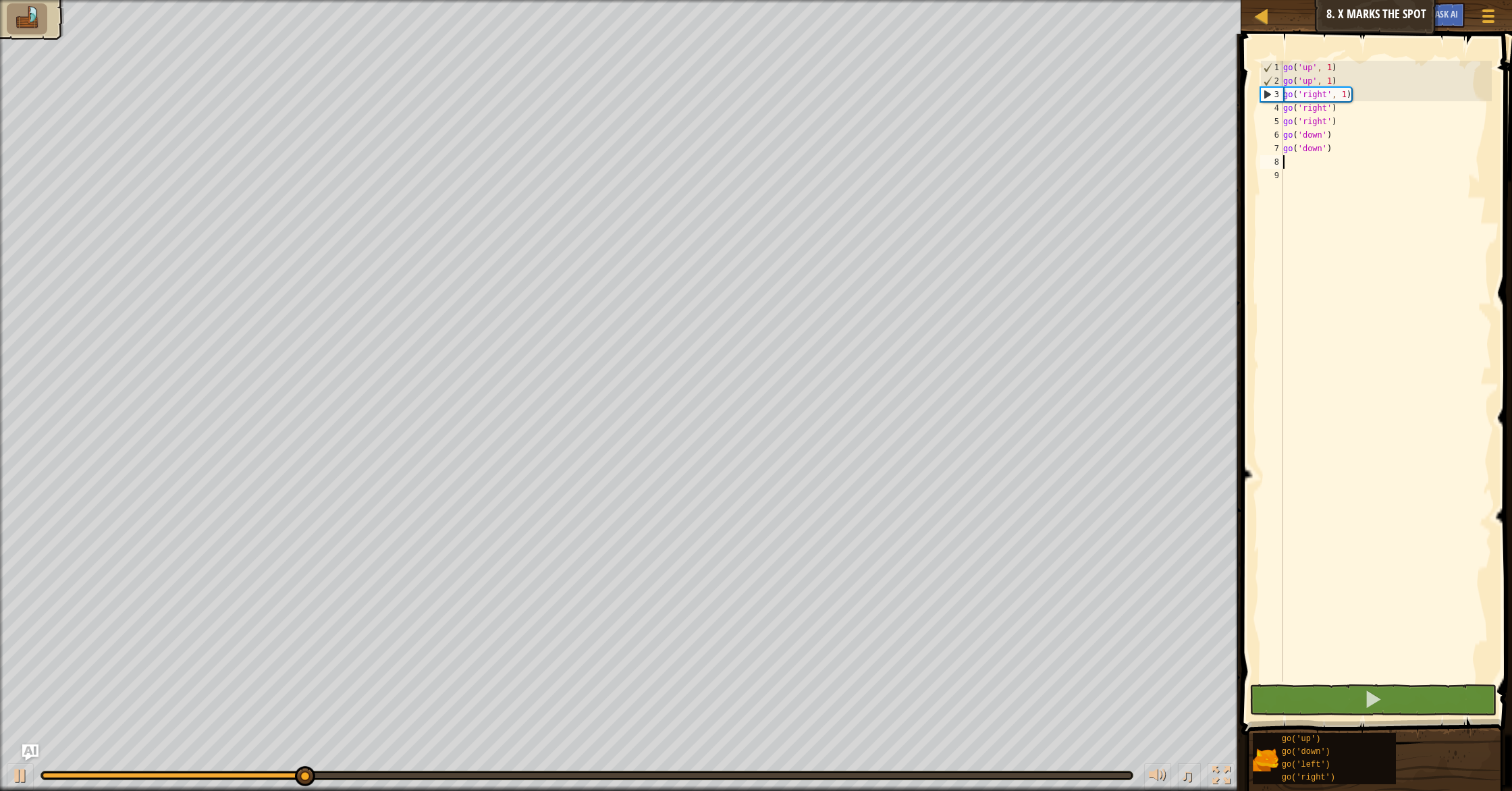
type textarea "m"
type textarea "l"
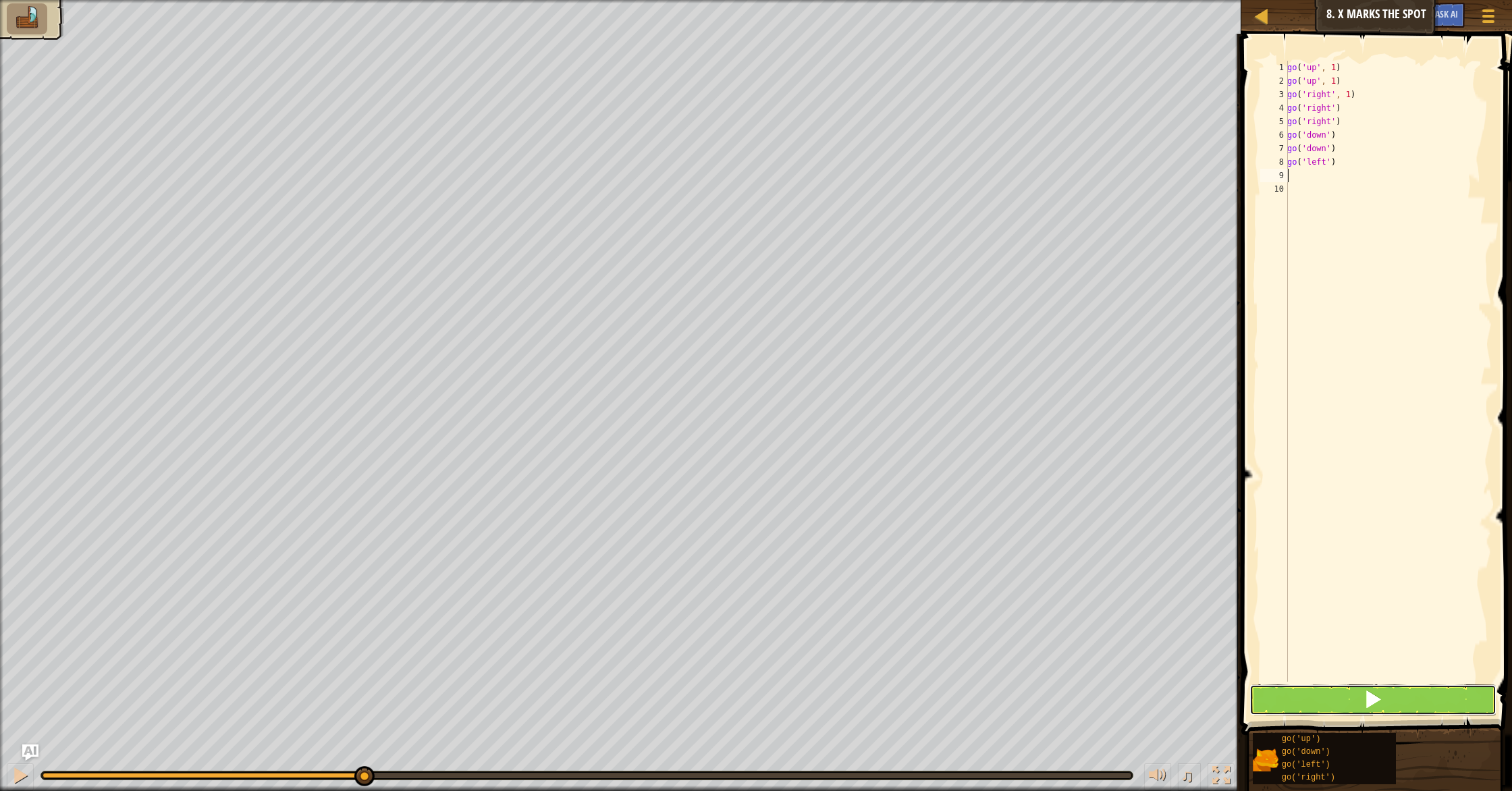
click at [1297, 706] on button at bounding box center [1373, 699] width 247 height 31
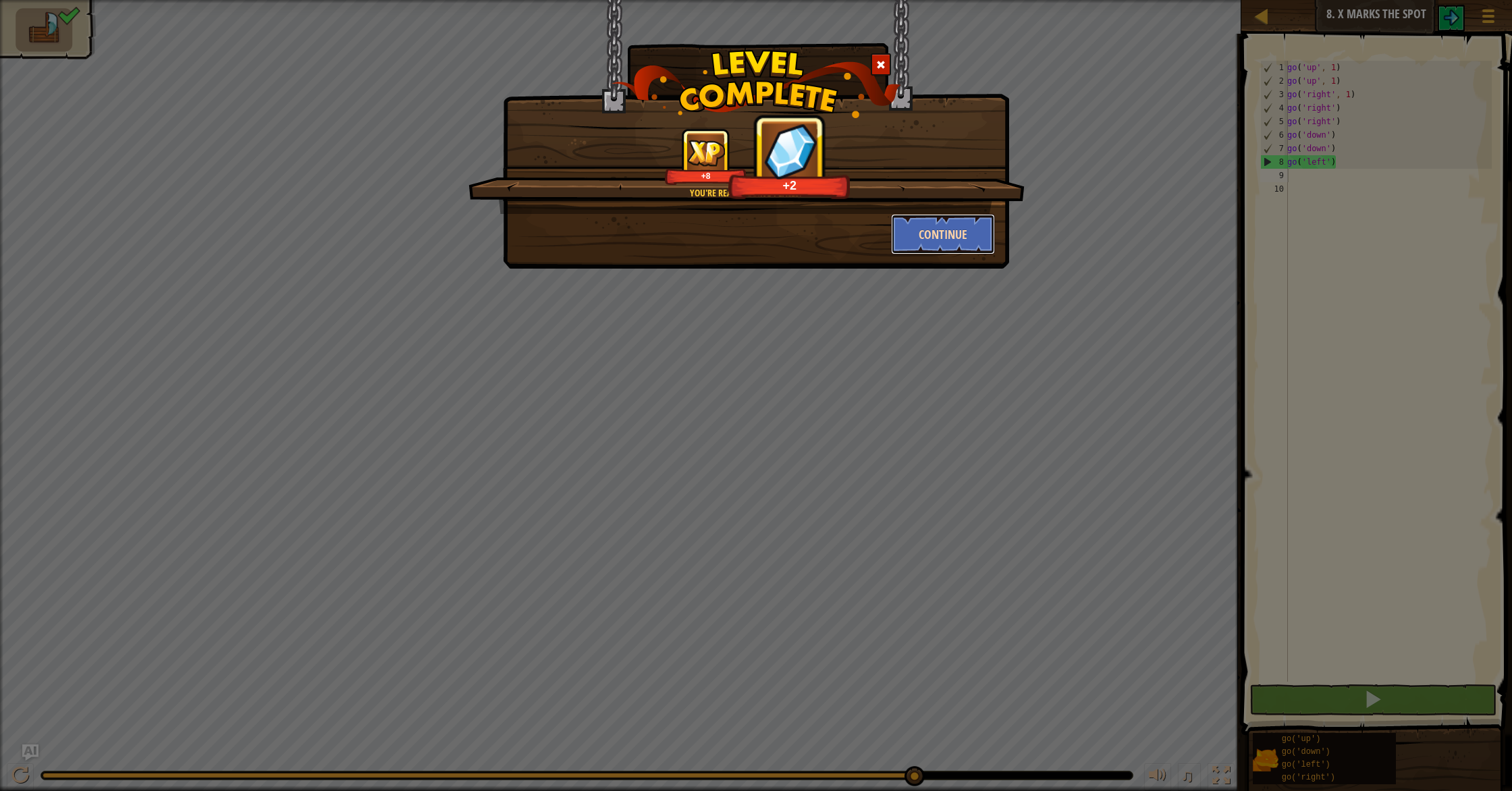
click at [925, 244] on button "Continue" at bounding box center [943, 234] width 104 height 41
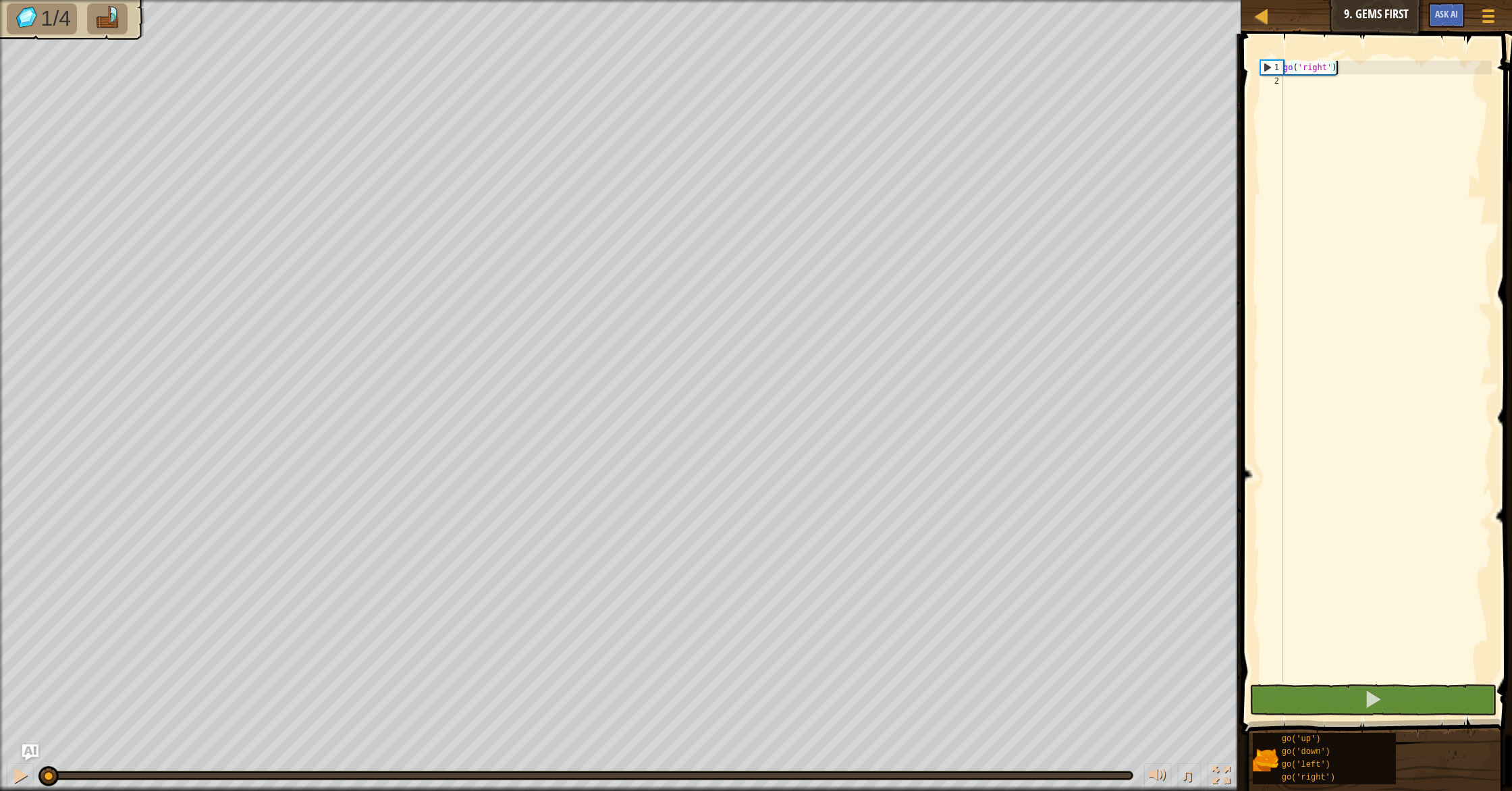
type textarea "go('right')r"
type textarea "r"
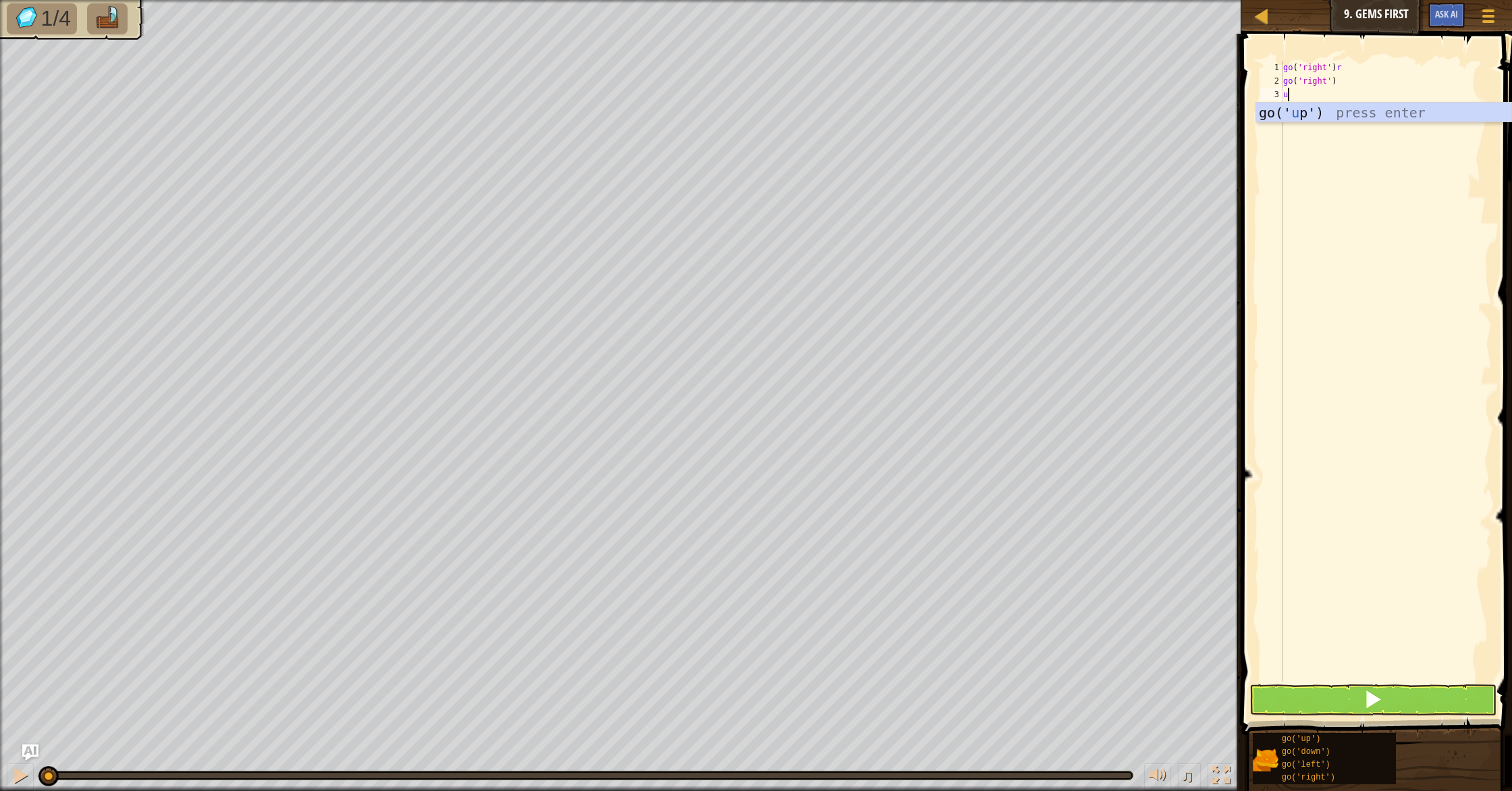
type textarea "up"
type textarea "d"
drag, startPoint x: 1374, startPoint y: 52, endPoint x: 1369, endPoint y: 65, distance: 13.9
click at [1372, 57] on span at bounding box center [1377, 364] width 281 height 741
click at [1360, 69] on div "go ( 'right' ) r go ( 'right' ) go ( 'up' ) go ( 'down' )" at bounding box center [1385, 384] width 212 height 648
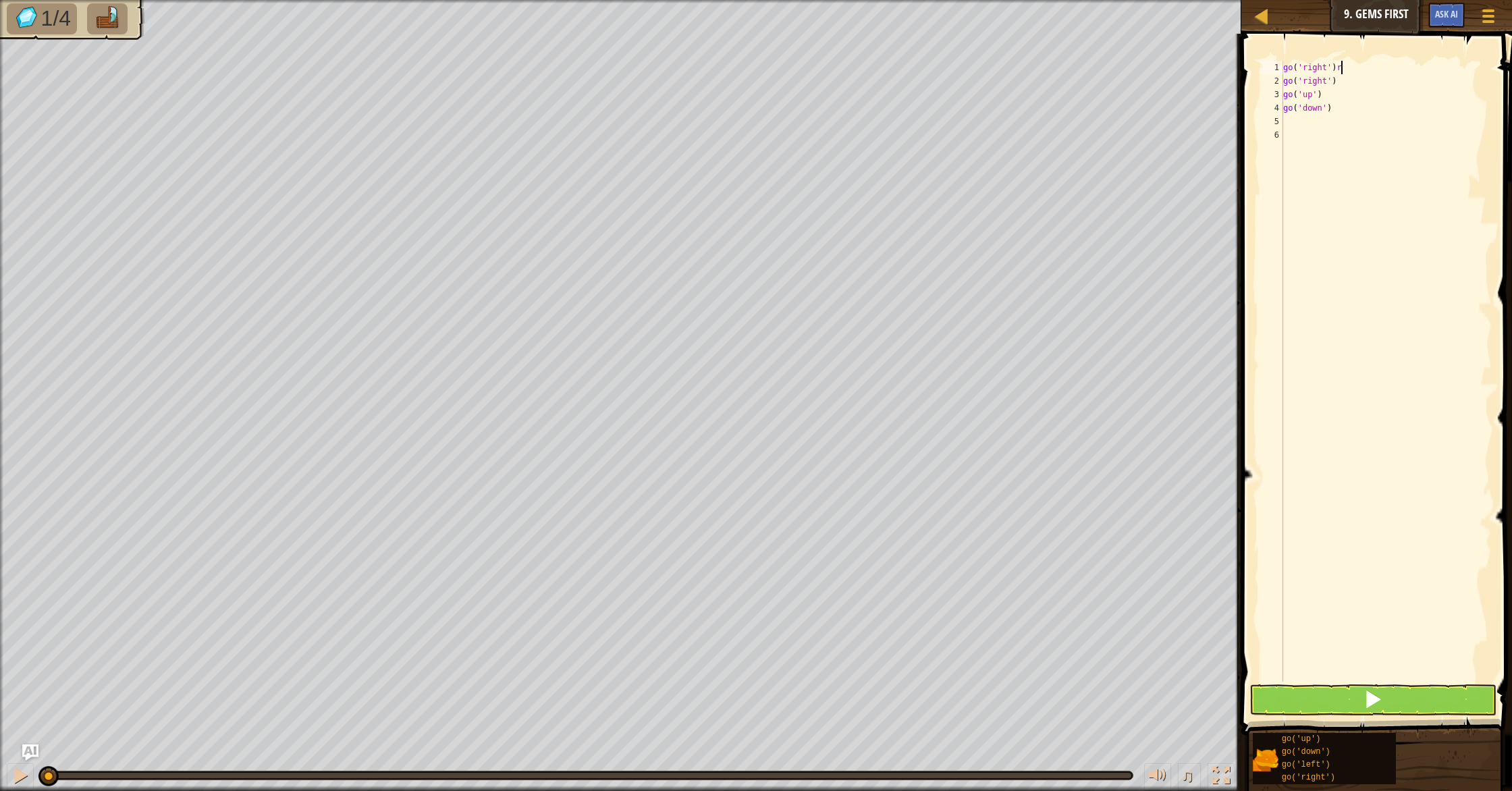
type textarea "go('right')"
click at [1294, 122] on div "go ( 'right' ) go ( 'right' ) go ( 'up' ) go ( 'down' )" at bounding box center [1385, 384] width 212 height 648
type textarea "d"
type textarea "up"
drag, startPoint x: 1413, startPoint y: 701, endPoint x: 1412, endPoint y: 692, distance: 9.1
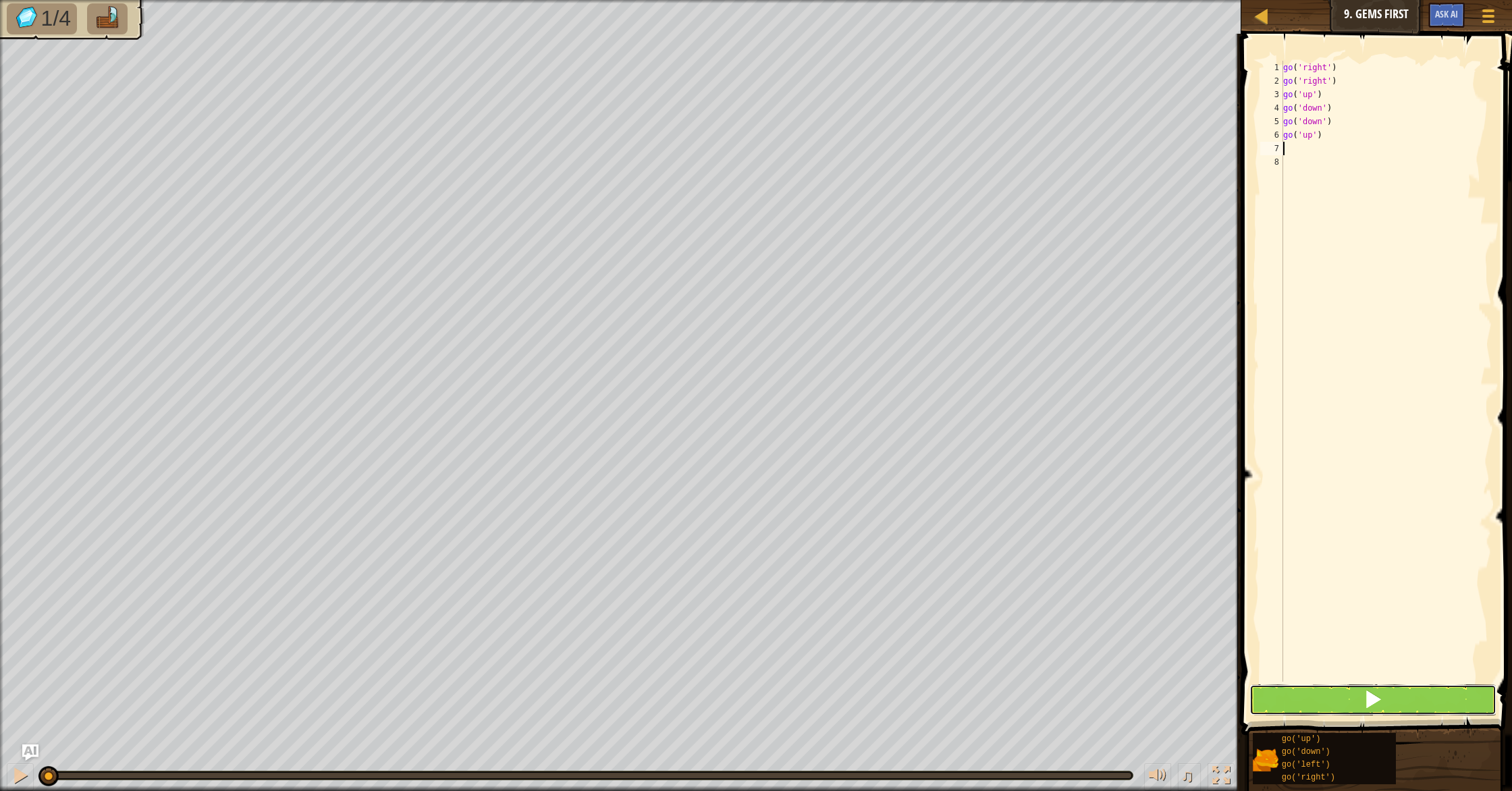
click at [1414, 695] on button at bounding box center [1373, 699] width 247 height 31
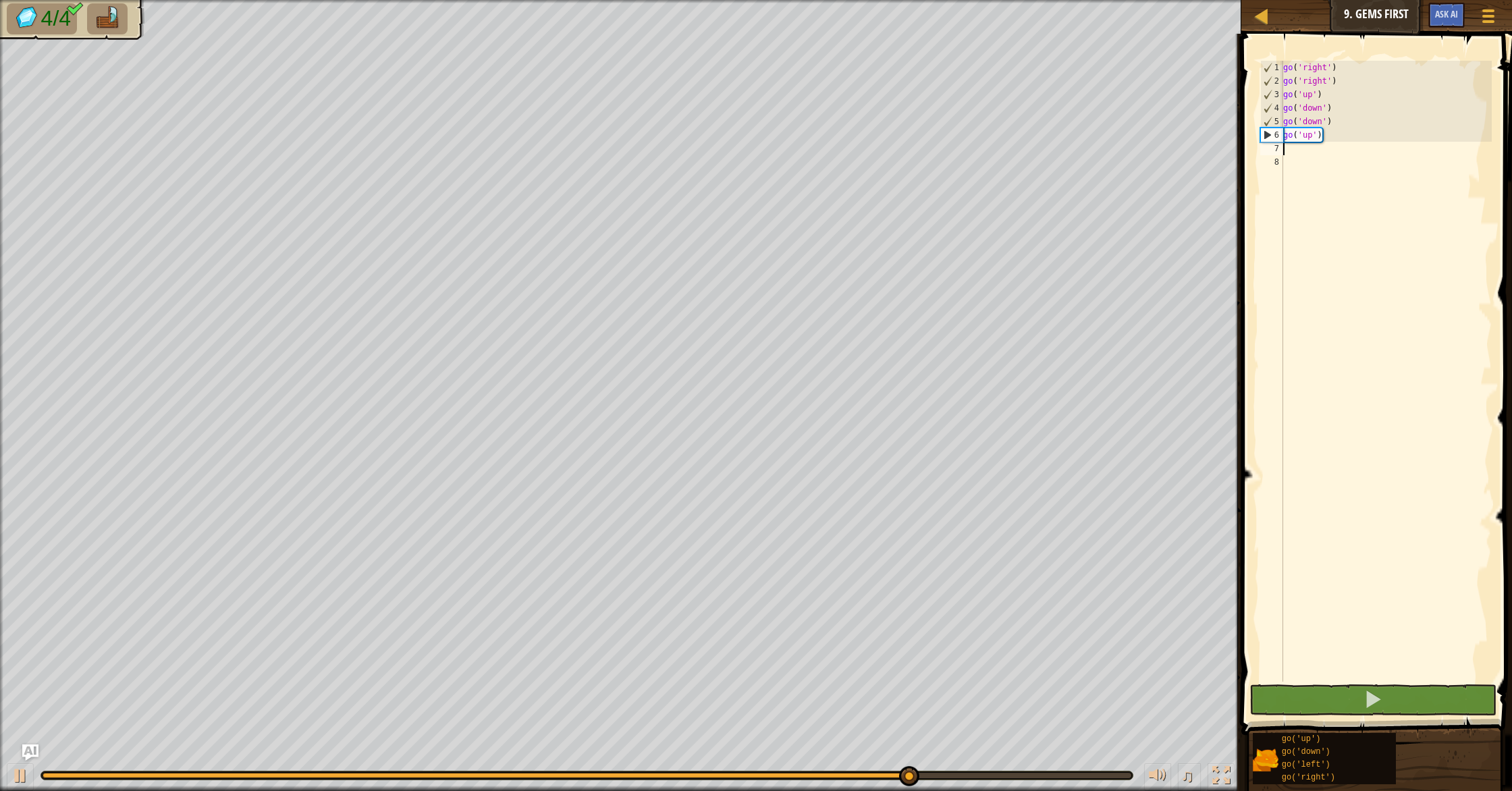
type textarea "m"
type textarea "r"
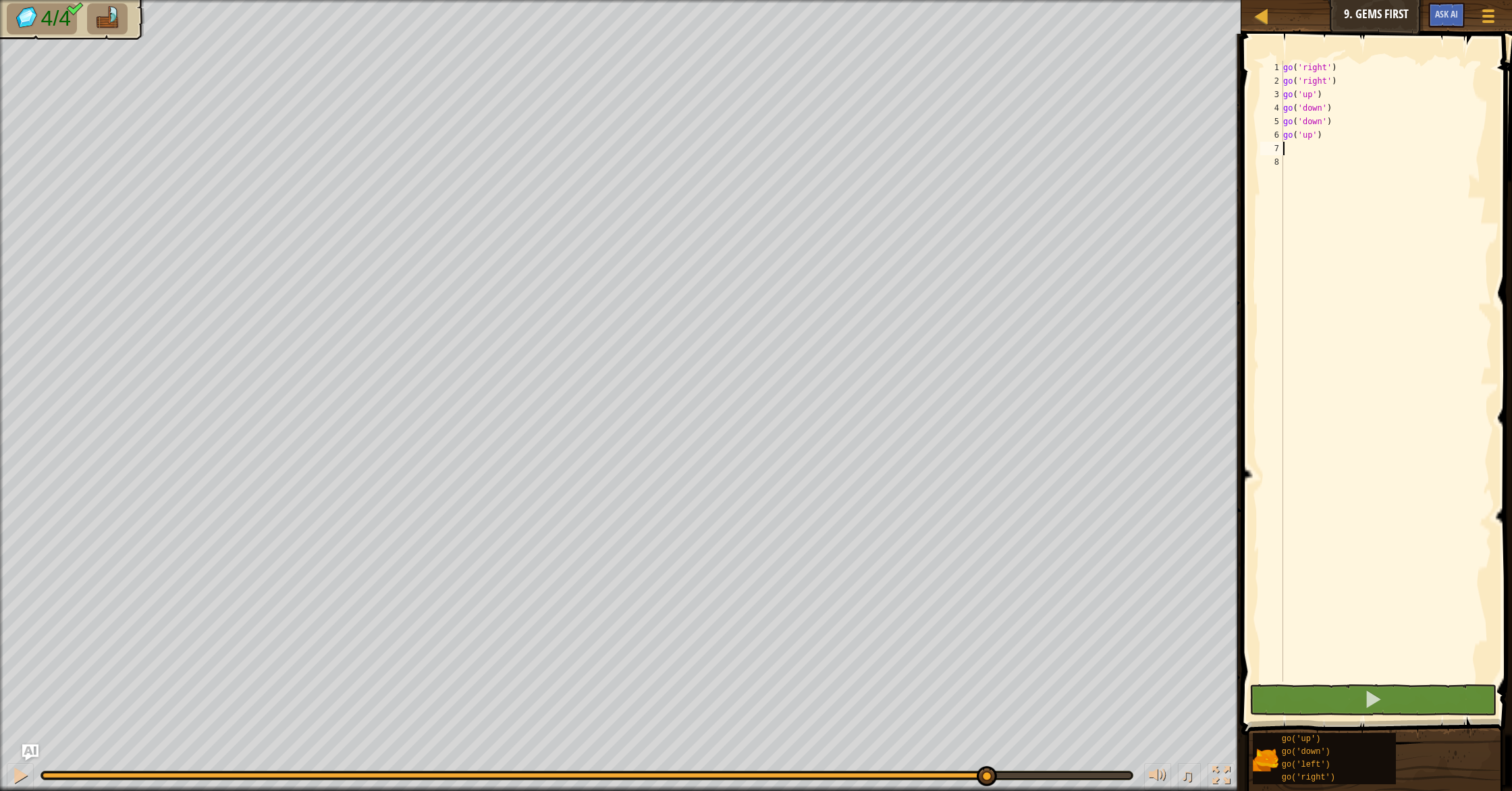
type textarea "r"
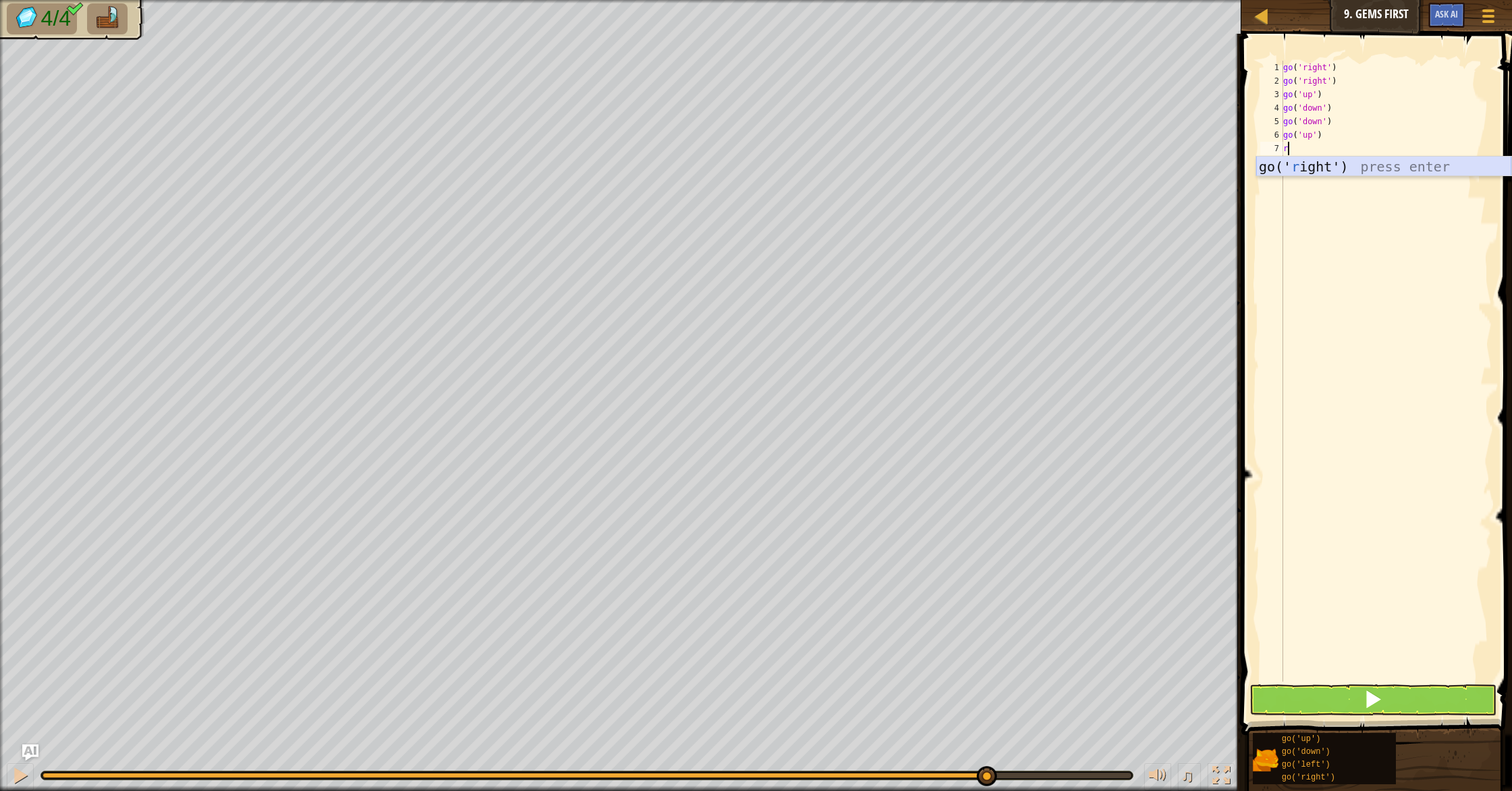
click at [1322, 167] on div "go(' r ight') press enter" at bounding box center [1384, 186] width 255 height 61
click at [1376, 692] on span at bounding box center [1373, 699] width 19 height 19
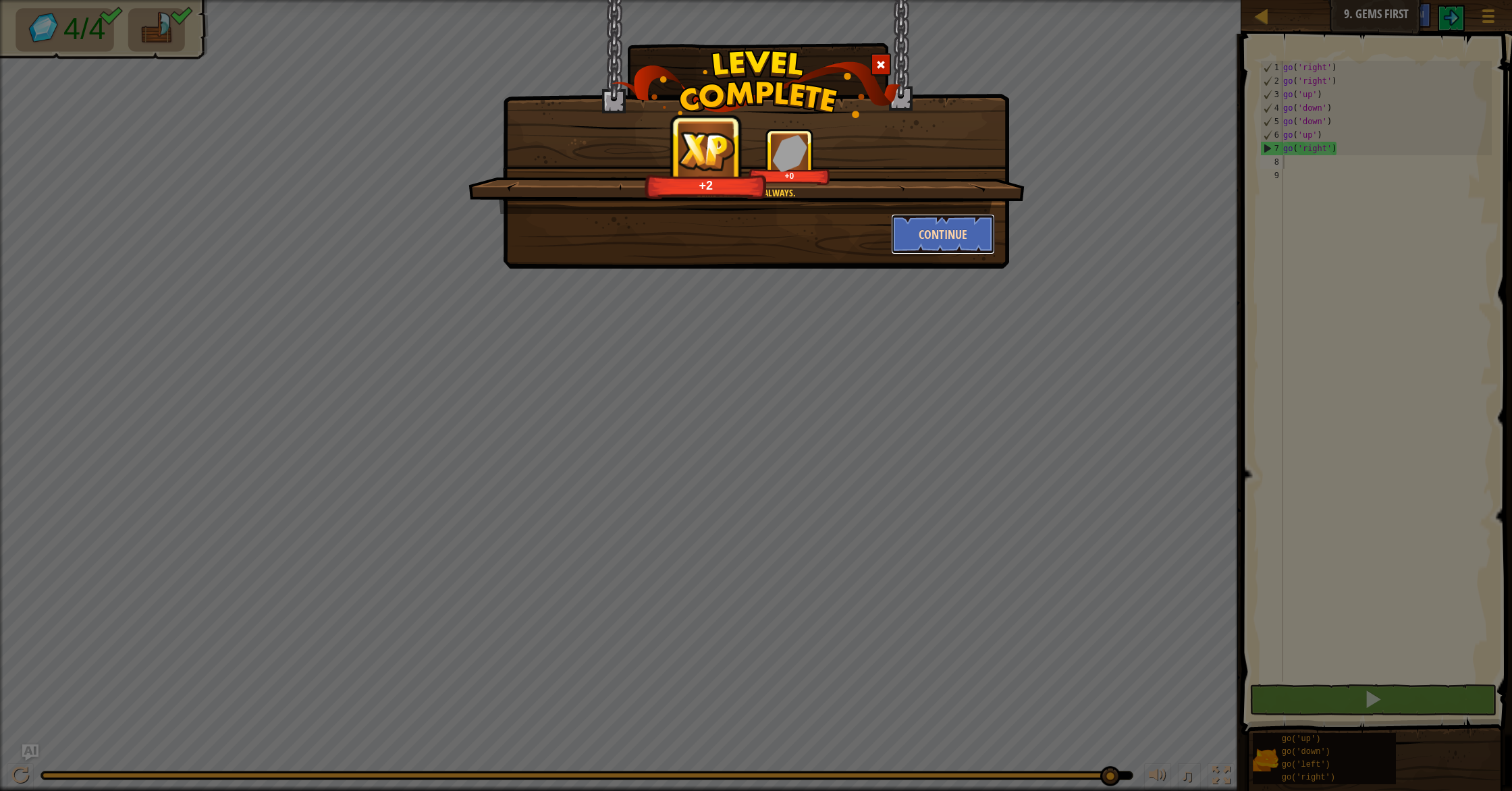
click at [955, 233] on button "Continue" at bounding box center [943, 234] width 104 height 41
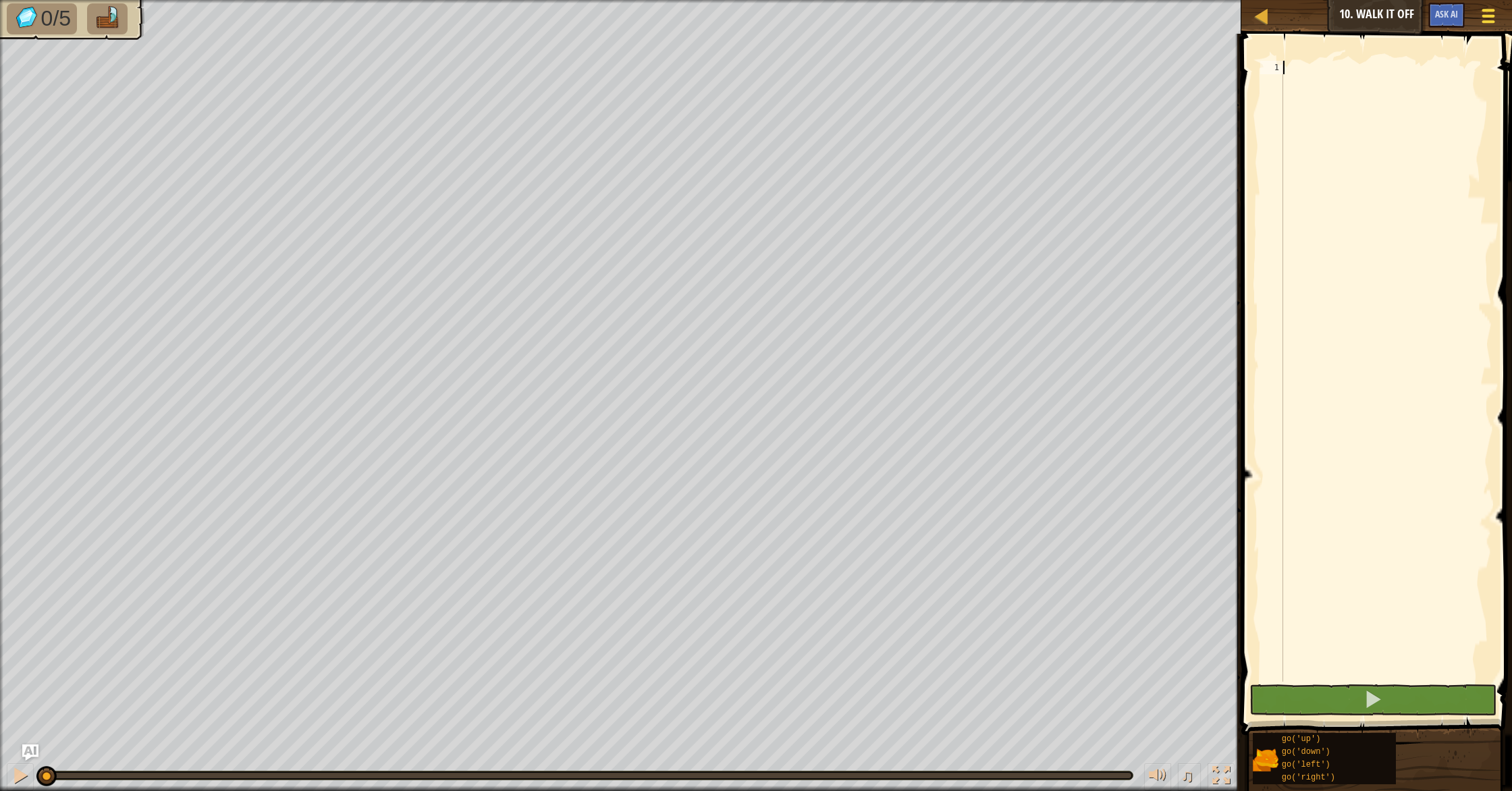
click at [1486, 20] on span at bounding box center [1488, 21] width 13 height 3
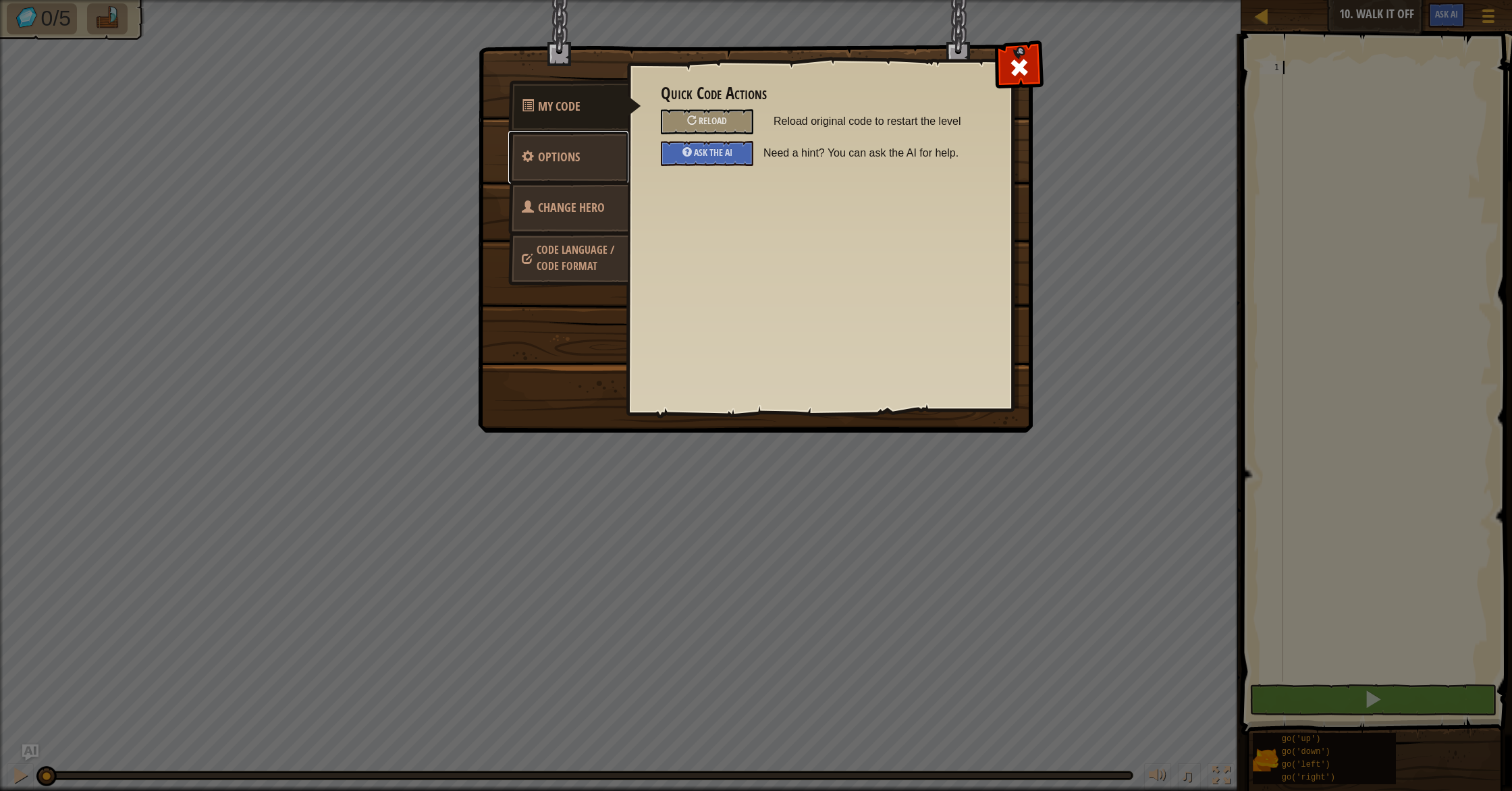
click at [597, 164] on link "Options" at bounding box center [568, 157] width 120 height 52
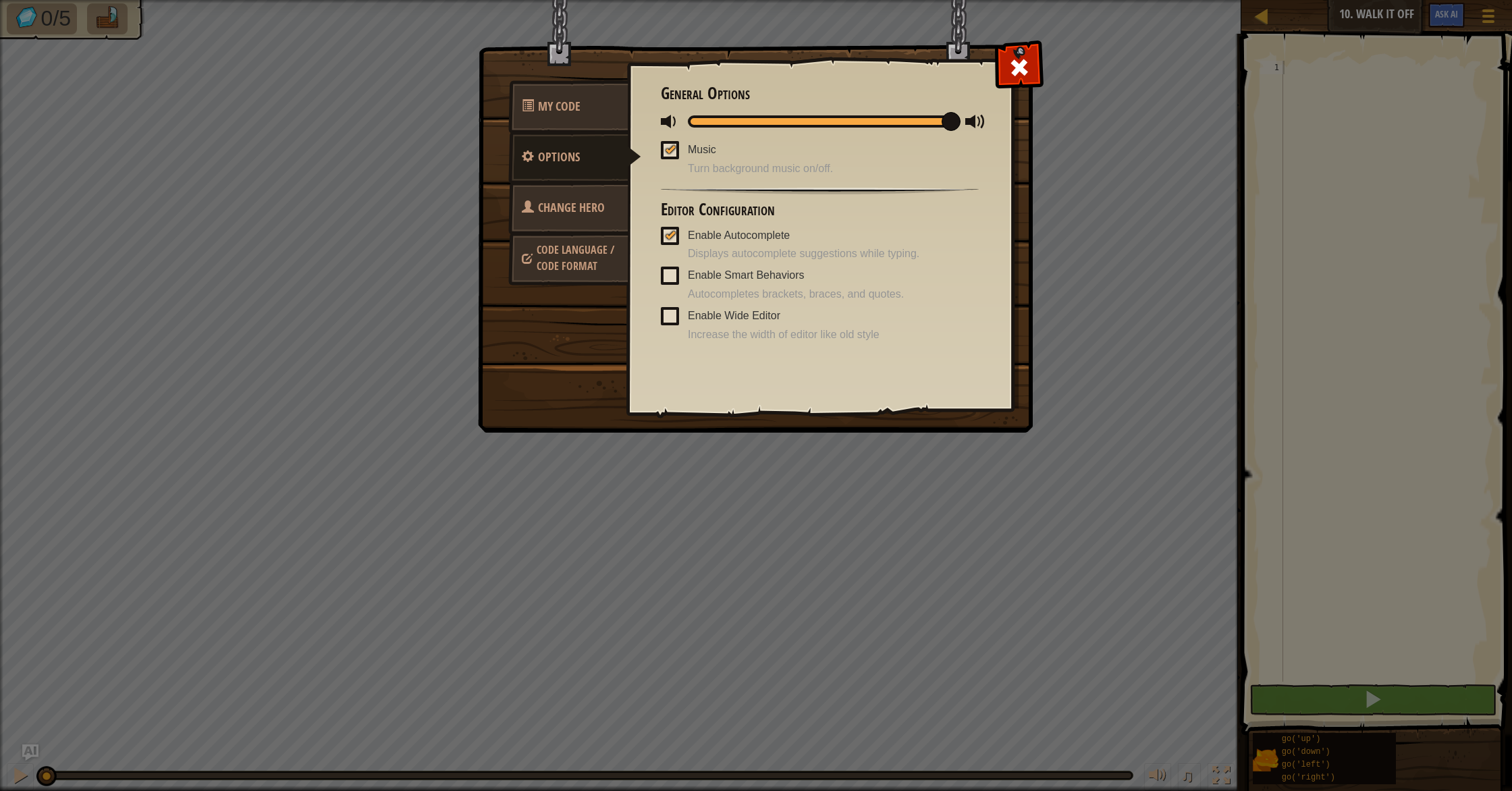
click at [597, 201] on span "Change Hero" at bounding box center [571, 207] width 67 height 16
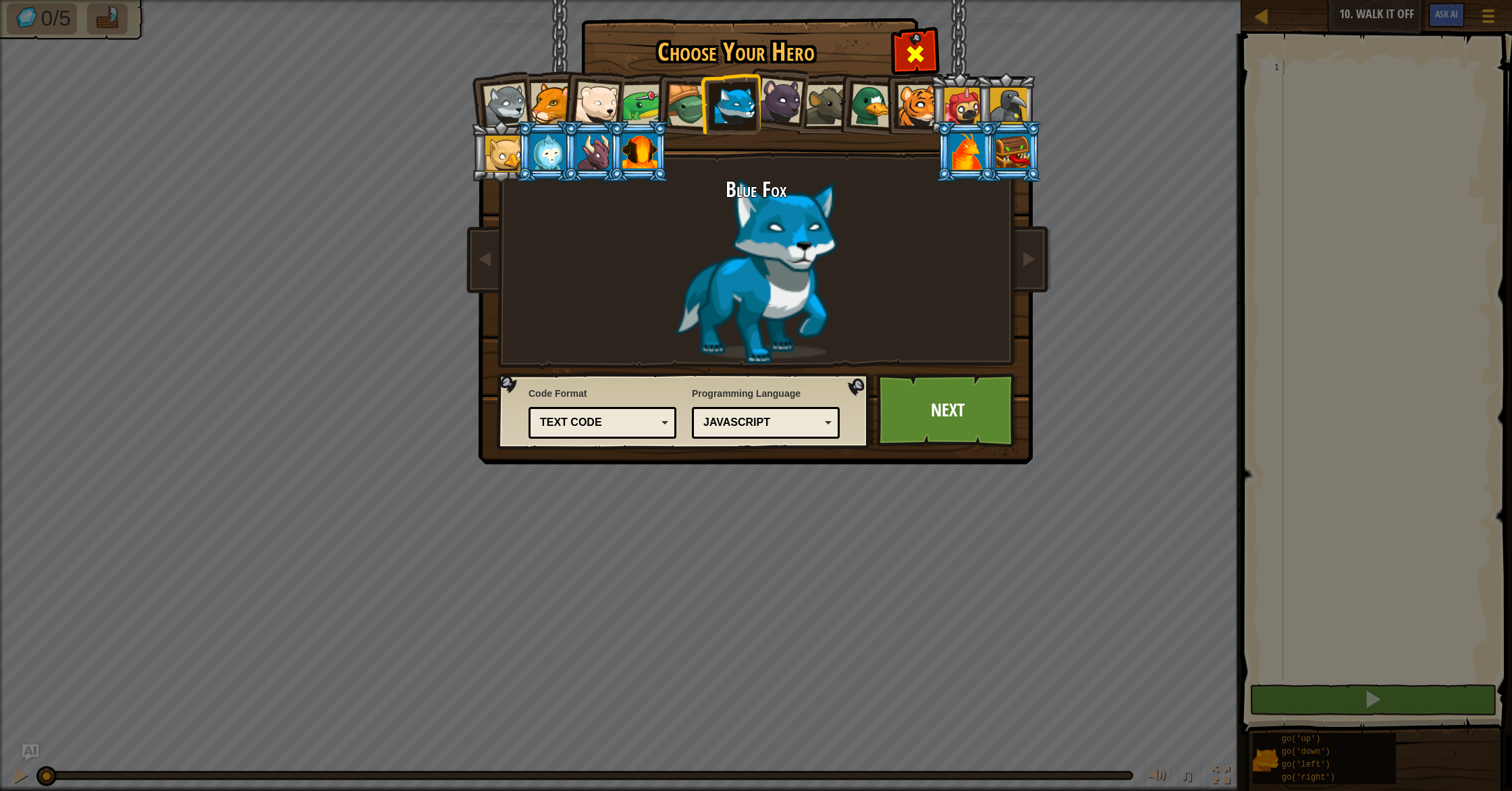
click at [922, 62] on span at bounding box center [915, 54] width 21 height 21
